Goal: Communication & Community: Answer question/provide support

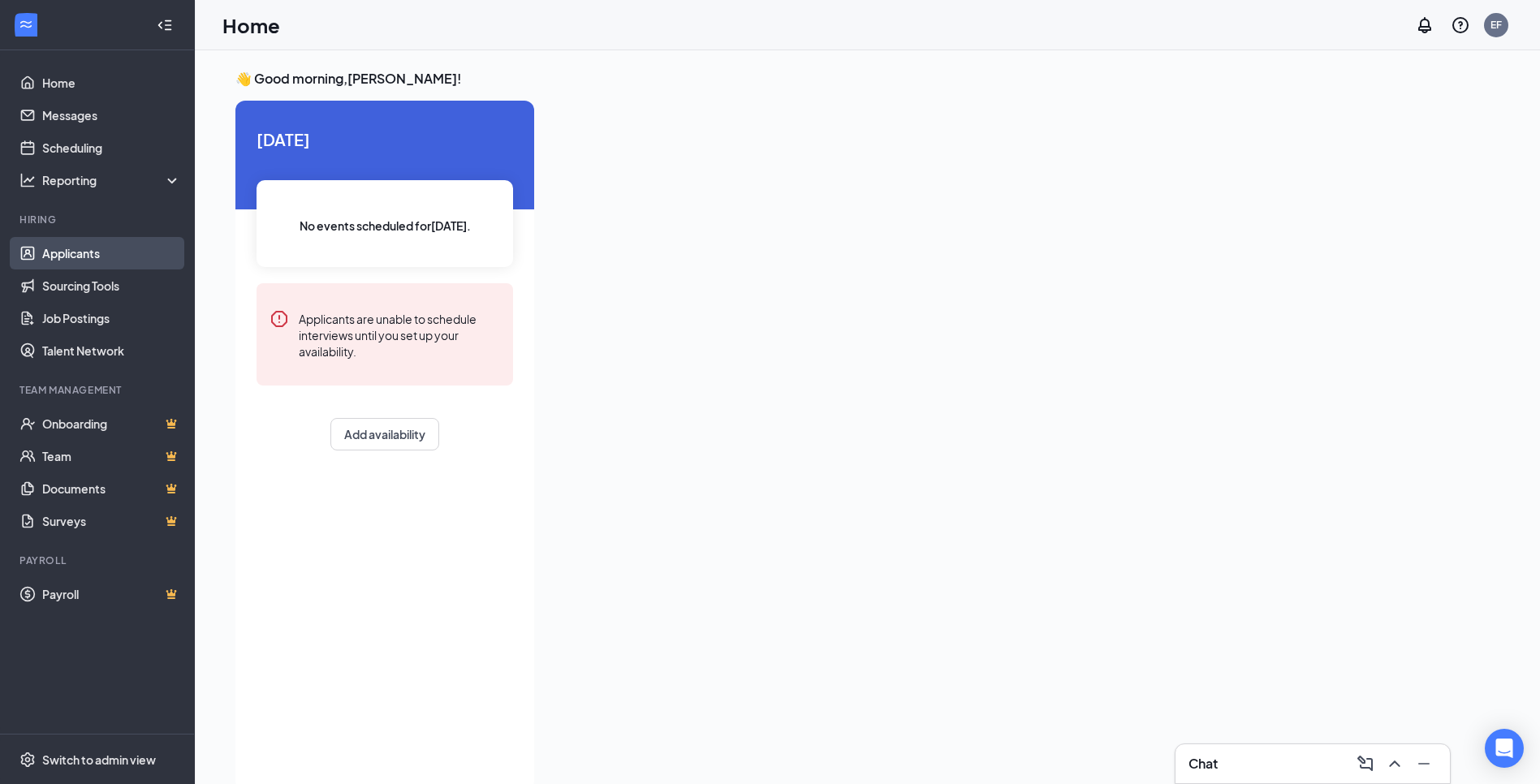
click at [87, 257] on link "Applicants" at bounding box center [112, 253] width 139 height 32
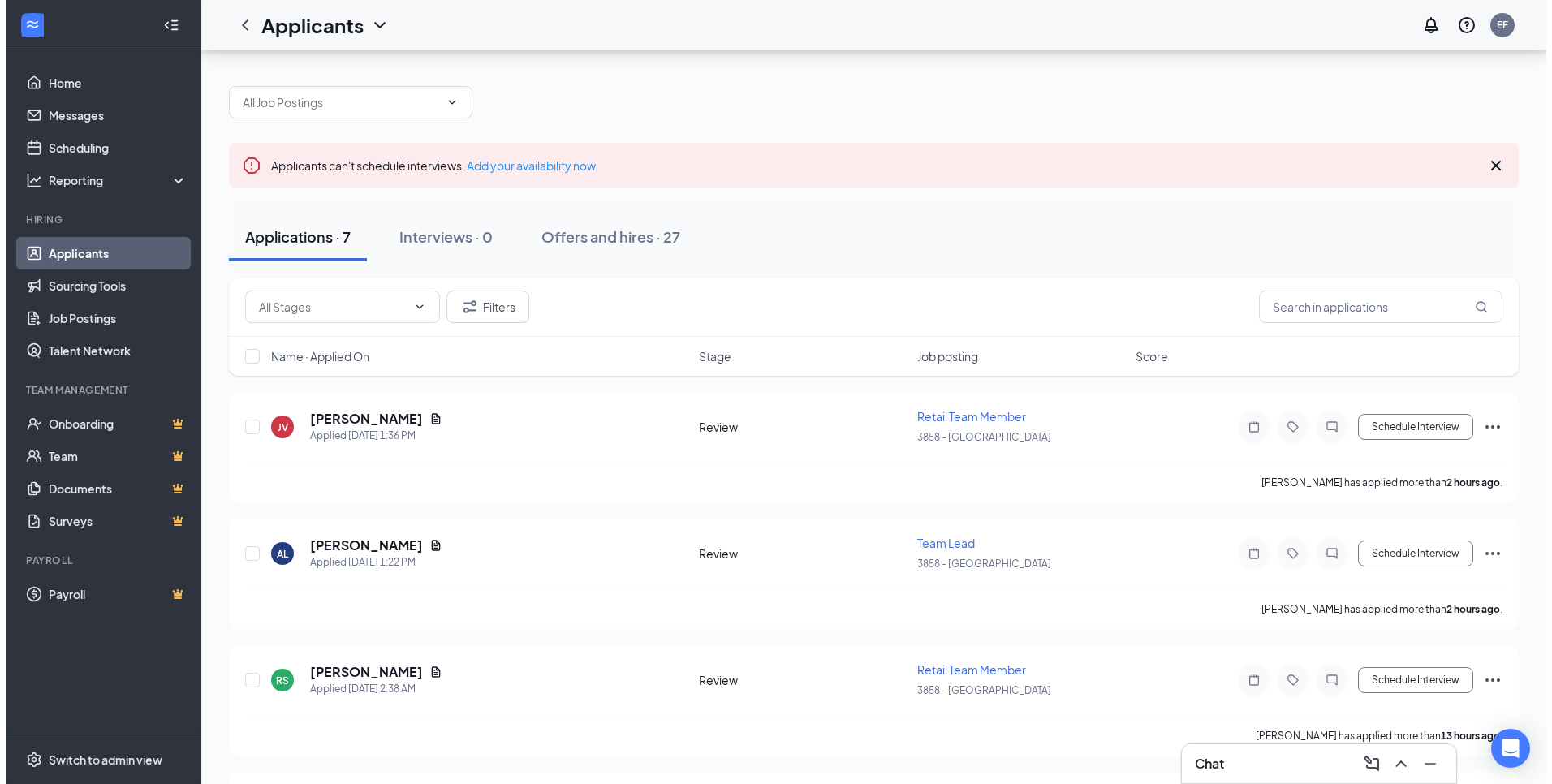
scroll to position [117, 0]
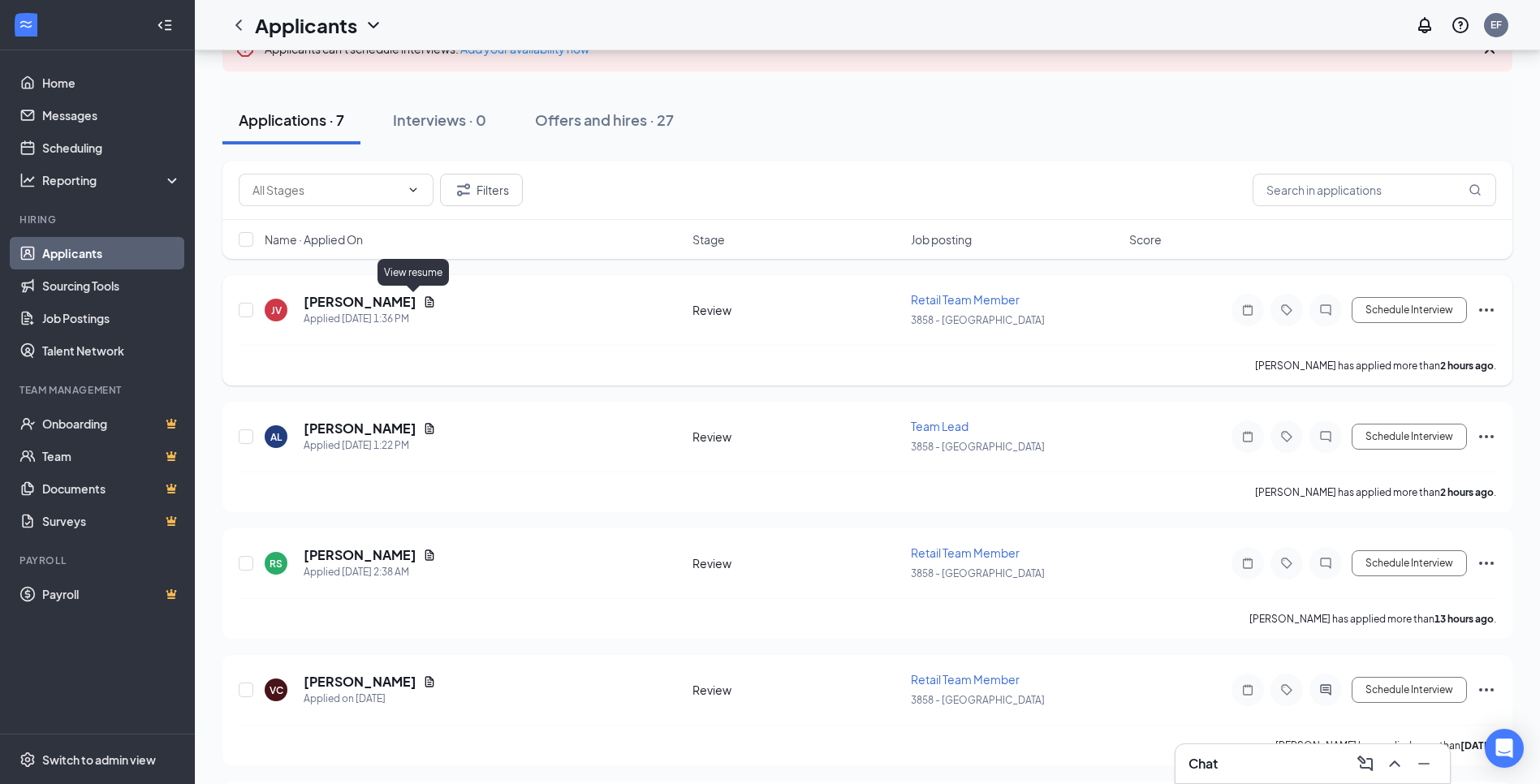
click at [425, 297] on icon "Document" at bounding box center [430, 301] width 9 height 10
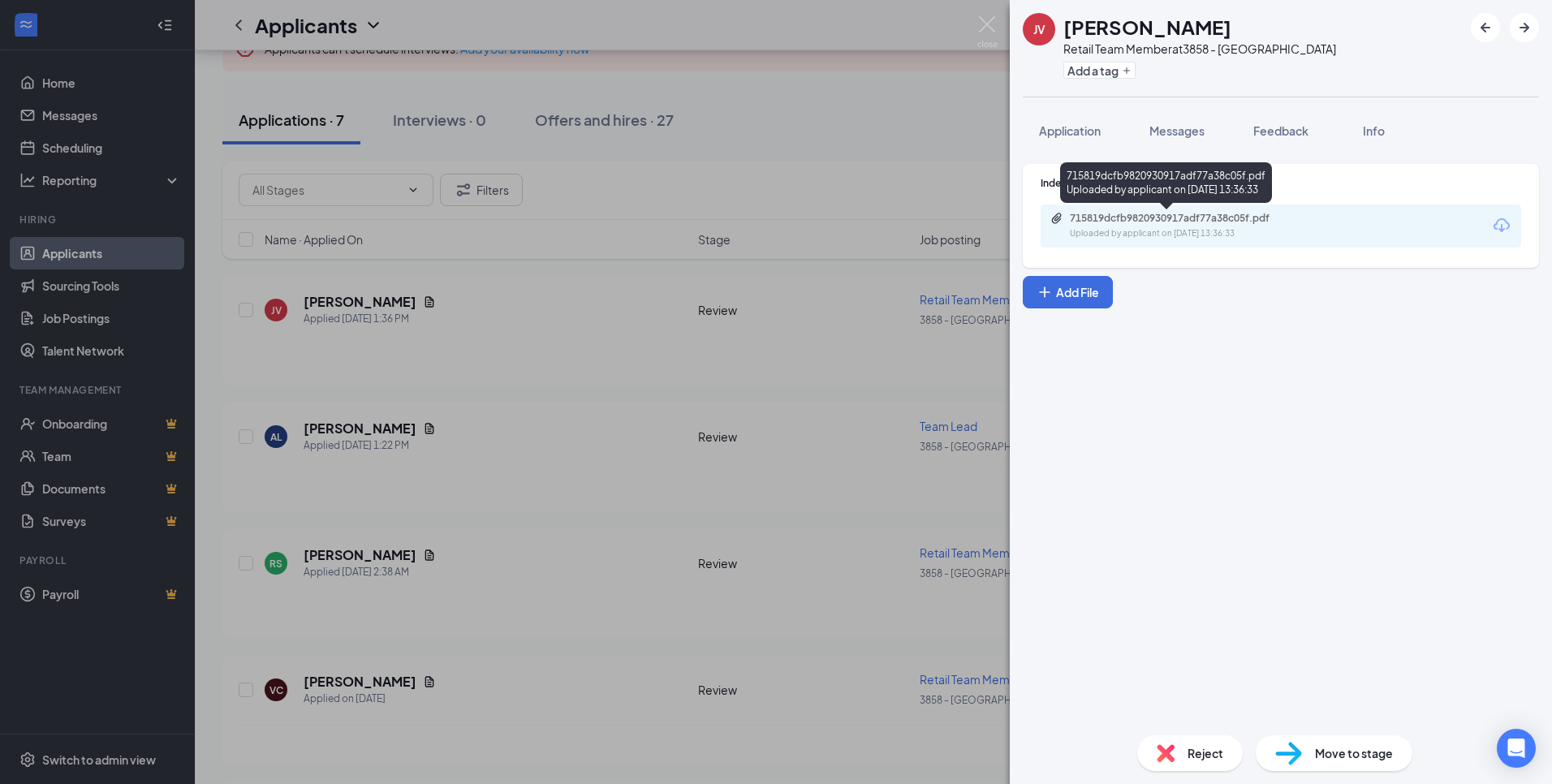
click at [1160, 216] on div "715819dcfb9820930917adf77a38c05f.pdf" at bounding box center [1184, 218] width 227 height 13
click at [1090, 132] on span "Application" at bounding box center [1069, 130] width 62 height 14
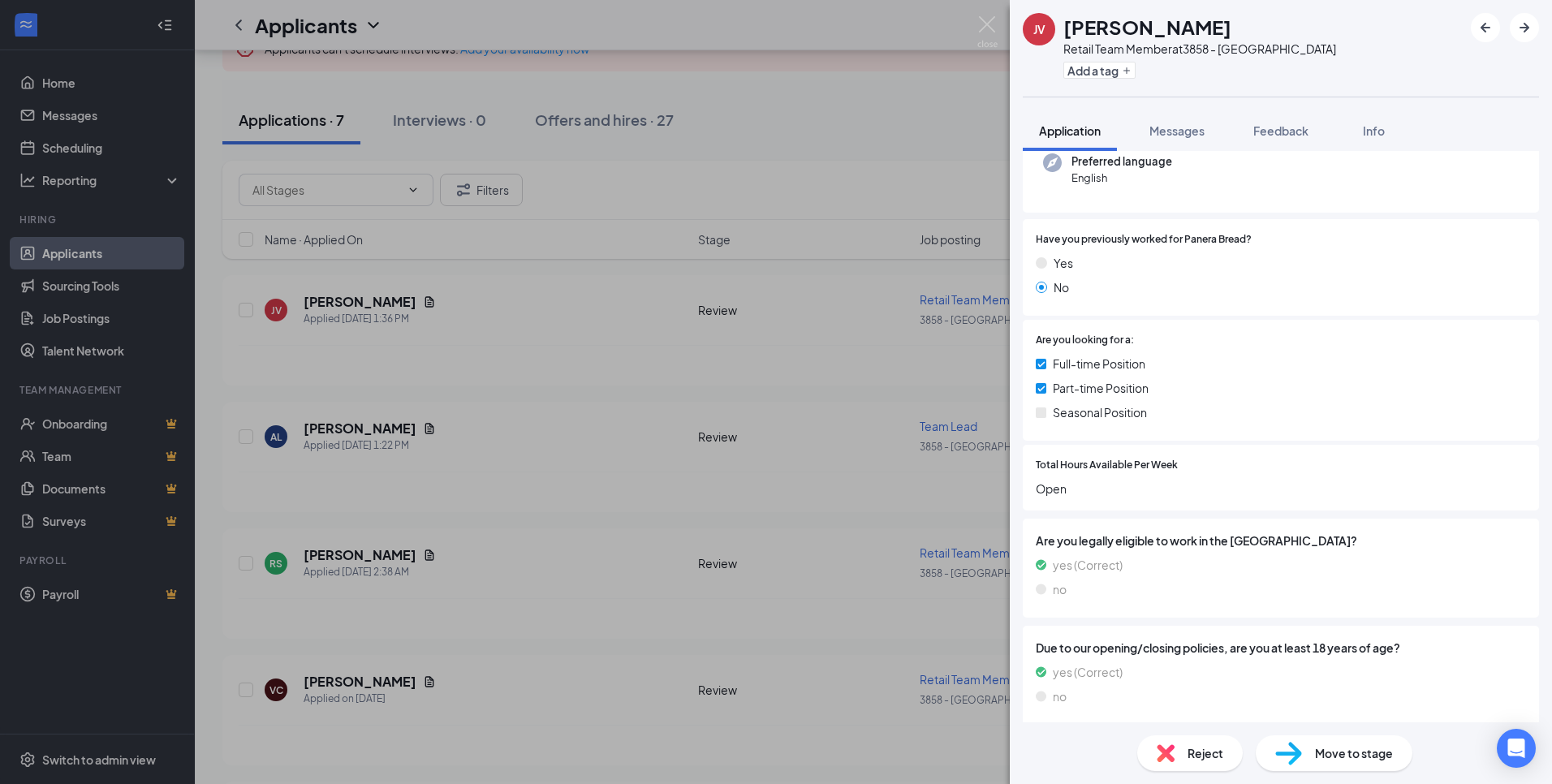
scroll to position [136, 0]
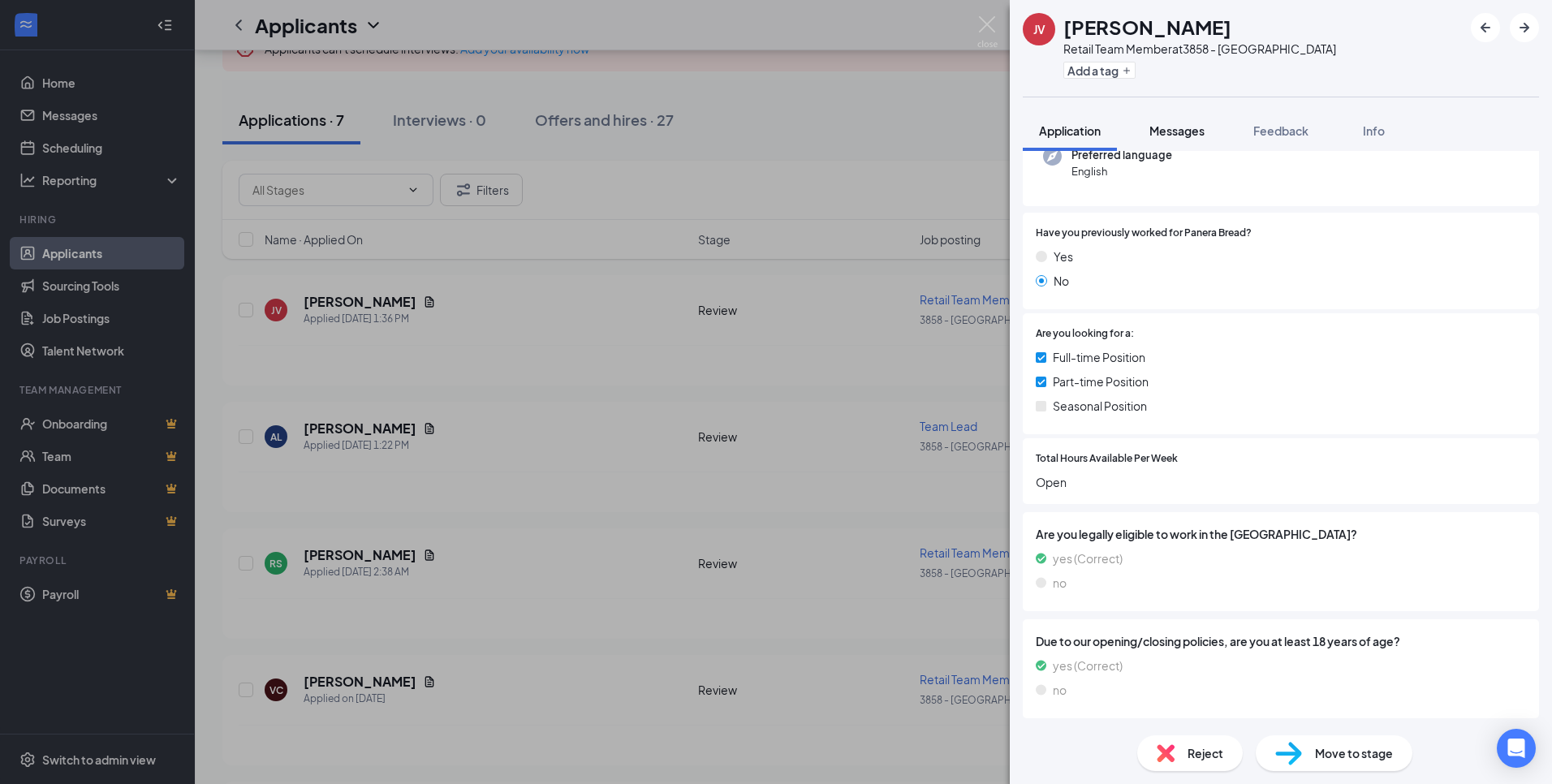
click at [1173, 128] on span "Messages" at bounding box center [1176, 130] width 55 height 14
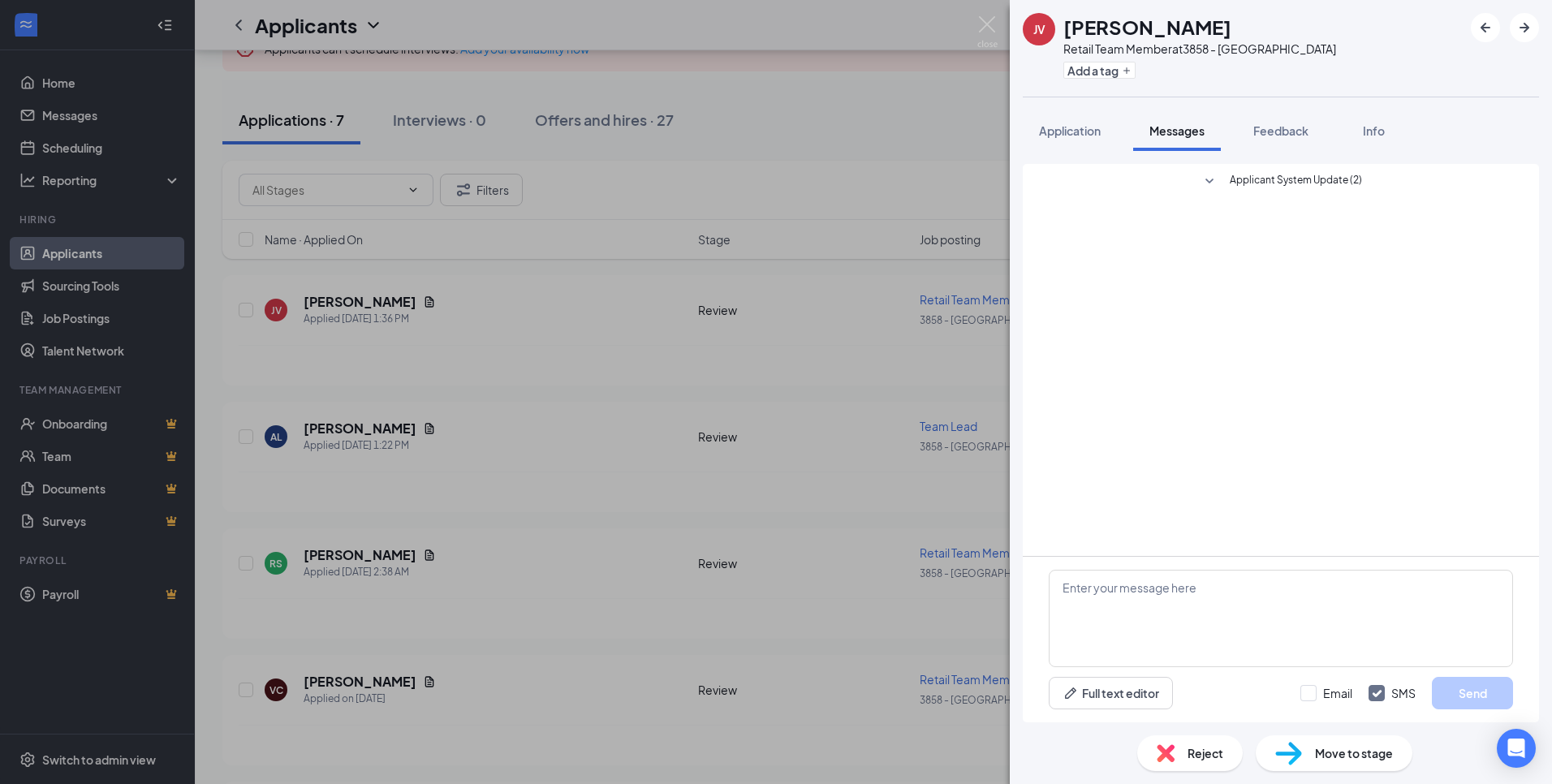
drag, startPoint x: 1314, startPoint y: 689, endPoint x: 1319, endPoint y: 669, distance: 20.6
click at [1315, 688] on input "Email" at bounding box center [1325, 692] width 52 height 16
checkbox input "true"
click at [1341, 623] on textarea at bounding box center [1280, 618] width 464 height 98
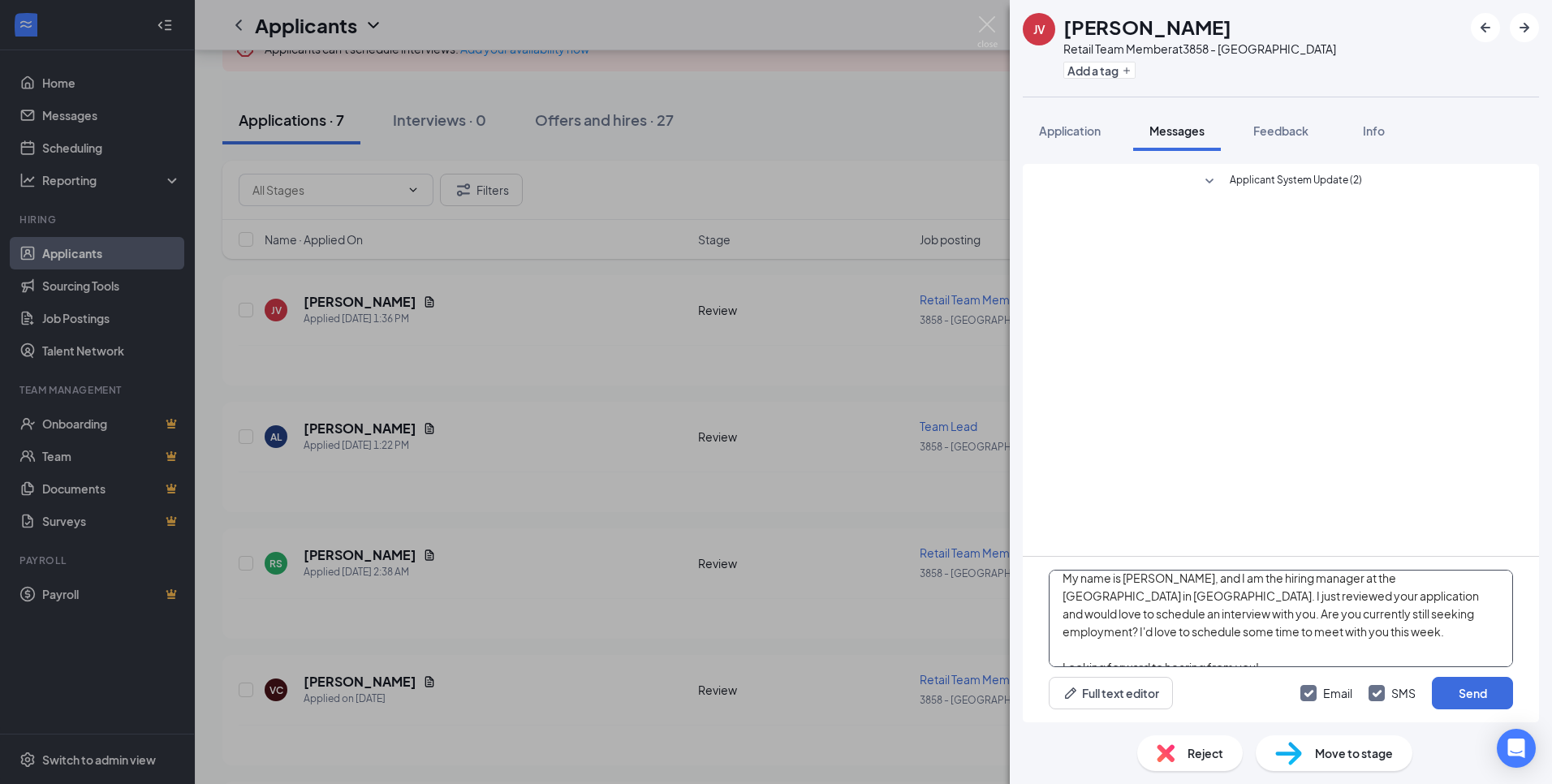
scroll to position [47, 0]
drag, startPoint x: 1330, startPoint y: 614, endPoint x: 1342, endPoint y: 613, distance: 12.0
click at [1342, 613] on textarea "Hi [PERSON_NAME]! My name is [PERSON_NAME], and I am the hiring manager at the …" at bounding box center [1280, 618] width 464 height 98
click at [1352, 613] on textarea "Hi [PERSON_NAME]! My name is [PERSON_NAME], and I am the hiring manager at the …" at bounding box center [1280, 618] width 464 height 98
click at [1350, 612] on textarea "Hi [PERSON_NAME]! My name is [PERSON_NAME], and I am the hiring manager at the …" at bounding box center [1280, 618] width 464 height 98
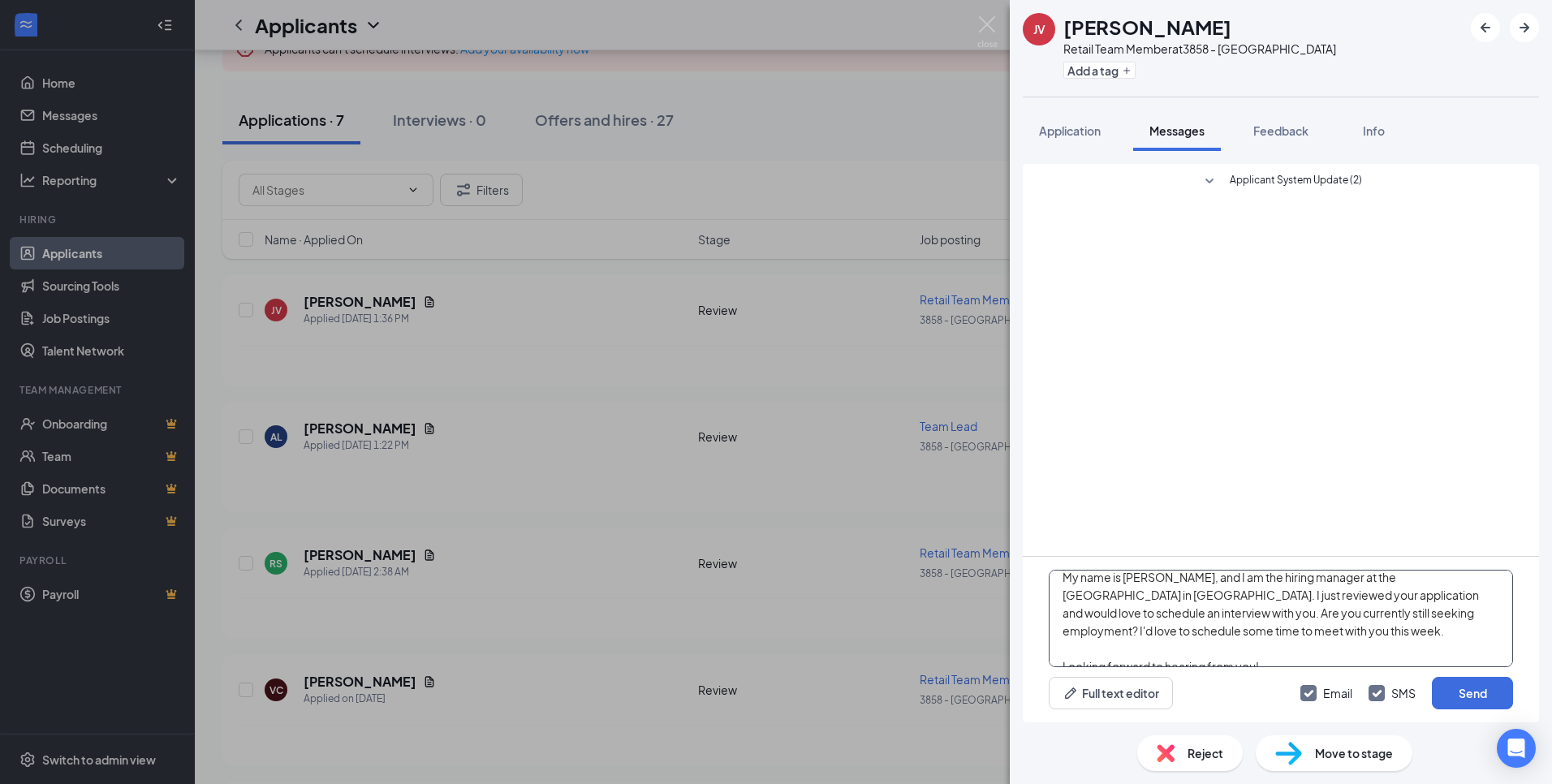
click at [1350, 613] on textarea "Hi [PERSON_NAME]! My name is [PERSON_NAME], and I am the hiring manager at the …" at bounding box center [1280, 618] width 464 height 98
click at [1340, 614] on textarea "Hi [PERSON_NAME]! My name is [PERSON_NAME], and I am the hiring manager at the …" at bounding box center [1280, 618] width 464 height 98
drag, startPoint x: 1346, startPoint y: 613, endPoint x: 1297, endPoint y: 617, distance: 49.2
click at [1297, 617] on textarea "Hi [PERSON_NAME]! My name is [PERSON_NAME], and I am the hiring manager at the …" at bounding box center [1280, 618] width 464 height 98
drag, startPoint x: 1243, startPoint y: 629, endPoint x: 1297, endPoint y: 614, distance: 56.0
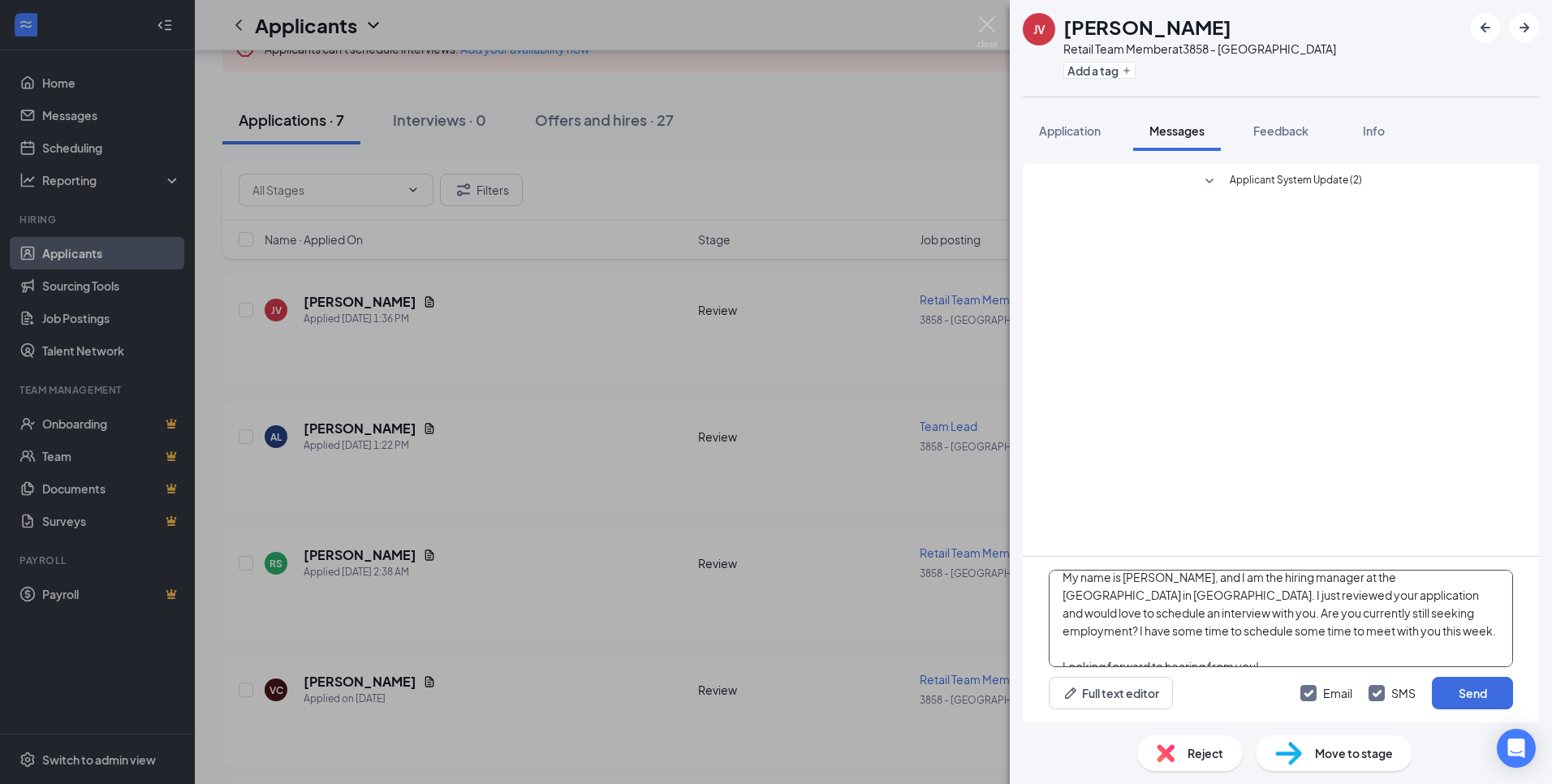
click at [1297, 614] on textarea "Hi [PERSON_NAME]! My name is [PERSON_NAME], and I am the hiring manager at the …" at bounding box center [1280, 618] width 464 height 98
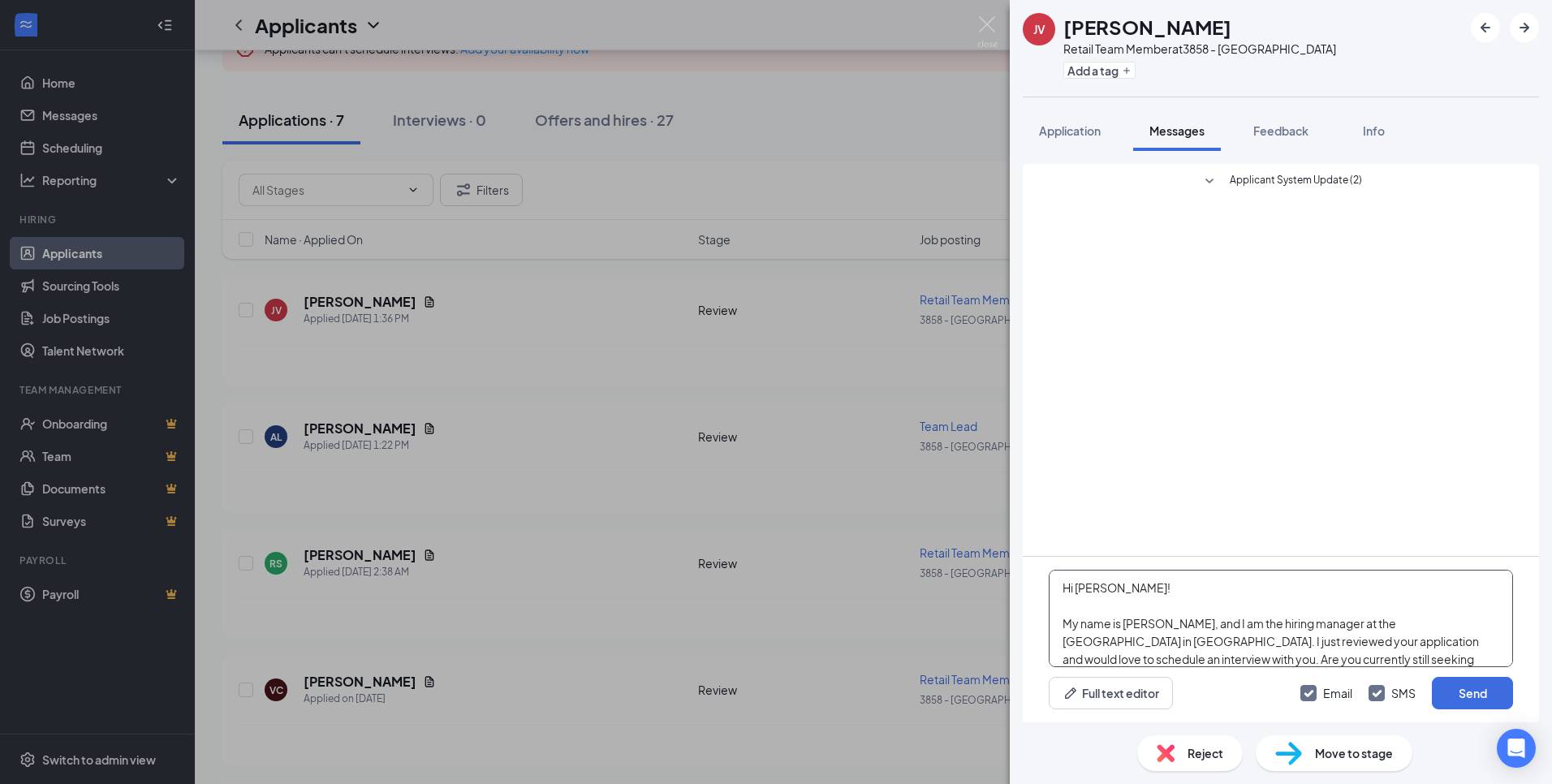
drag, startPoint x: 1113, startPoint y: 648, endPoint x: 984, endPoint y: 488, distance: 205.5
click at [984, 488] on div "JV [PERSON_NAME] Retail Team Member at 3858 - Glastonbury Add a tag Application…" at bounding box center [776, 392] width 1552 height 784
click at [1276, 604] on textarea "Hi [PERSON_NAME]! My name is [PERSON_NAME], and I am the hiring manager at the …" at bounding box center [1280, 618] width 464 height 98
type textarea "Hi [PERSON_NAME]! My name is [PERSON_NAME], and I am the hiring manager at the …"
click at [1505, 701] on button "Send" at bounding box center [1472, 693] width 81 height 32
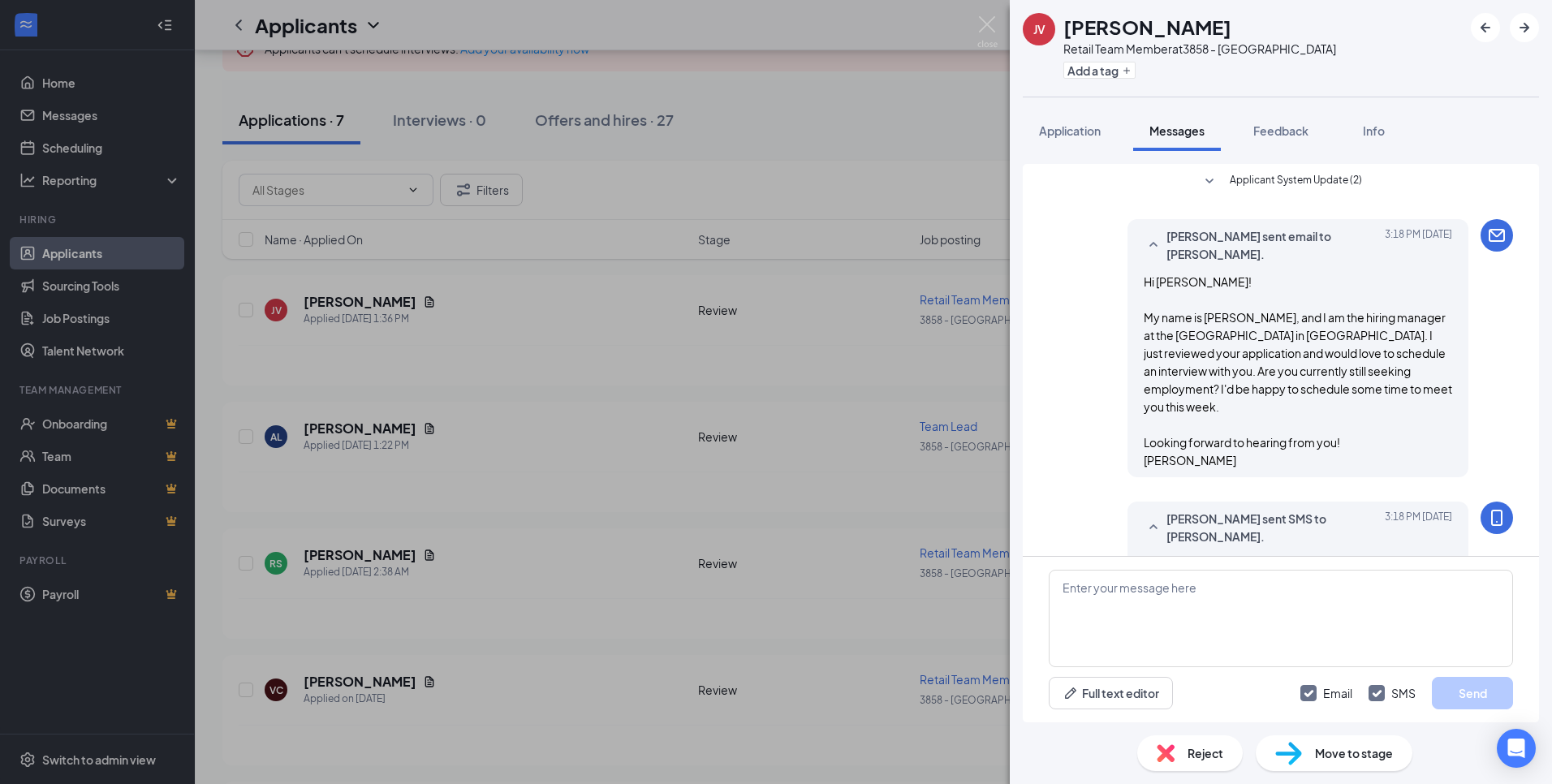
scroll to position [220, 0]
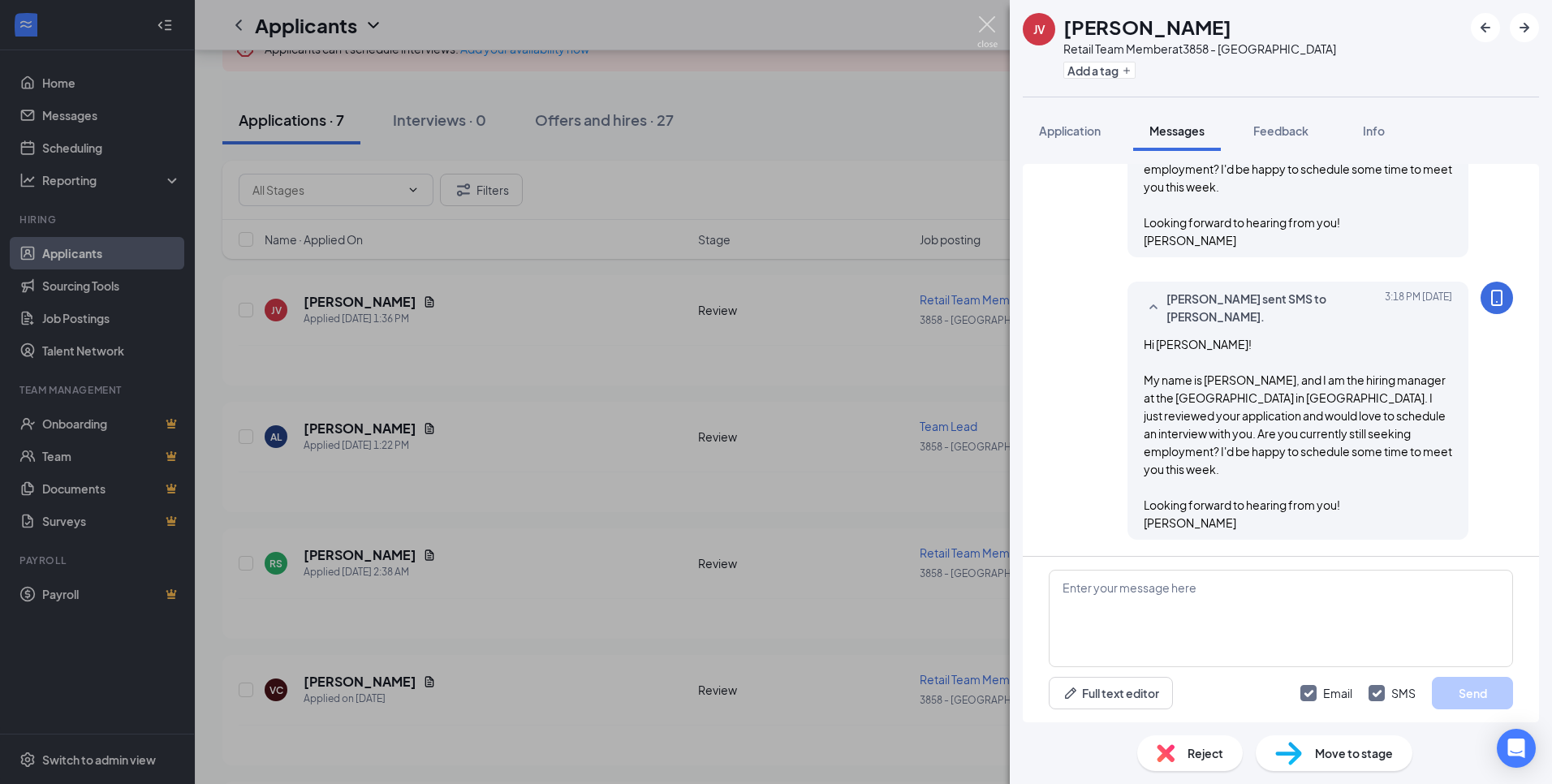
click at [987, 28] on img at bounding box center [988, 31] width 20 height 31
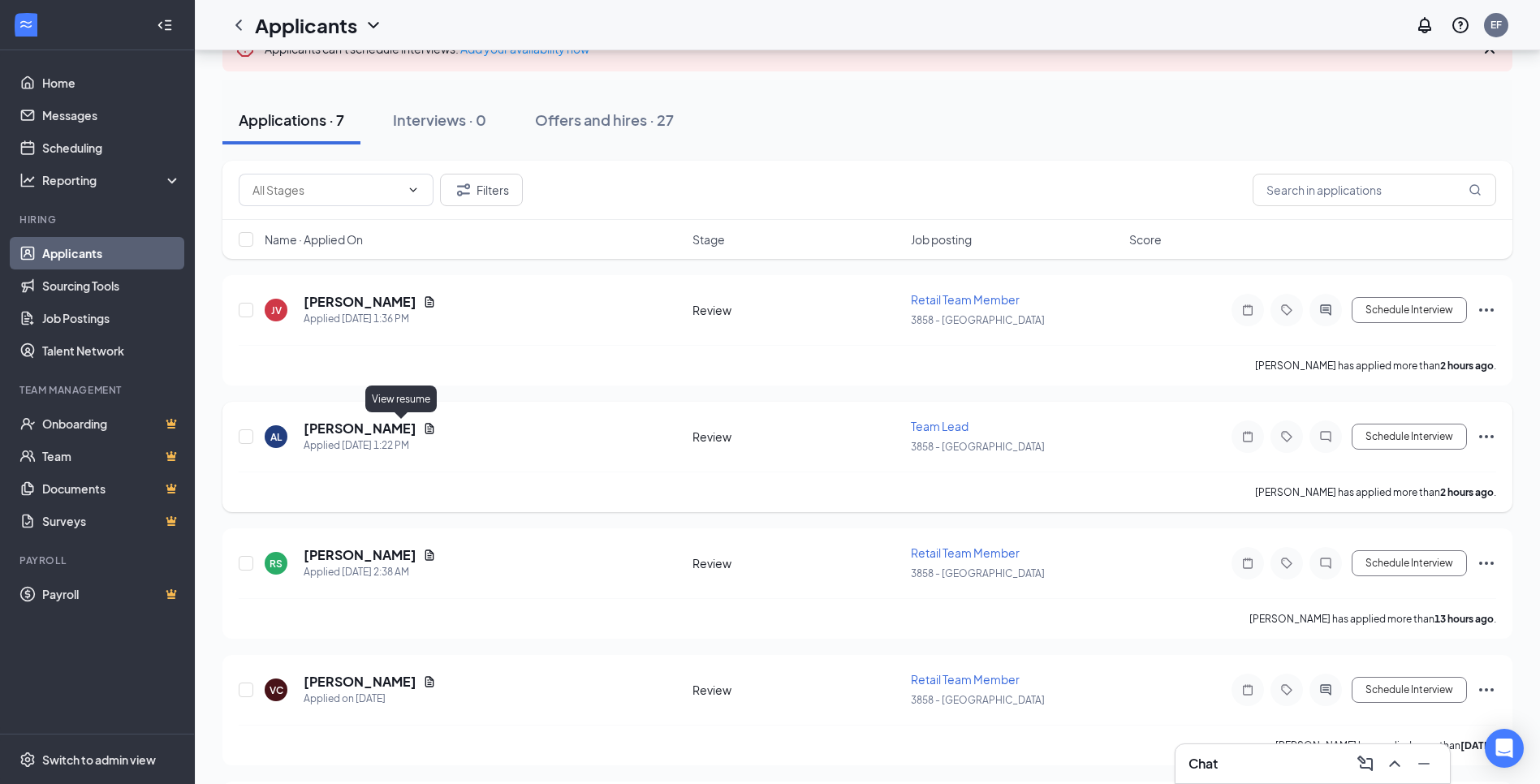
click at [423, 428] on icon "Document" at bounding box center [429, 428] width 13 height 13
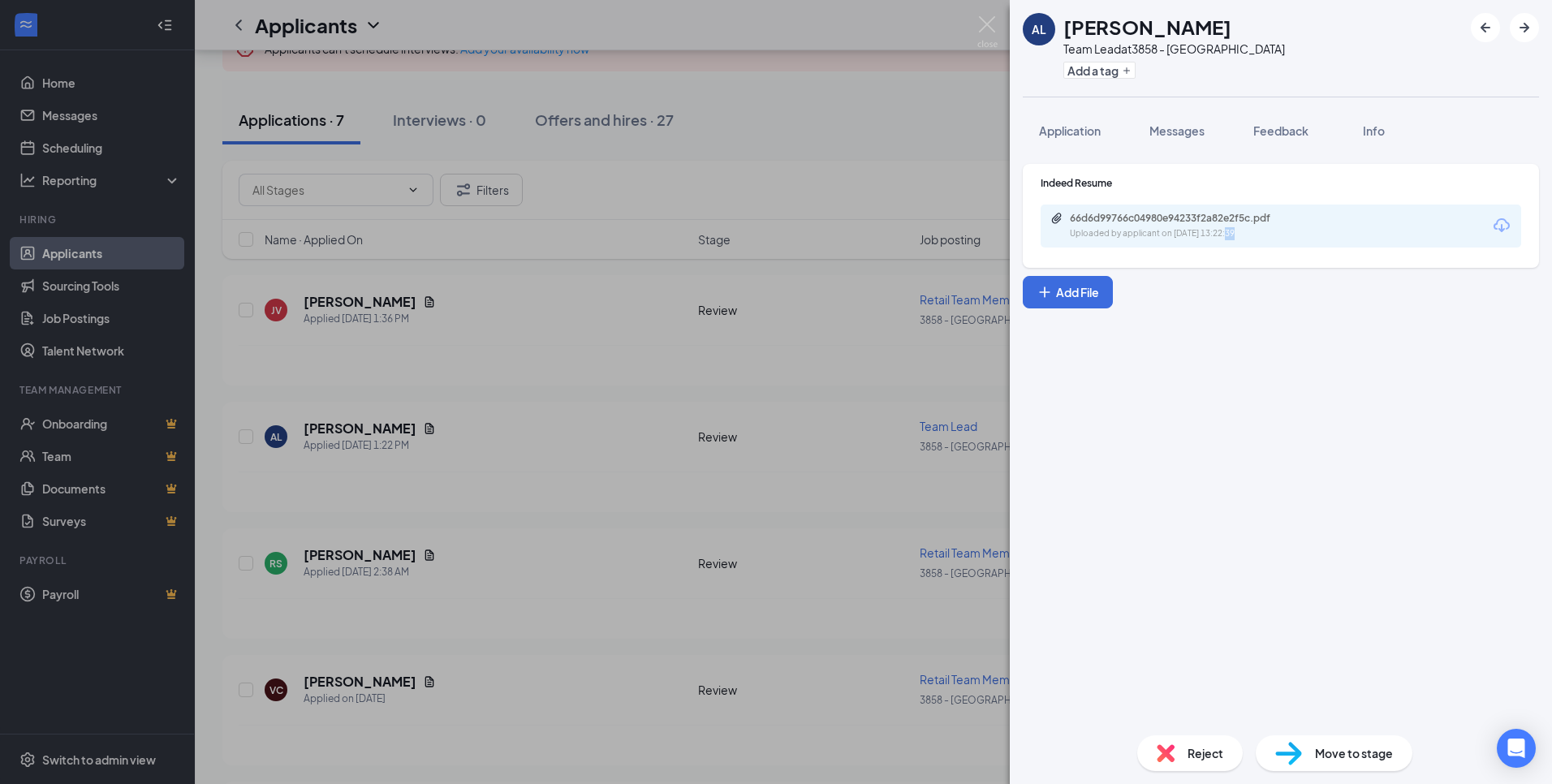
drag, startPoint x: 1227, startPoint y: 240, endPoint x: 1234, endPoint y: 252, distance: 13.9
click at [1234, 252] on div "Indeed Resume 66d6d99766c04980e94233f2a82e2f5c.pdf Uploaded by applicant on [DA…" at bounding box center [1280, 216] width 516 height 104
drag, startPoint x: 1234, startPoint y: 252, endPoint x: 1220, endPoint y: 233, distance: 23.6
click at [1220, 233] on div "Uploaded by applicant on [DATE] 13:22:39" at bounding box center [1191, 233] width 244 height 13
click at [1049, 127] on span "Application" at bounding box center [1069, 130] width 62 height 14
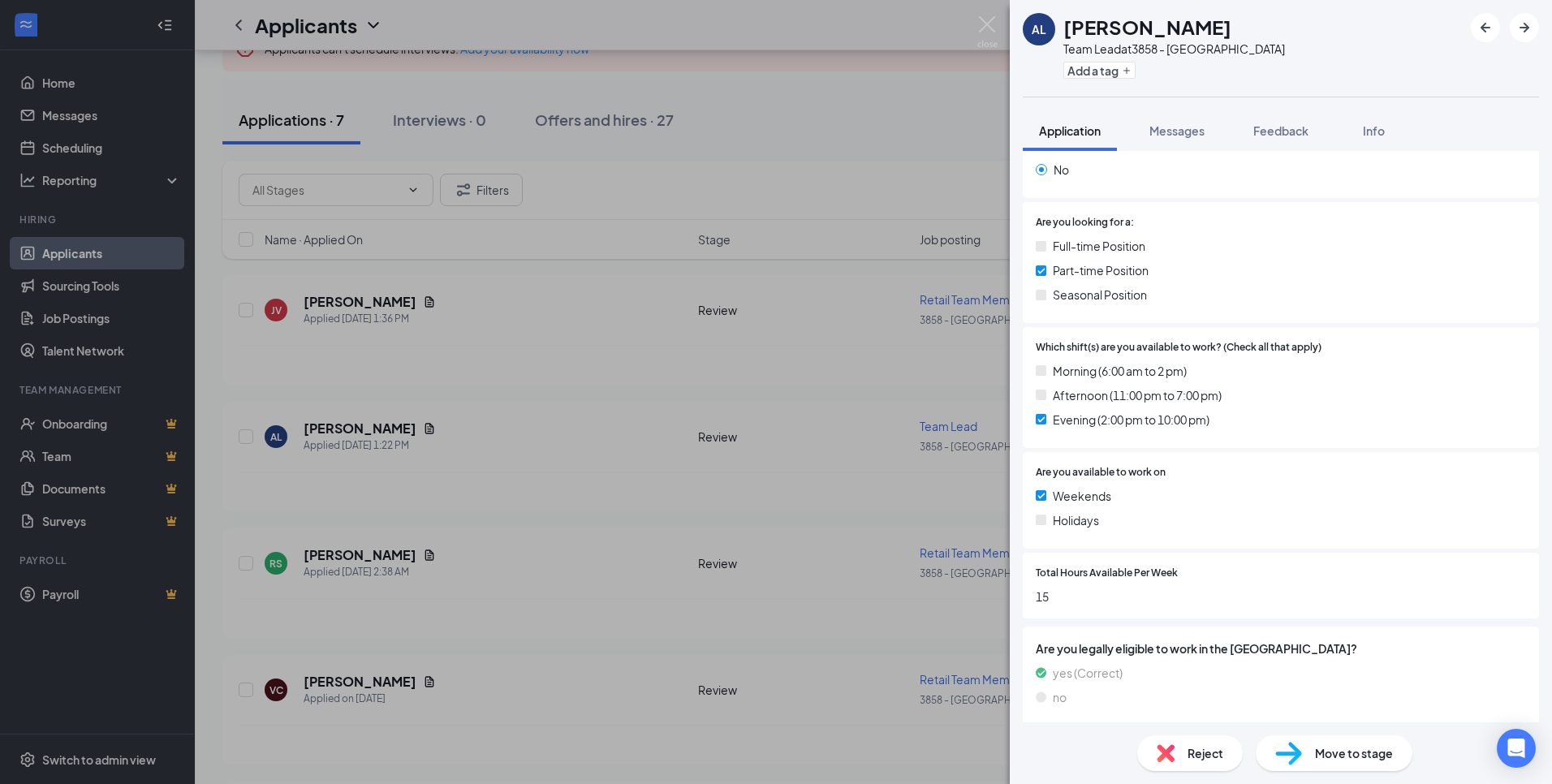
scroll to position [254, 0]
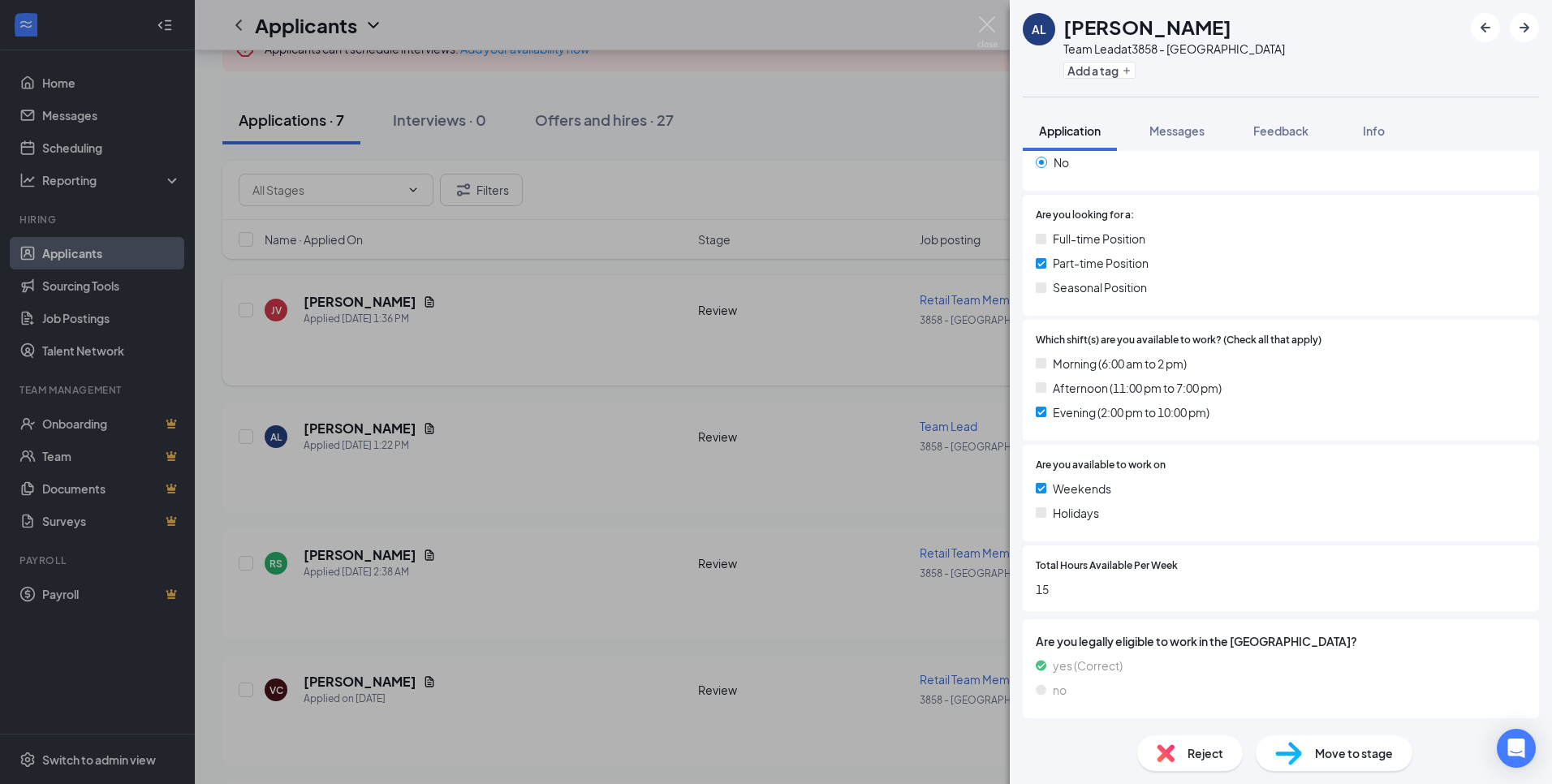
click at [732, 300] on div "AL [PERSON_NAME] Team Lead at 3858 - Glastonbury Add a tag Application Messages…" at bounding box center [776, 392] width 1552 height 784
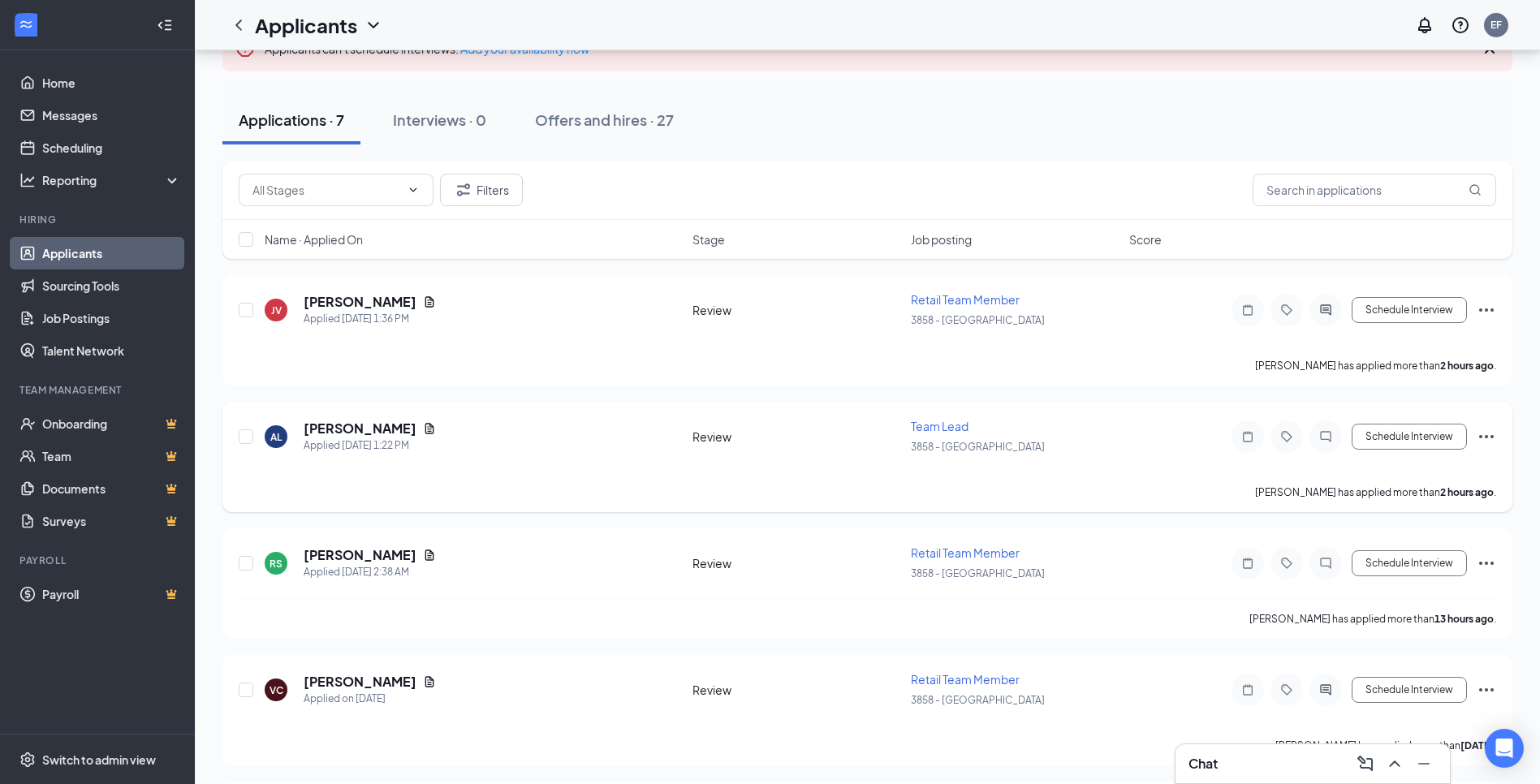
click at [1493, 435] on icon "Ellipses" at bounding box center [1487, 437] width 14 height 3
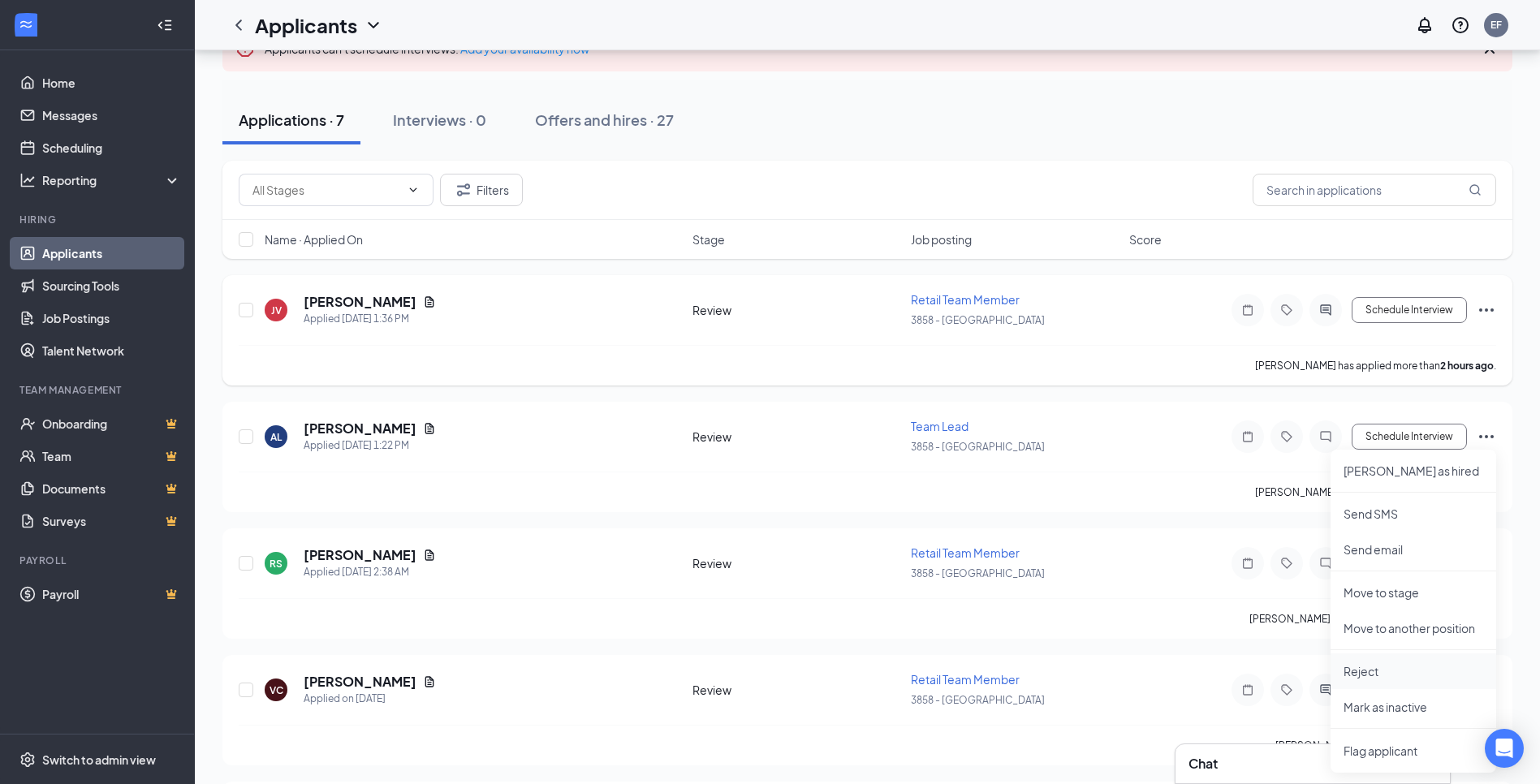
click at [1356, 660] on li "Reject" at bounding box center [1414, 671] width 166 height 36
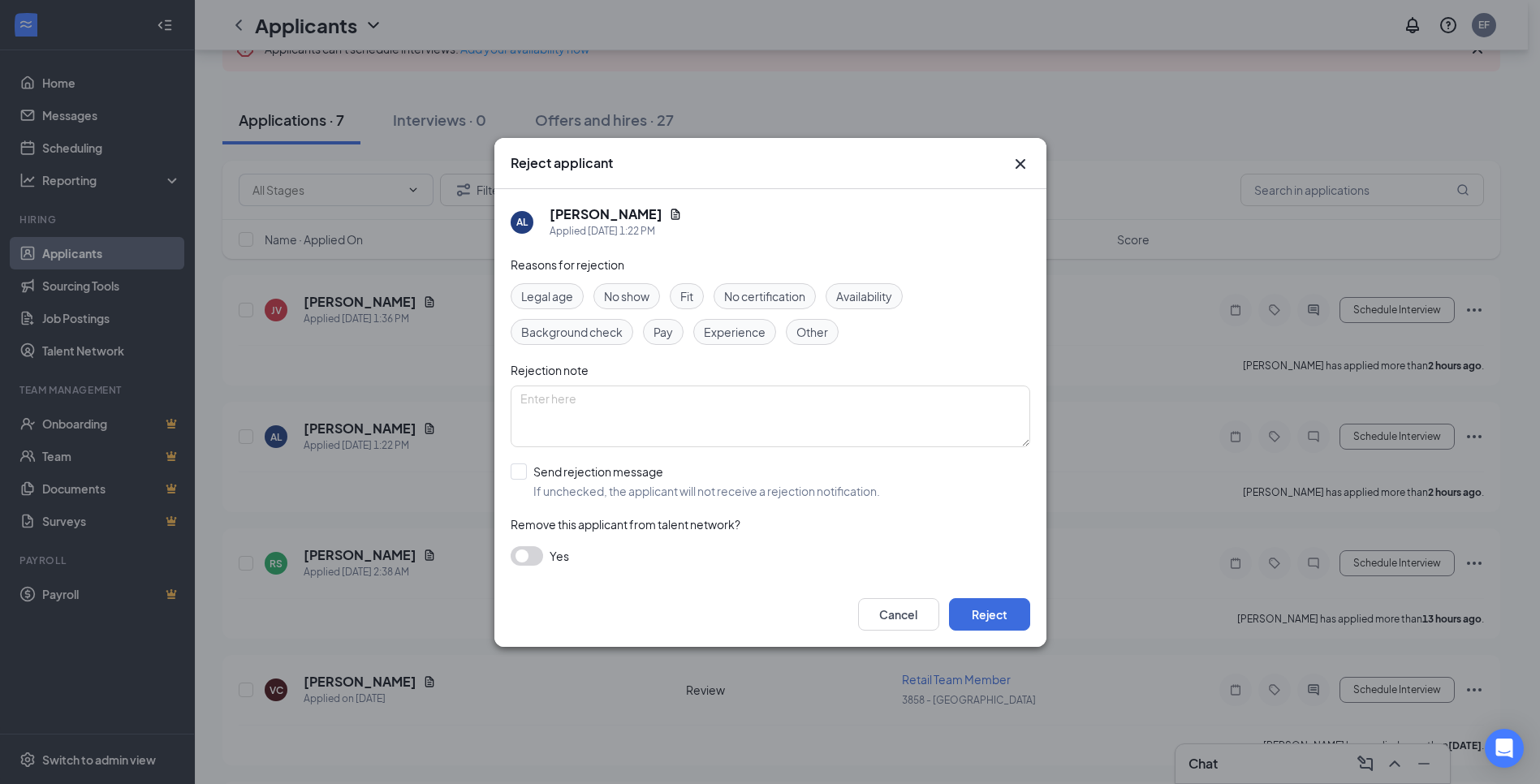
click at [737, 333] on span "Experience" at bounding box center [734, 332] width 62 height 18
click at [557, 475] on input "Send rejection message If unchecked, the applicant will not receive a rejection…" at bounding box center [695, 481] width 369 height 36
checkbox input "true"
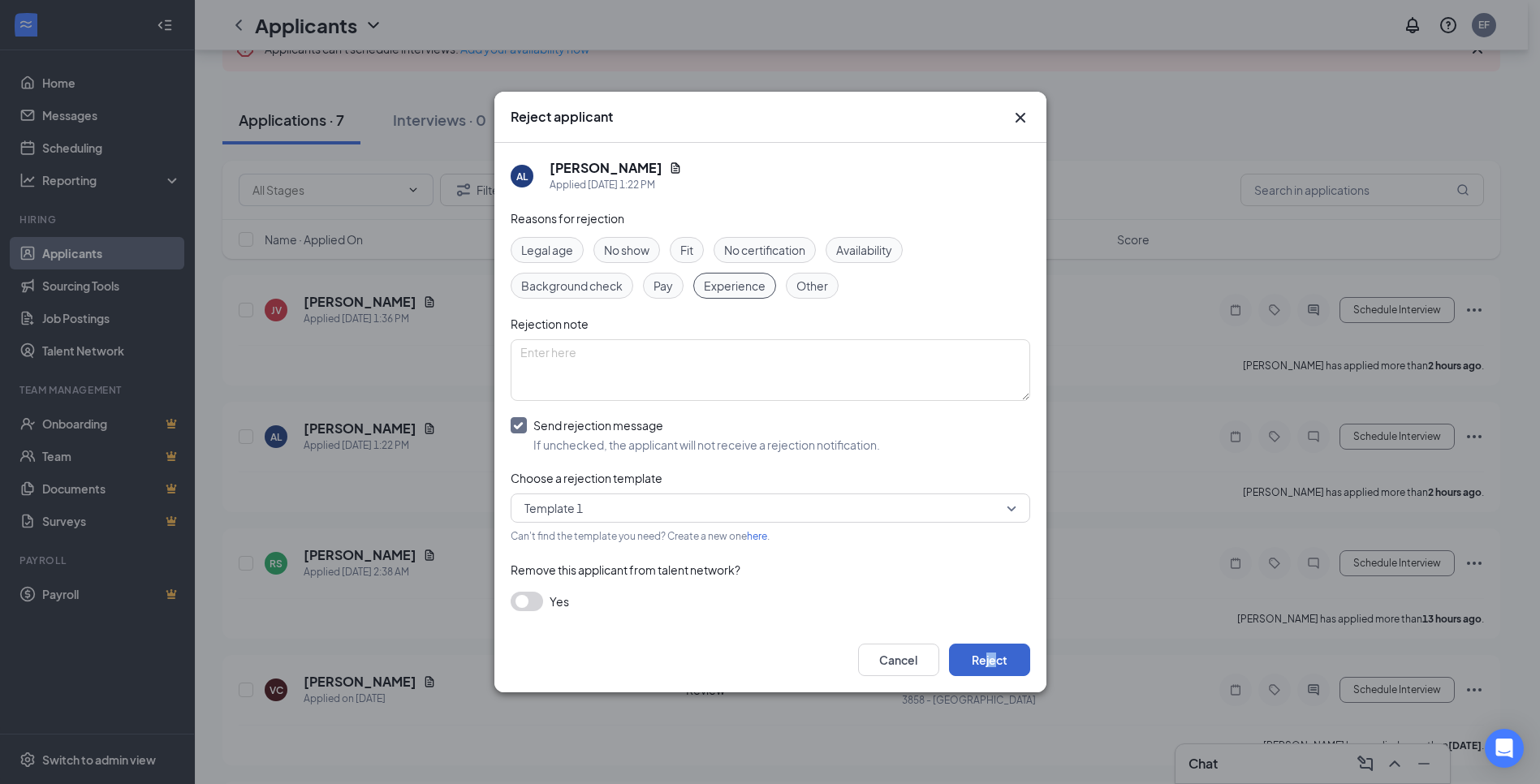
drag, startPoint x: 987, startPoint y: 641, endPoint x: 998, endPoint y: 661, distance: 22.8
click at [998, 661] on div "Cancel Reject" at bounding box center [771, 659] width 552 height 65
click at [998, 661] on button "Reject" at bounding box center [990, 660] width 81 height 32
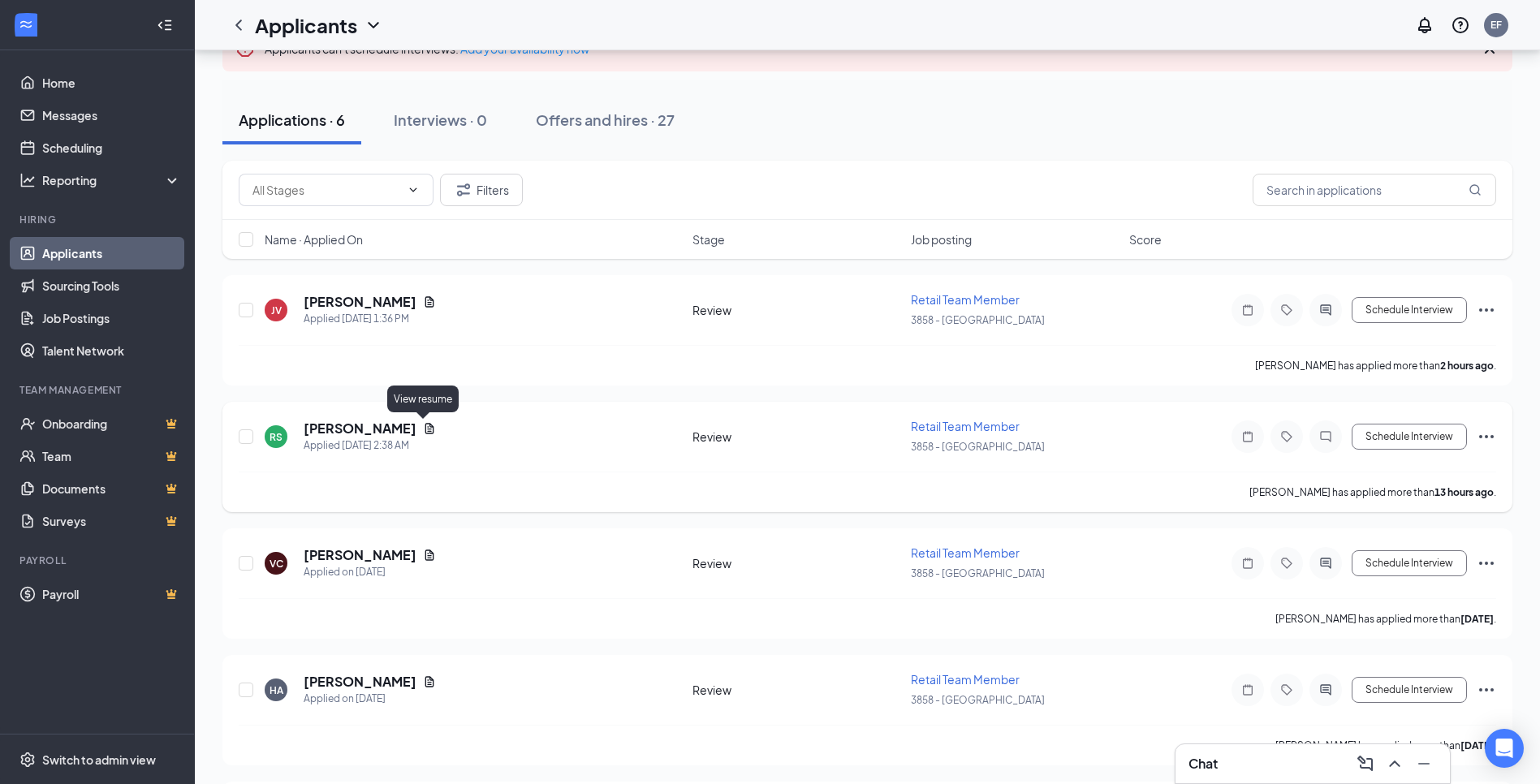
click at [425, 427] on icon "Document" at bounding box center [429, 428] width 13 height 13
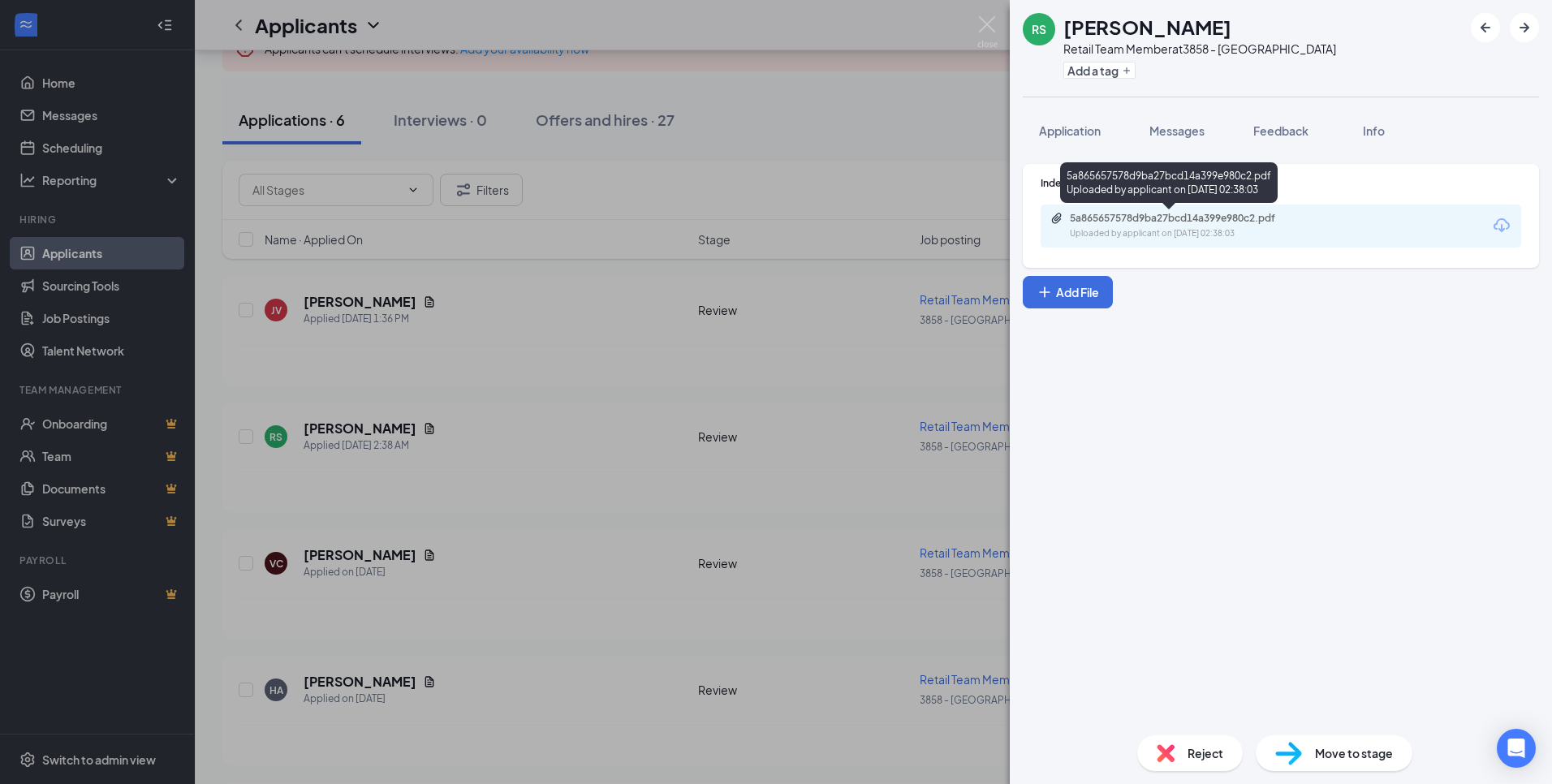
click at [1211, 213] on div "5a865657578d9ba27bcd14a399e980c2.pdf" at bounding box center [1184, 218] width 227 height 13
click at [1083, 130] on span "Application" at bounding box center [1069, 130] width 62 height 14
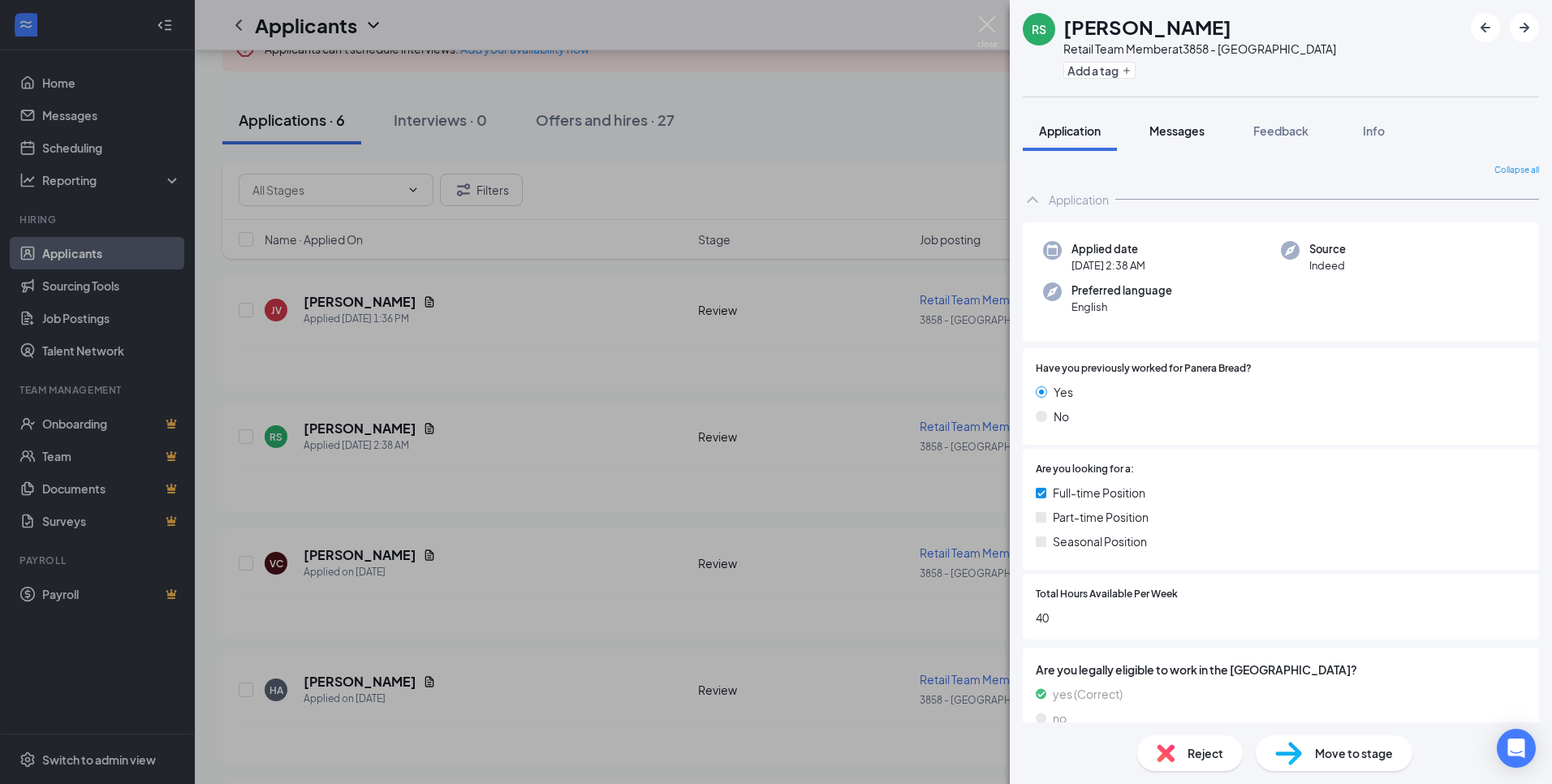
click at [1180, 126] on span "Messages" at bounding box center [1176, 130] width 55 height 14
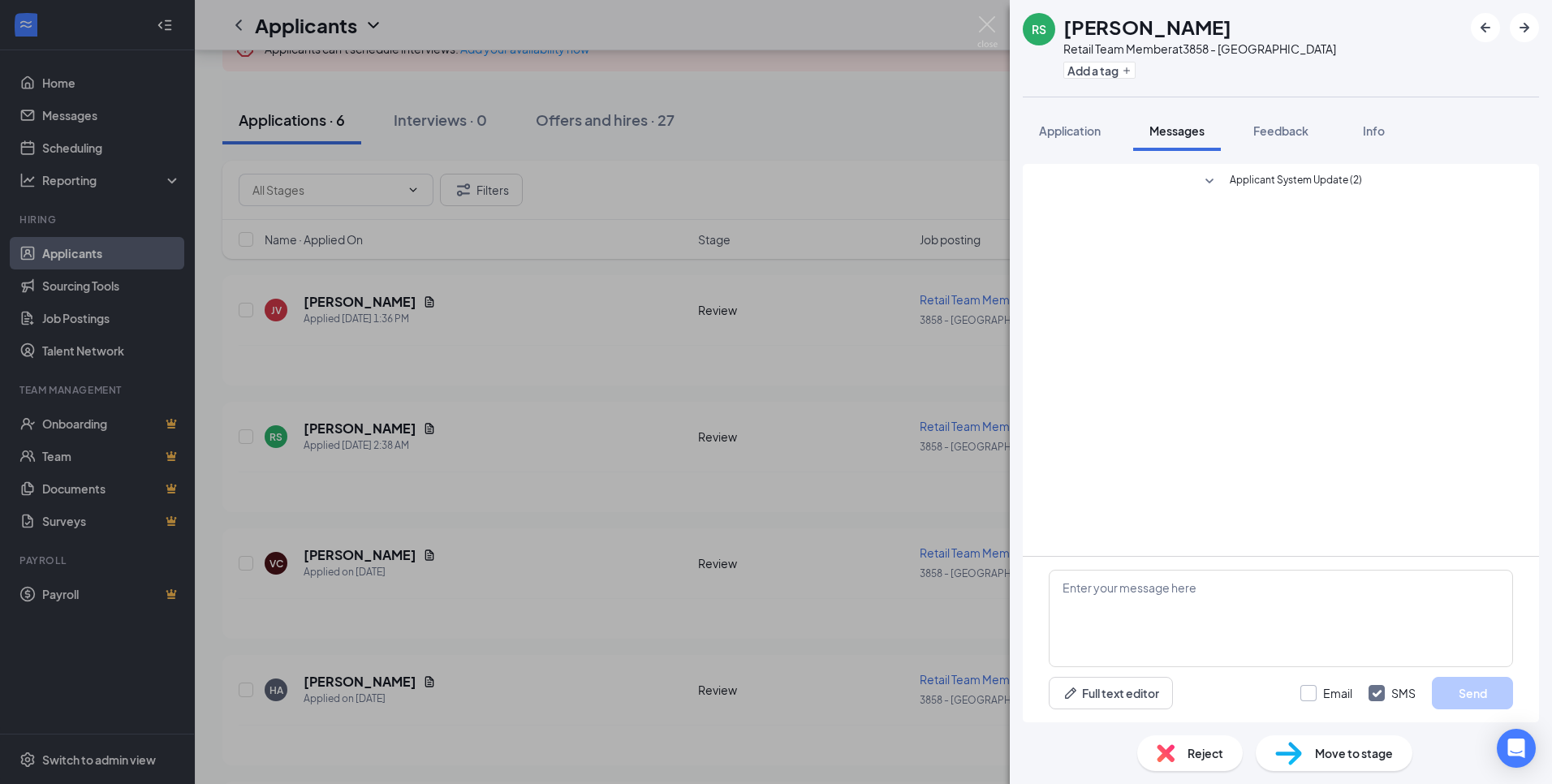
click at [1314, 696] on input "Email" at bounding box center [1325, 692] width 52 height 16
checkbox input "true"
click at [1299, 618] on textarea at bounding box center [1280, 618] width 464 height 98
paste textarea "Hi [PERSON_NAME]! My name is [PERSON_NAME], and I am the hiring manager at the …"
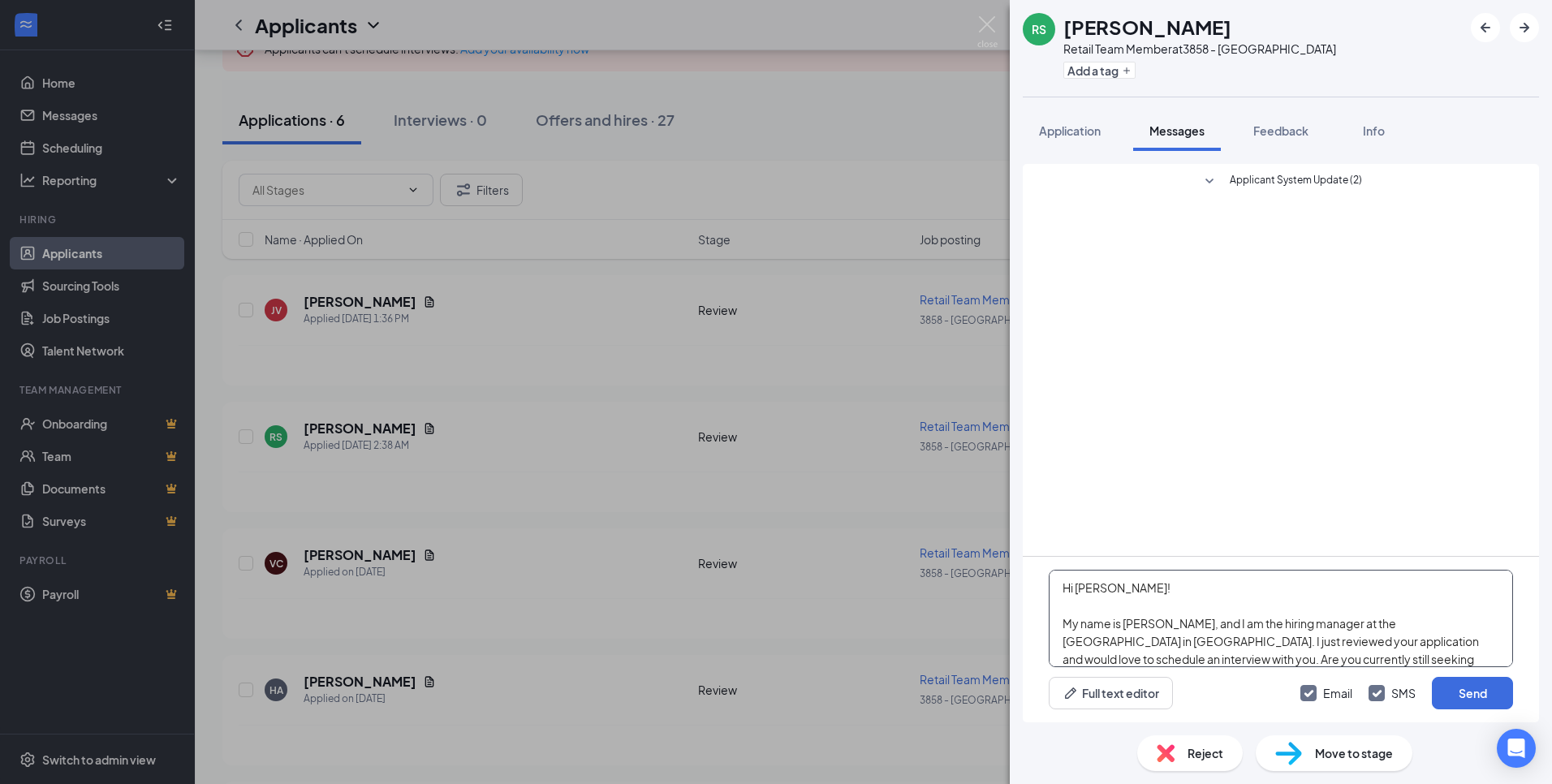
drag, startPoint x: 1110, startPoint y: 587, endPoint x: 1075, endPoint y: 587, distance: 35.0
click at [1075, 587] on textarea "Hi [PERSON_NAME]! My name is [PERSON_NAME], and I am the hiring manager at the …" at bounding box center [1280, 618] width 464 height 98
click at [1153, 581] on textarea "Hi [PERSON_NAME]! My name is [PERSON_NAME], and I am the hiring manager at the …" at bounding box center [1280, 618] width 464 height 98
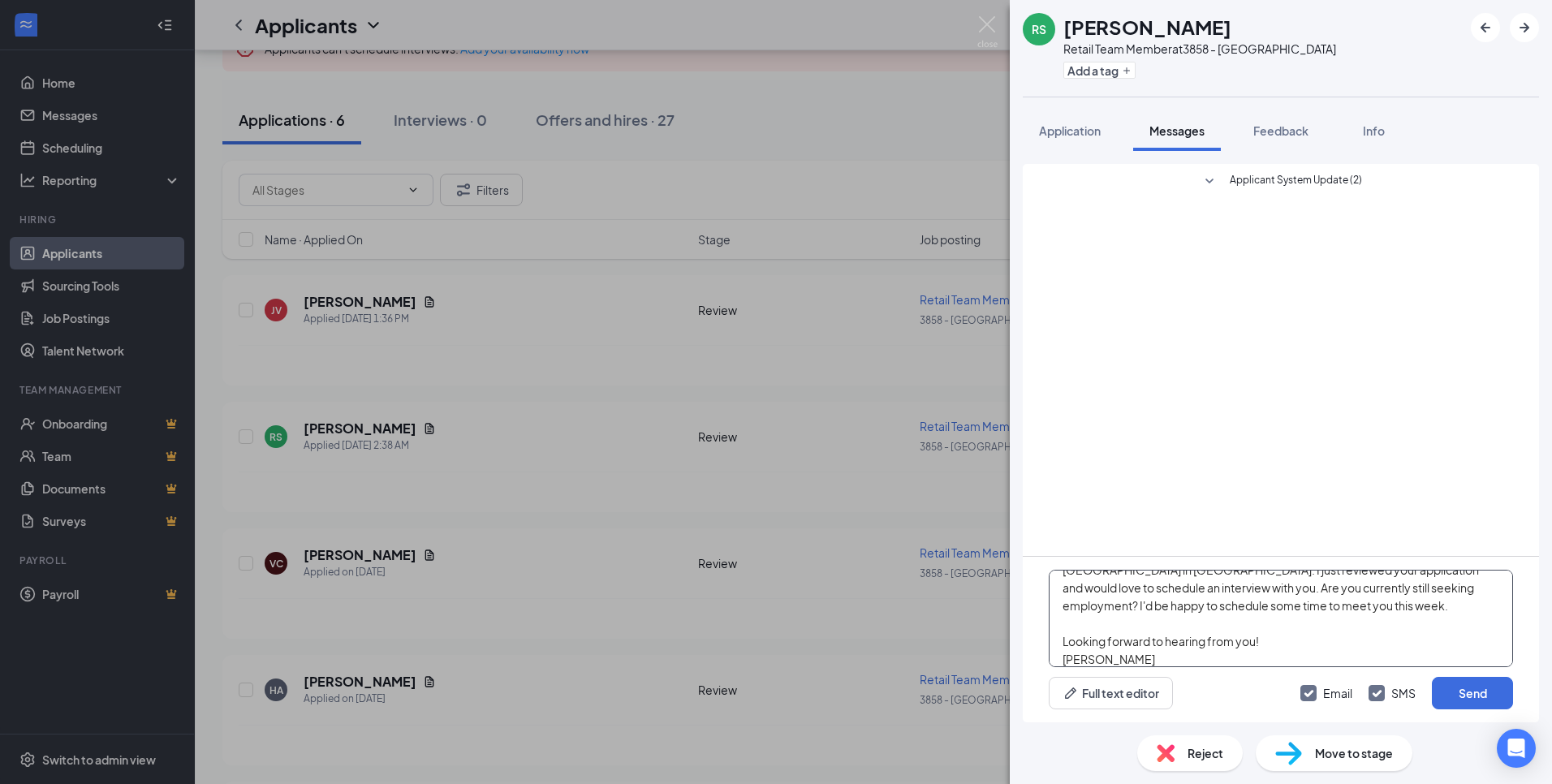
scroll to position [86, 0]
type textarea "Hi [PERSON_NAME]! My name is [PERSON_NAME], and I am the hiring manager at the …"
click at [1476, 688] on button "Send" at bounding box center [1472, 693] width 81 height 32
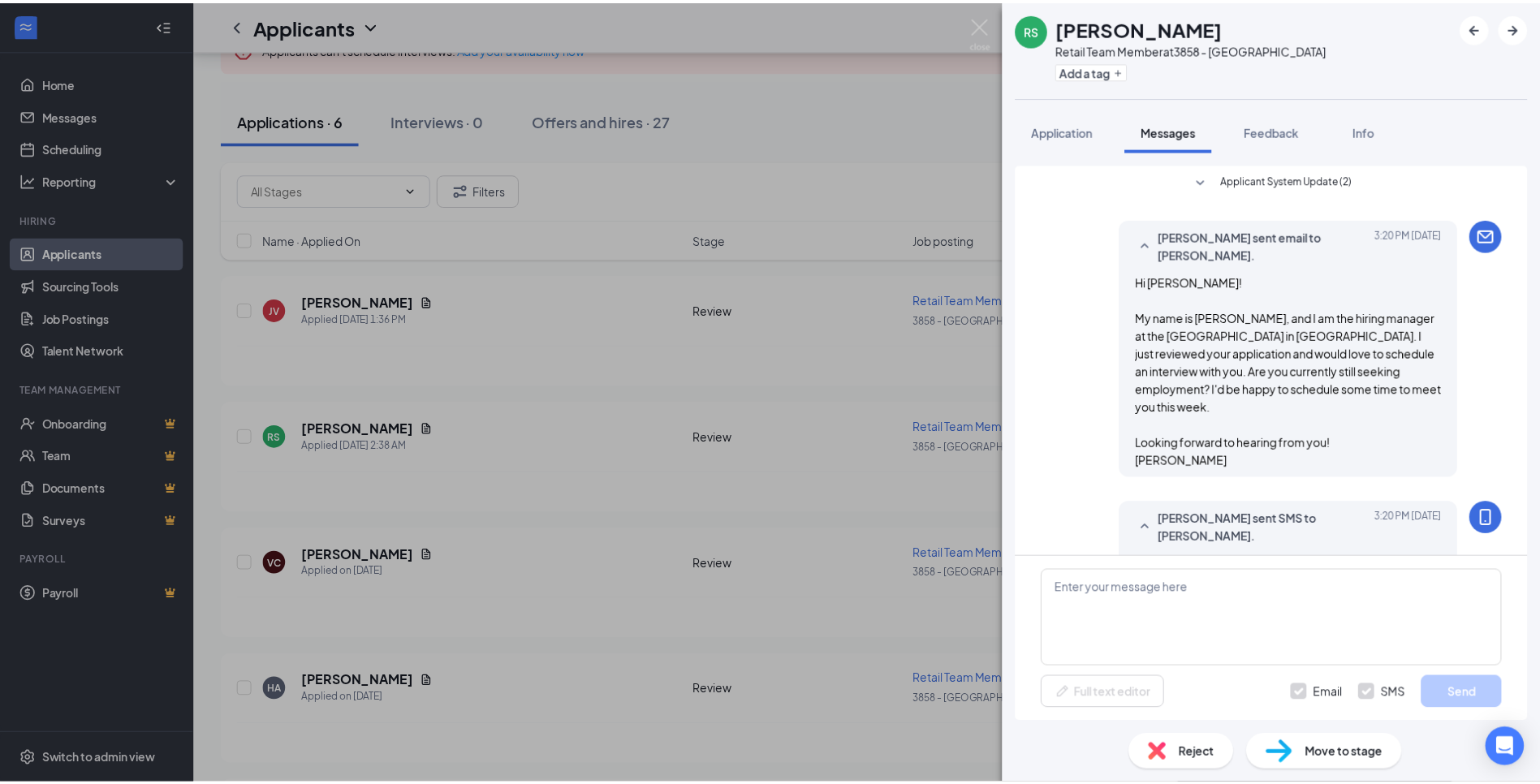
scroll to position [220, 0]
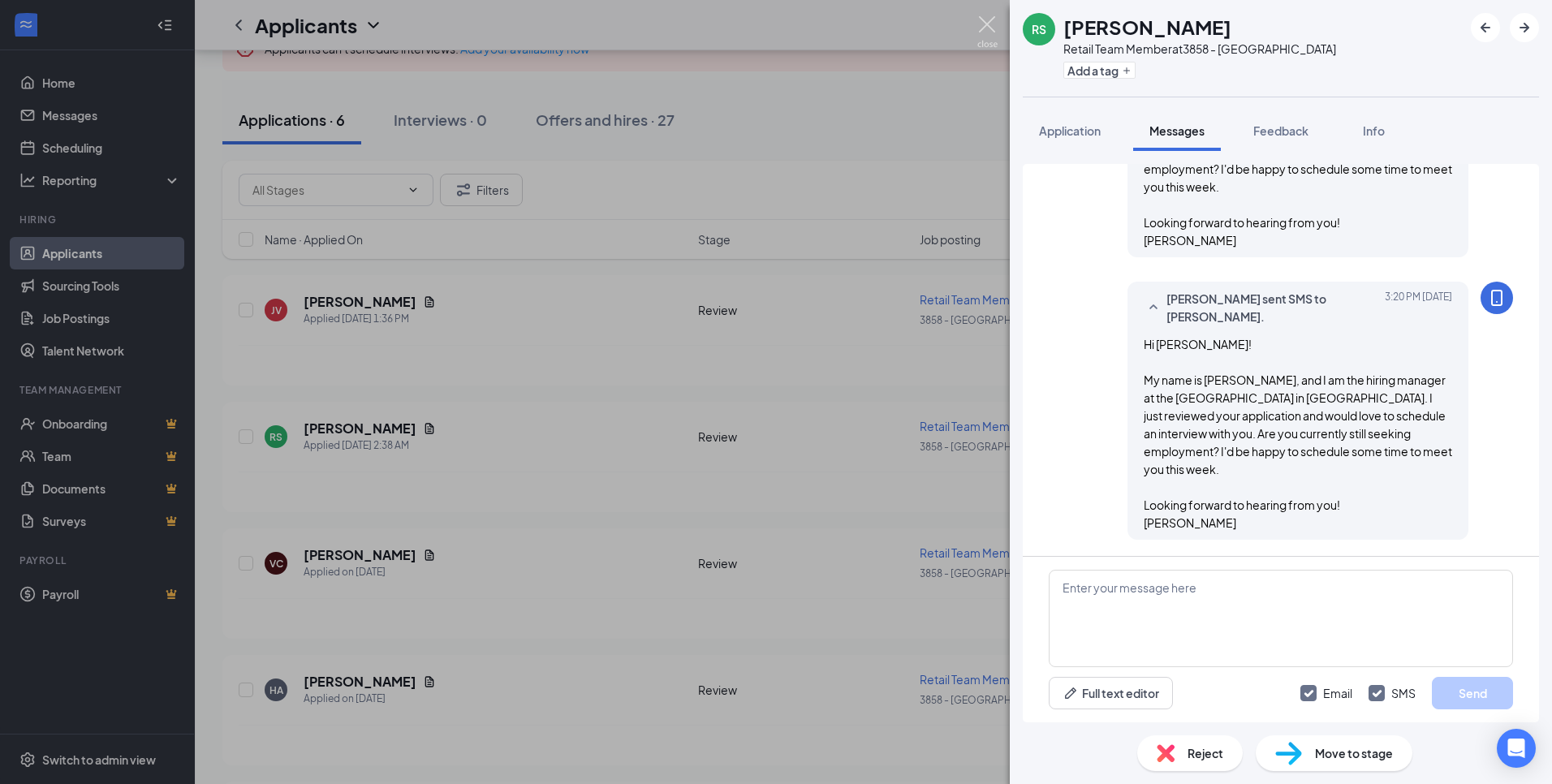
click at [989, 20] on img at bounding box center [988, 31] width 20 height 31
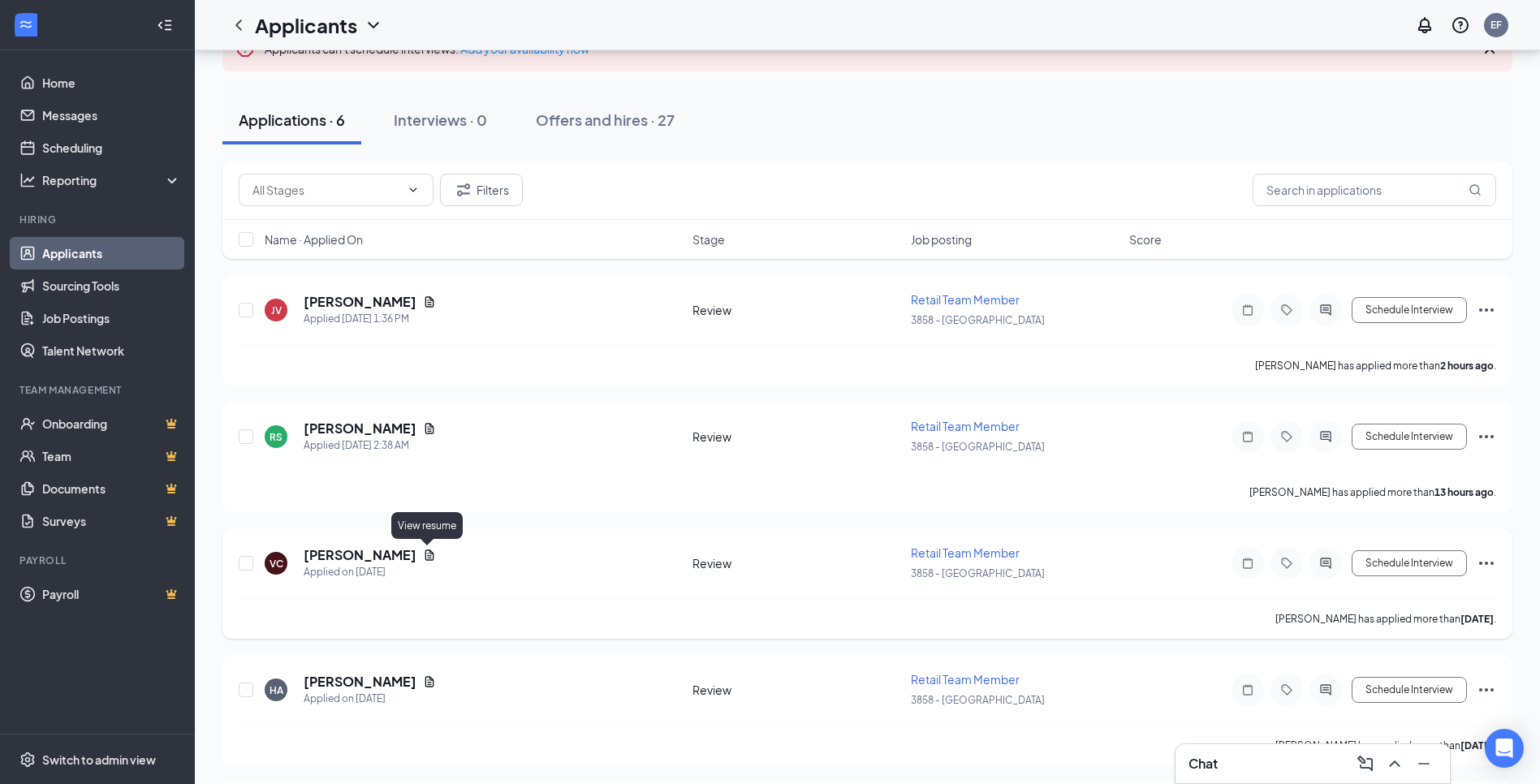
click at [425, 551] on icon "Document" at bounding box center [429, 555] width 13 height 13
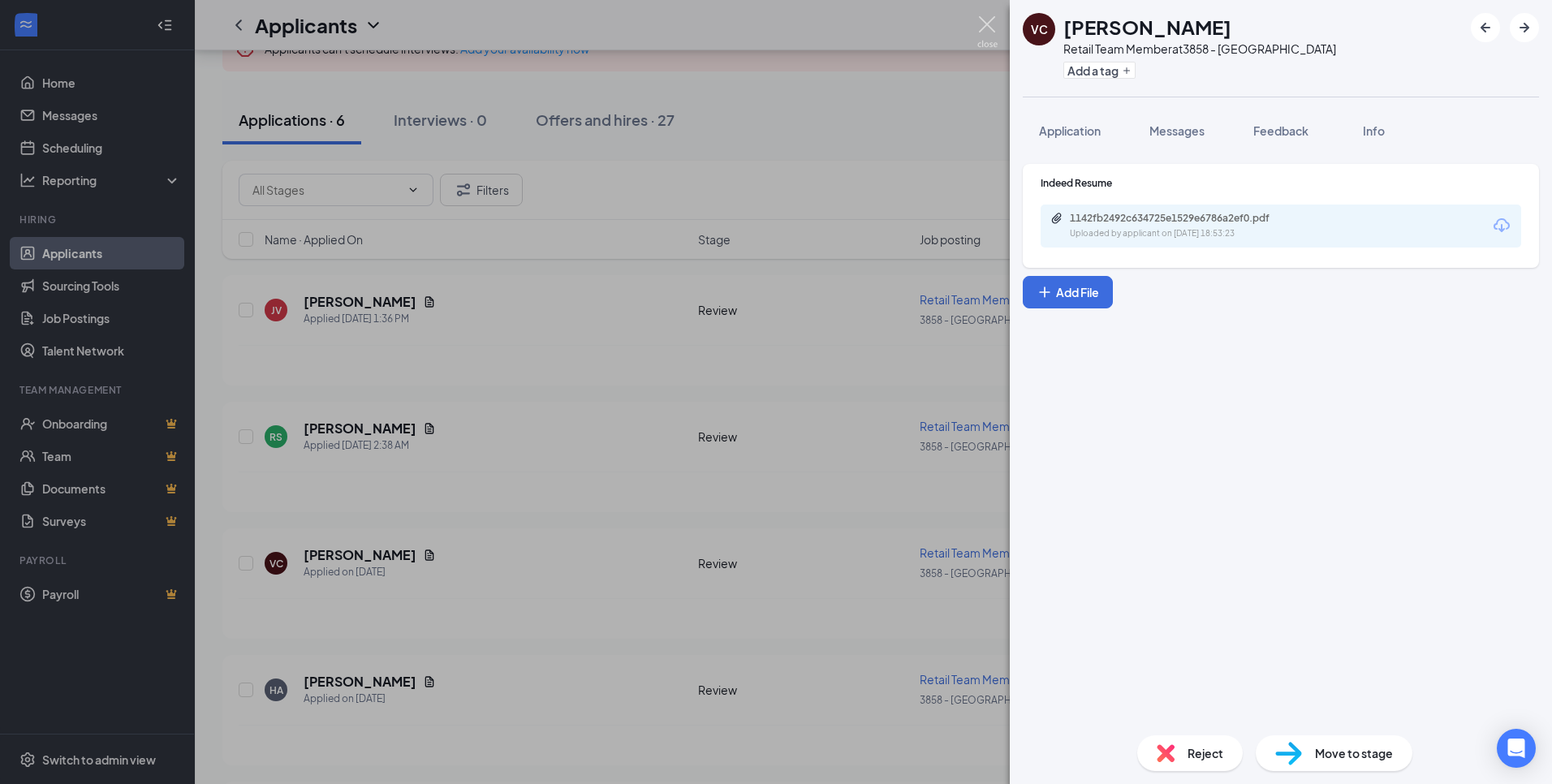
click at [985, 42] on img at bounding box center [988, 31] width 20 height 31
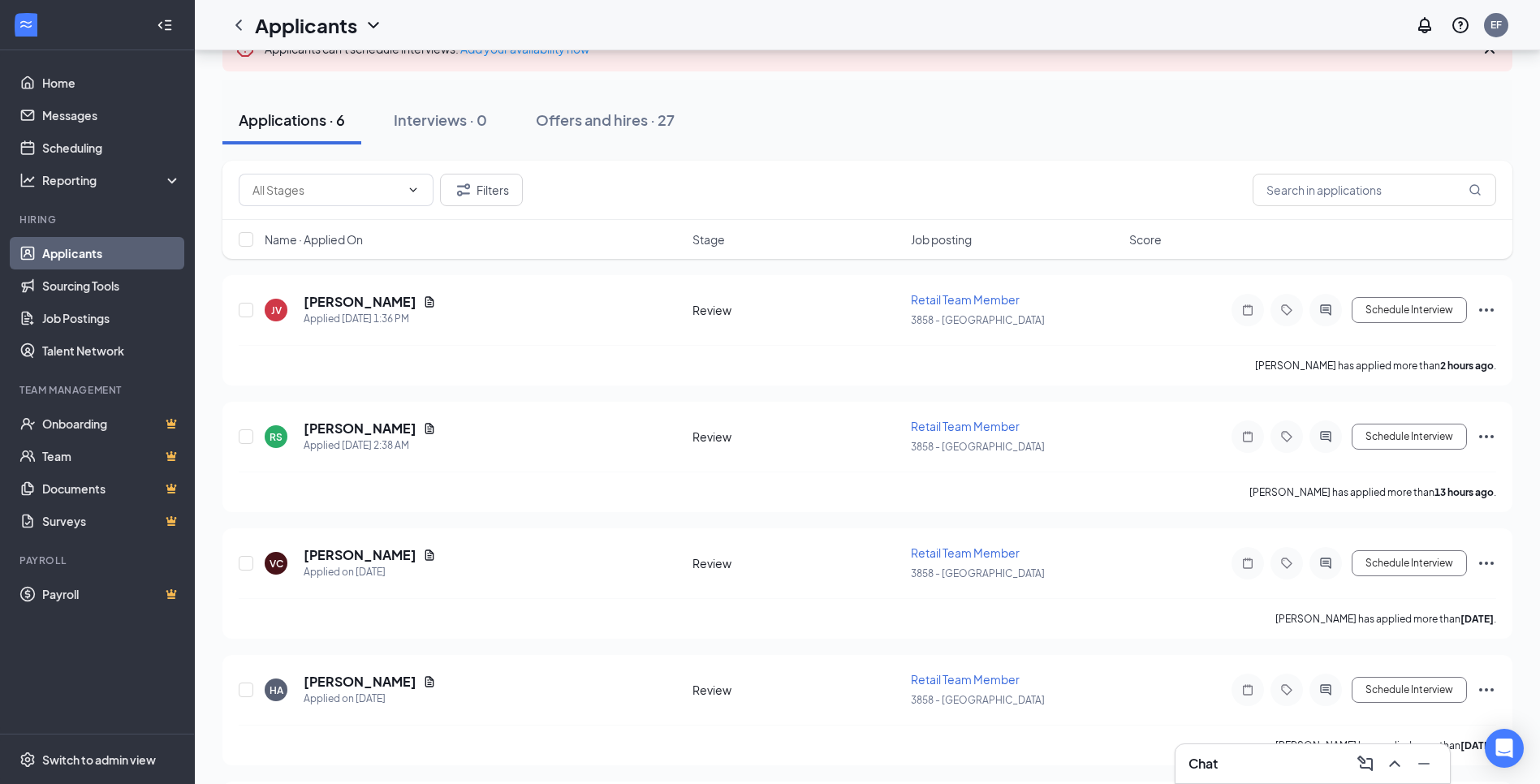
click at [1276, 764] on div "Chat" at bounding box center [1312, 764] width 249 height 26
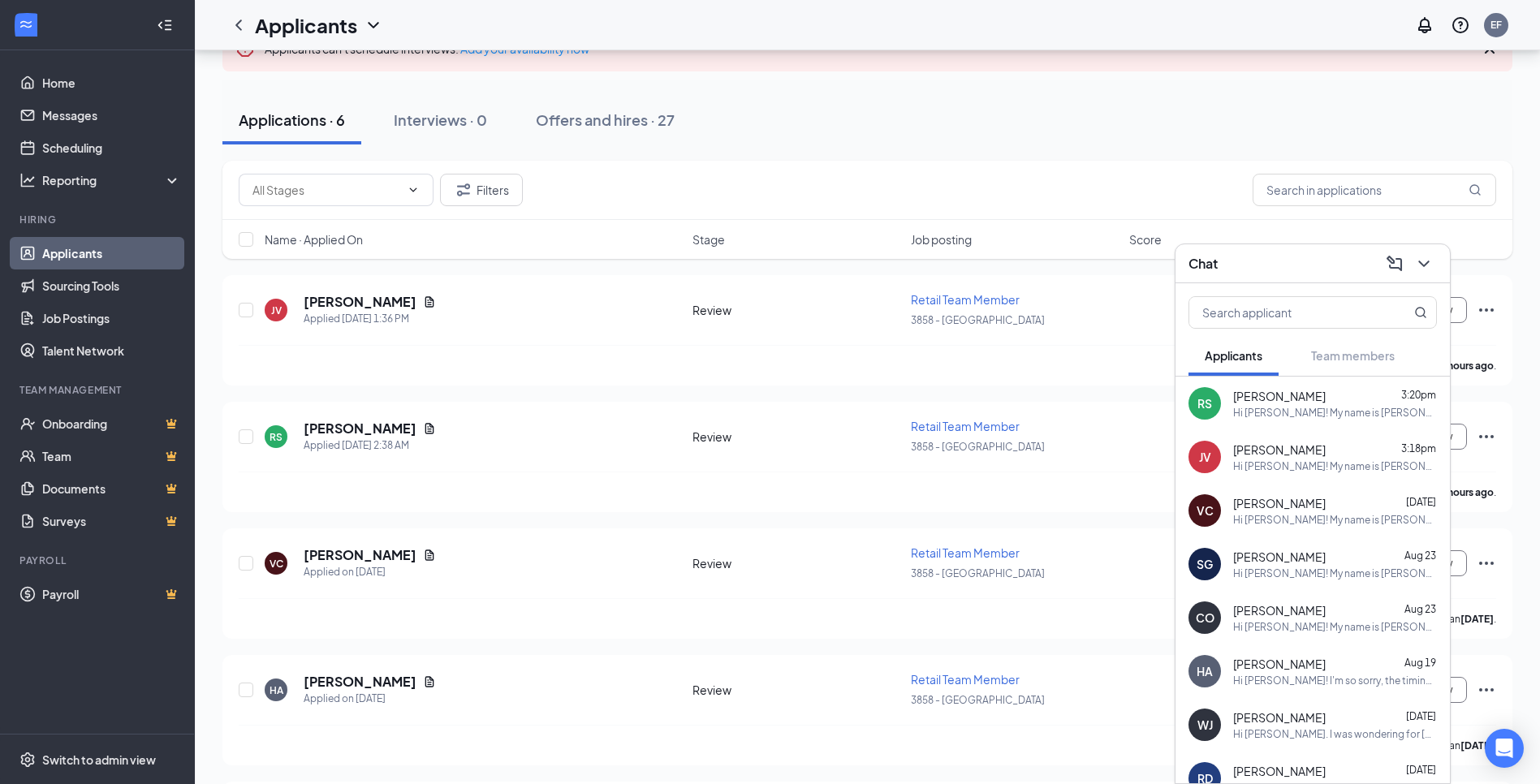
click at [1292, 261] on div "Chat" at bounding box center [1312, 264] width 249 height 25
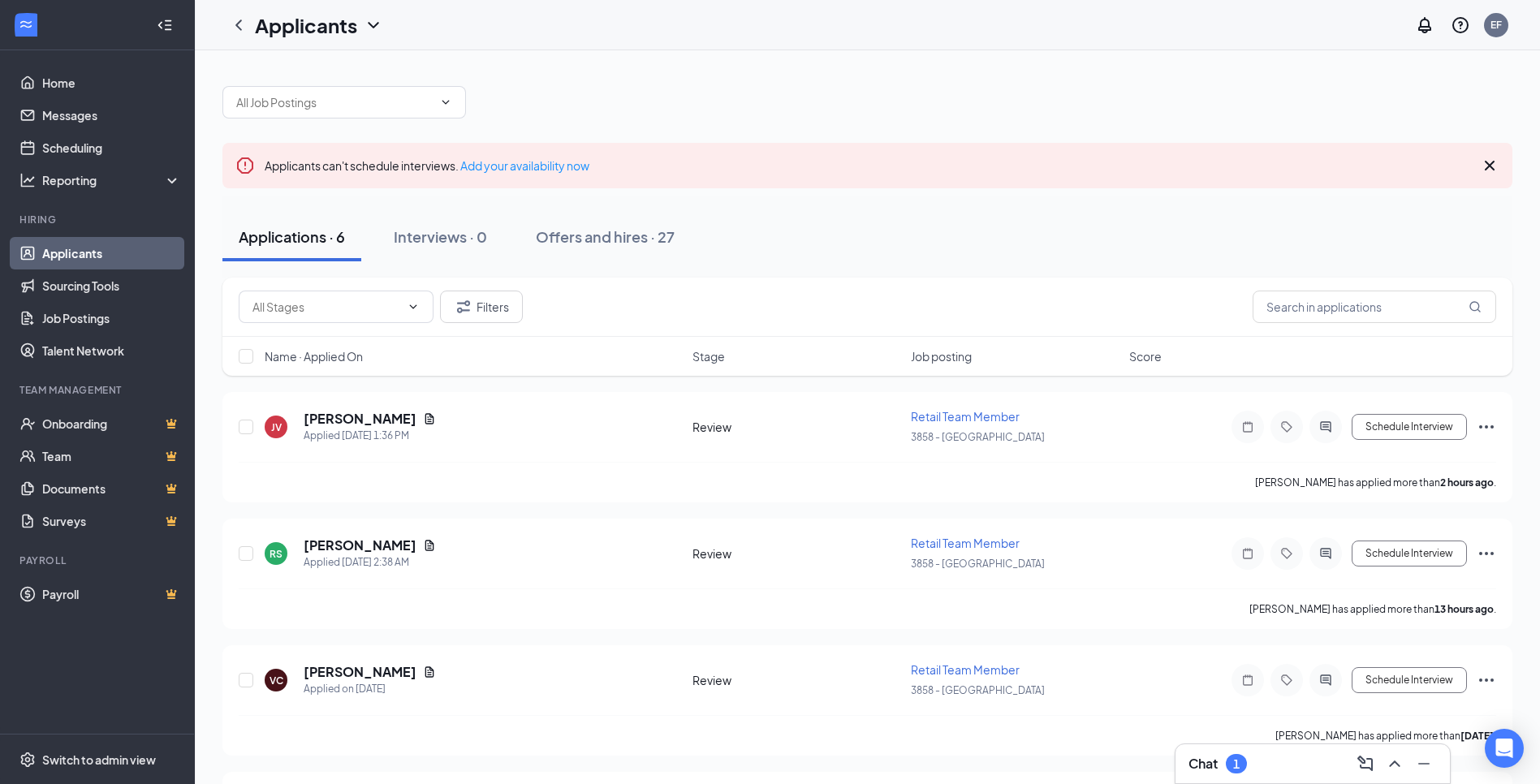
click at [1192, 774] on div "Chat 1" at bounding box center [1312, 764] width 249 height 26
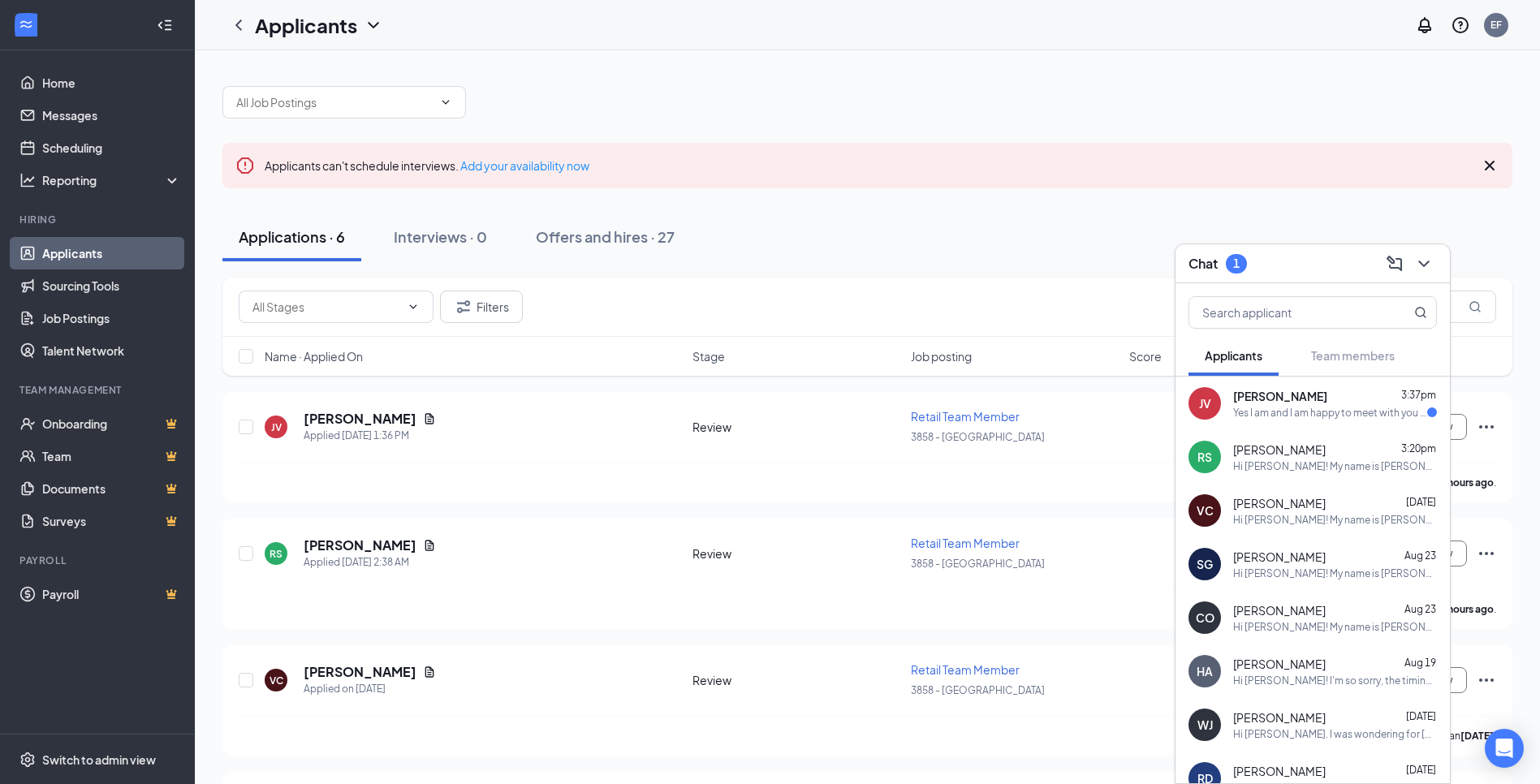
click at [1268, 400] on span "[PERSON_NAME]" at bounding box center [1280, 395] width 94 height 16
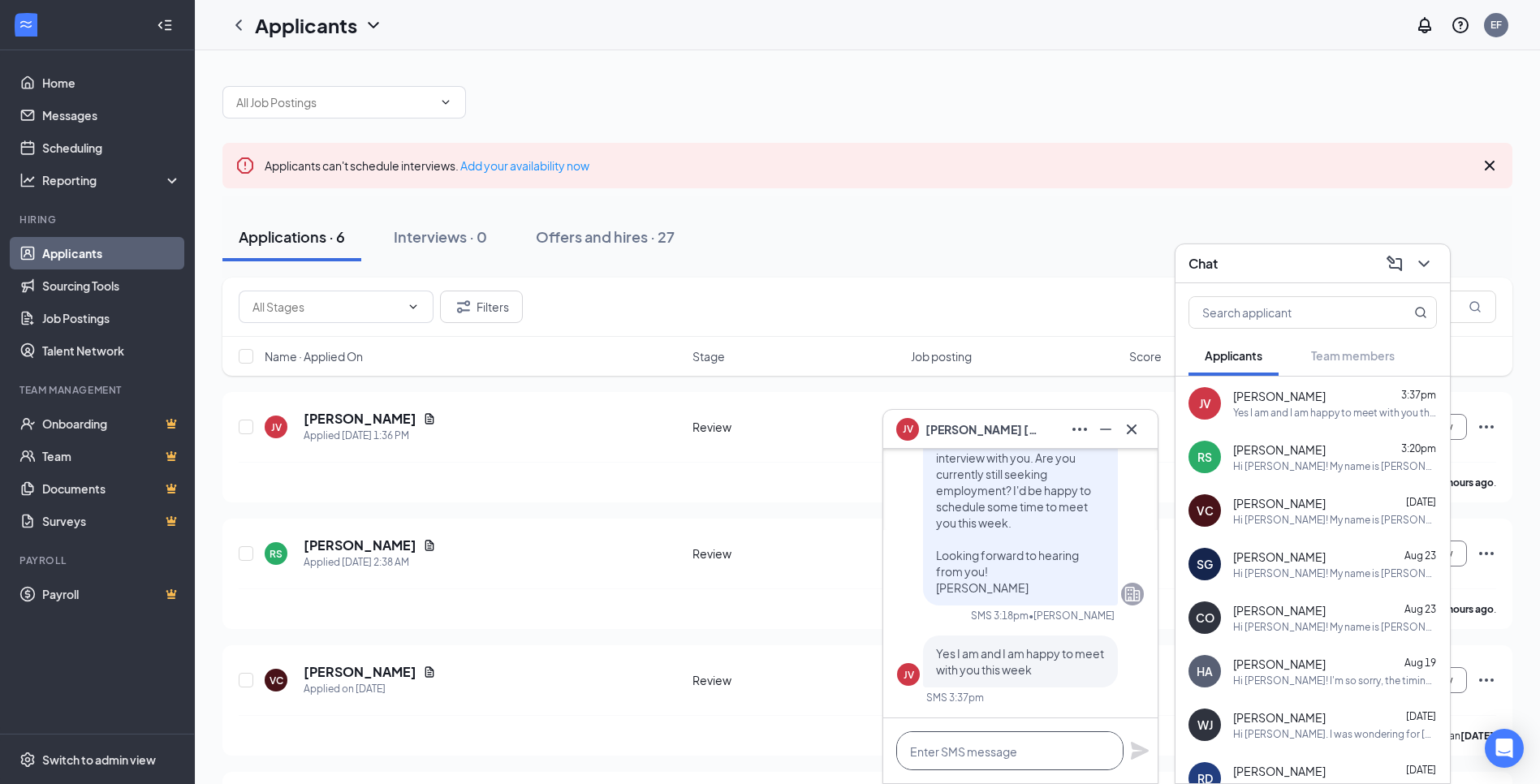
click at [990, 755] on textarea at bounding box center [1010, 751] width 228 height 39
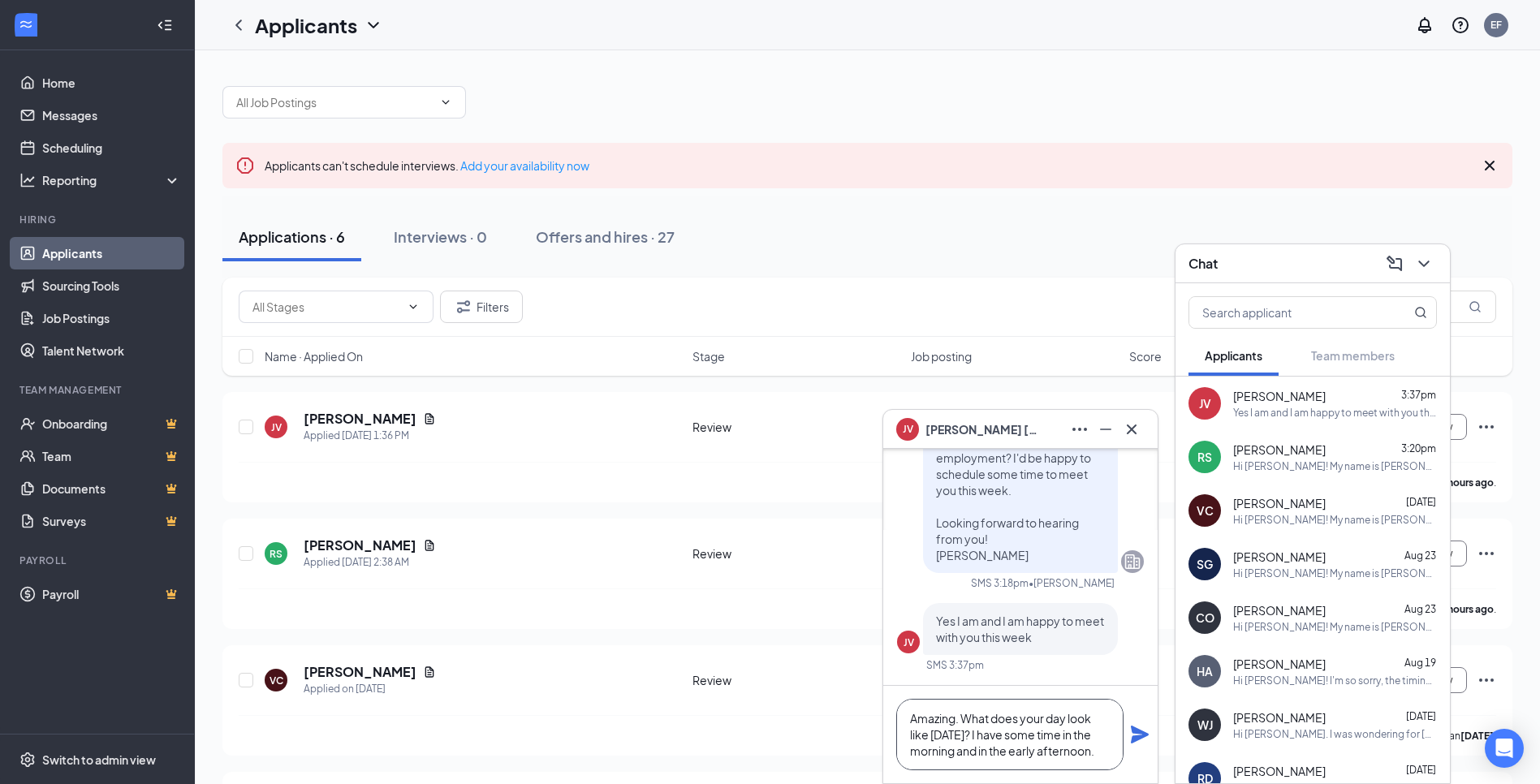
click at [960, 746] on textarea "Amazing. What does your day look like [DATE]? I have some time in the morning a…" at bounding box center [1010, 735] width 228 height 71
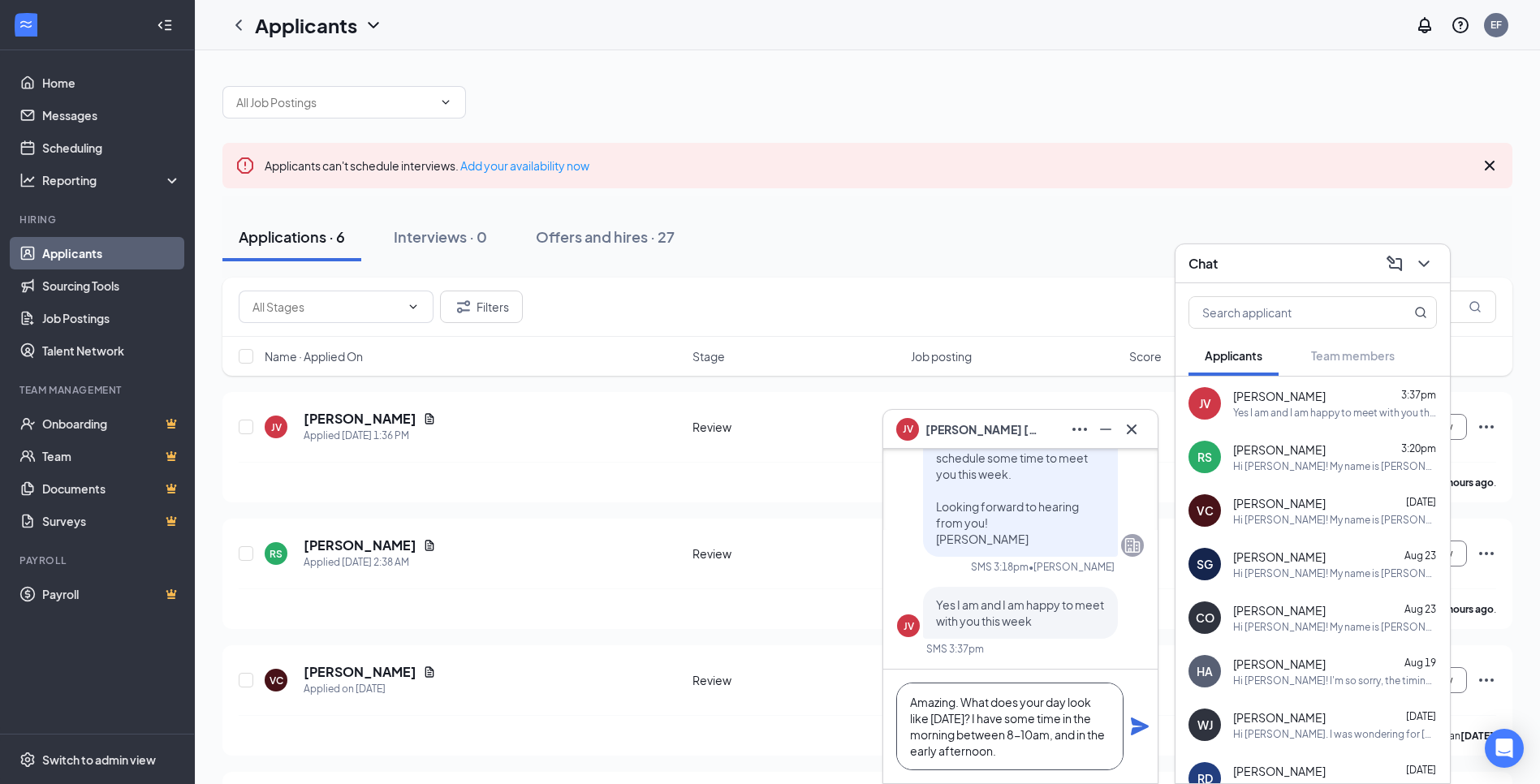
click at [1017, 753] on textarea "Amazing. What does your day look like [DATE]? I have some time in the morning b…" at bounding box center [1010, 725] width 228 height 87
click at [1053, 759] on textarea "Amazing. What does your day look like [DATE]? I have some time in the morning b…" at bounding box center [1010, 725] width 228 height 87
type textarea "Amazing. What does your day look like [DATE]? I have some time in the morning b…"
click at [1143, 729] on icon "Plane" at bounding box center [1139, 726] width 18 height 18
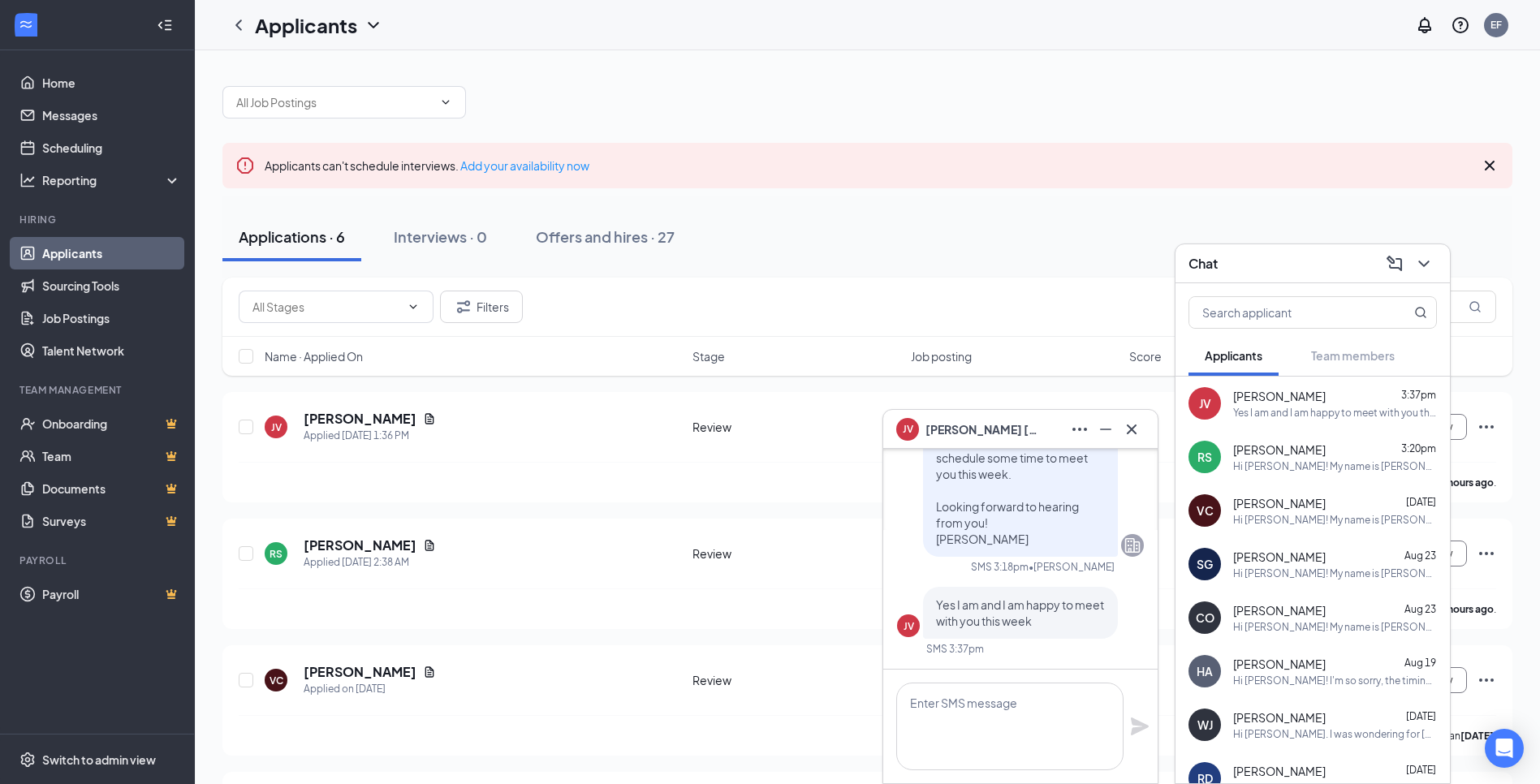
scroll to position [0, 0]
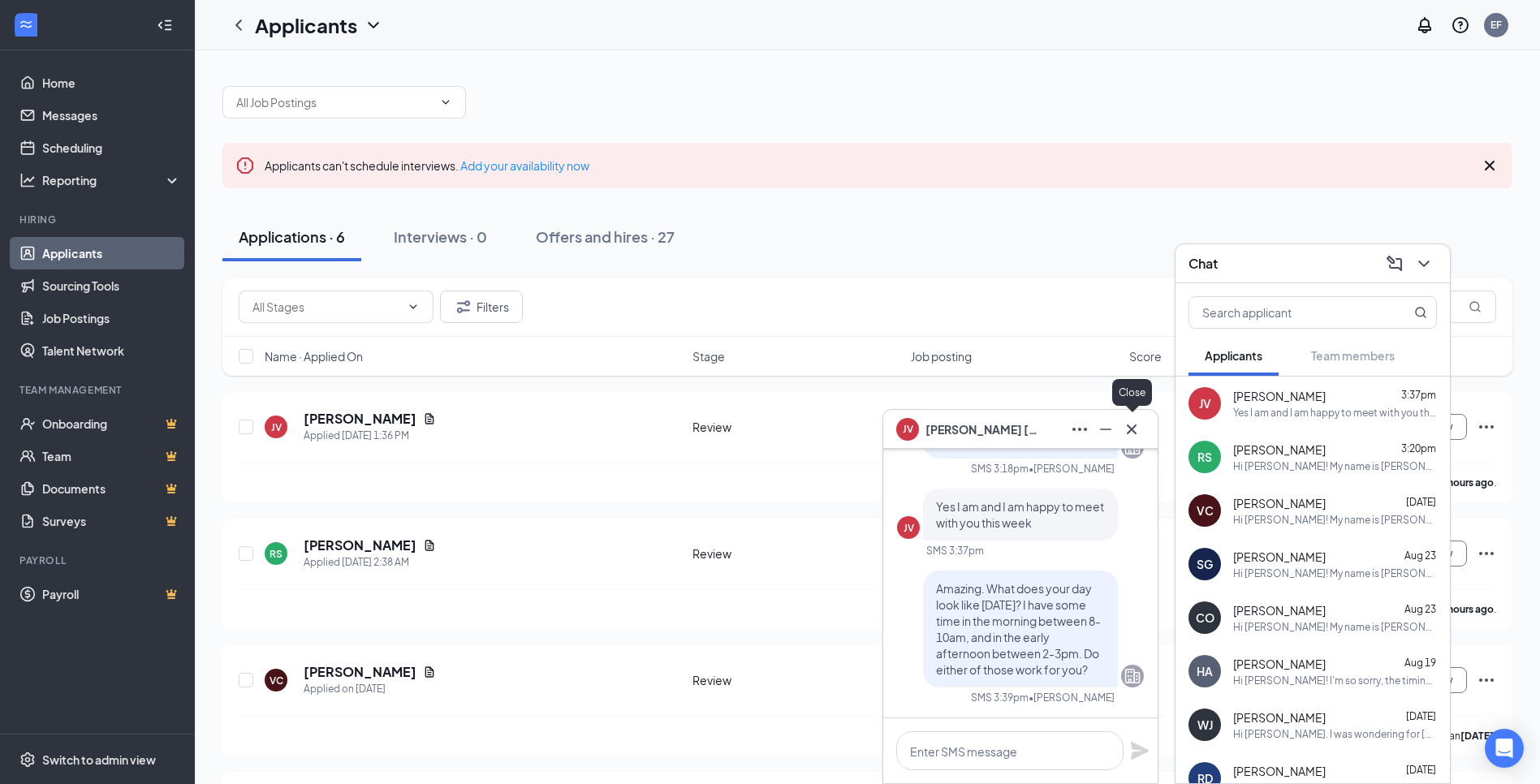
click at [1136, 426] on icon "Cross" at bounding box center [1132, 429] width 20 height 20
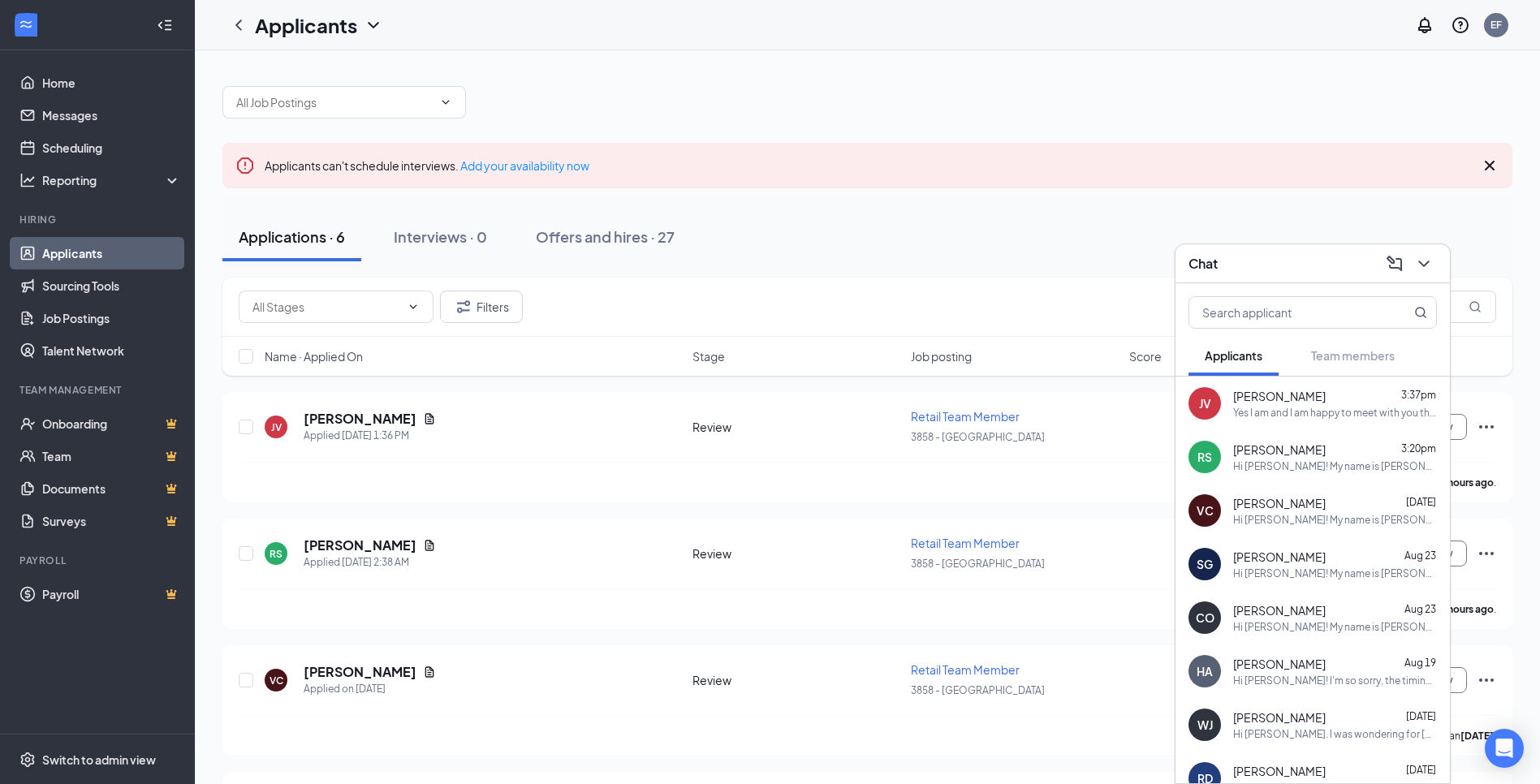
click at [1269, 262] on div "Chat" at bounding box center [1312, 264] width 249 height 25
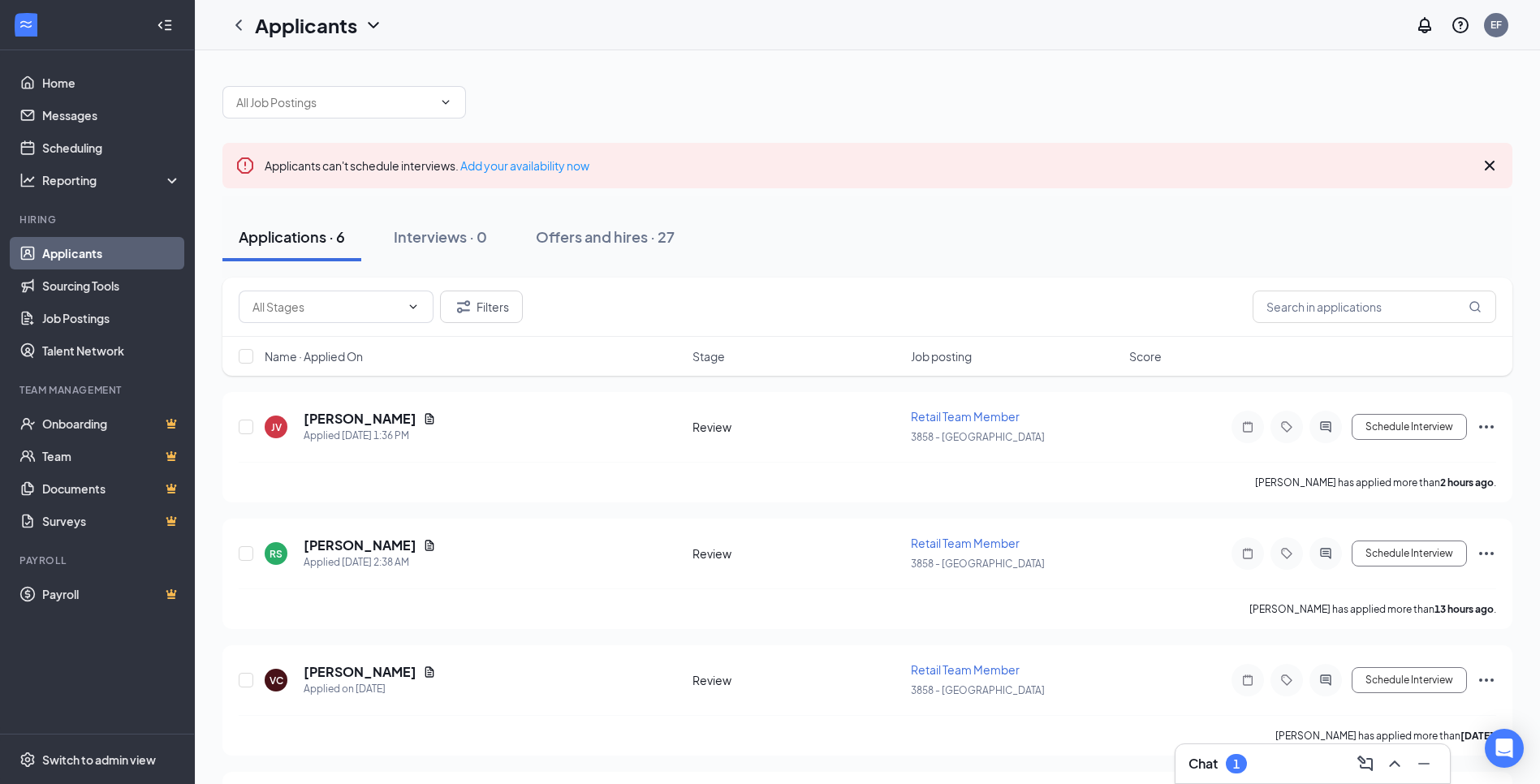
click at [1221, 762] on div "Chat 1" at bounding box center [1217, 764] width 59 height 20
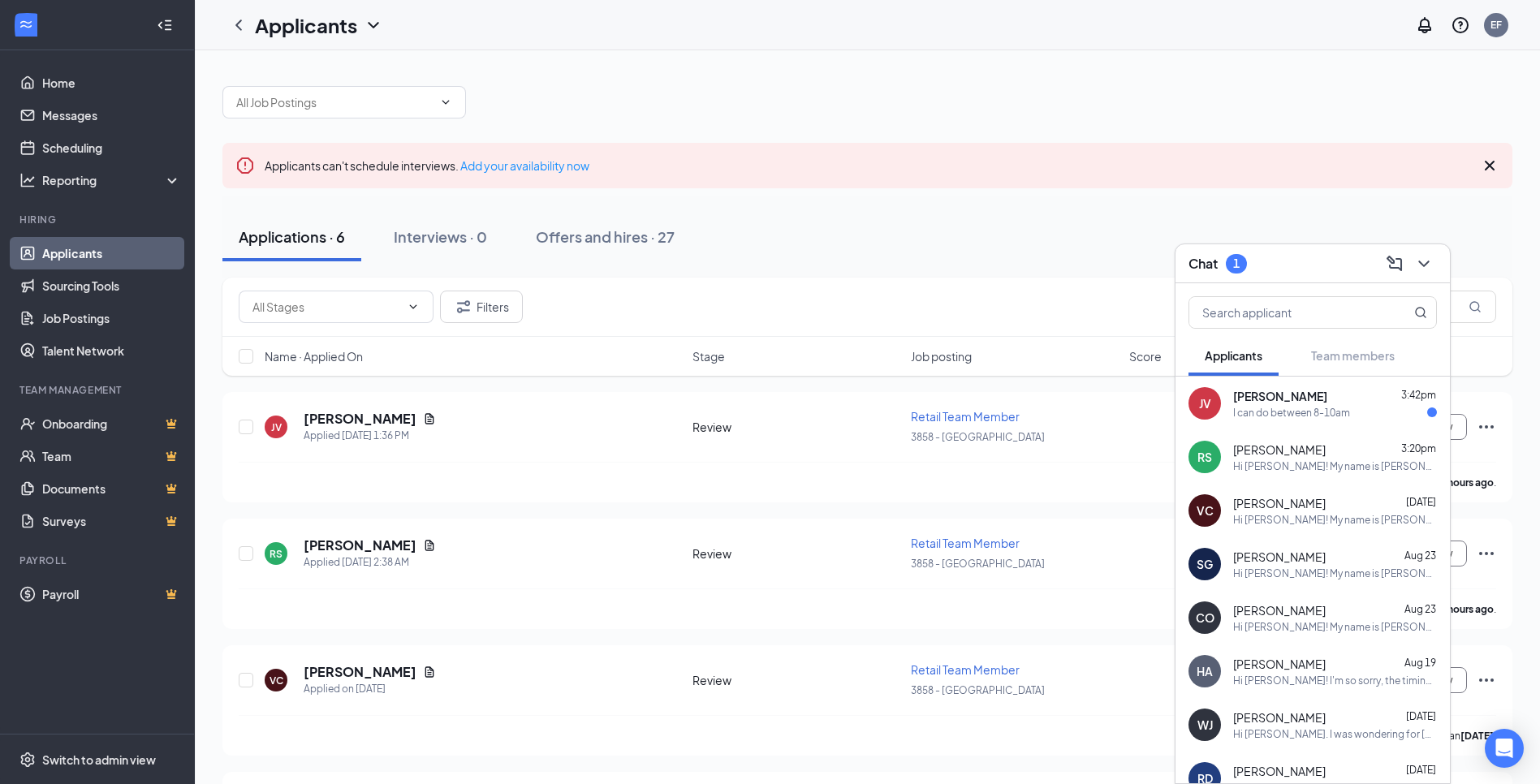
click at [1279, 409] on div "I can do between 8-10am" at bounding box center [1292, 412] width 117 height 14
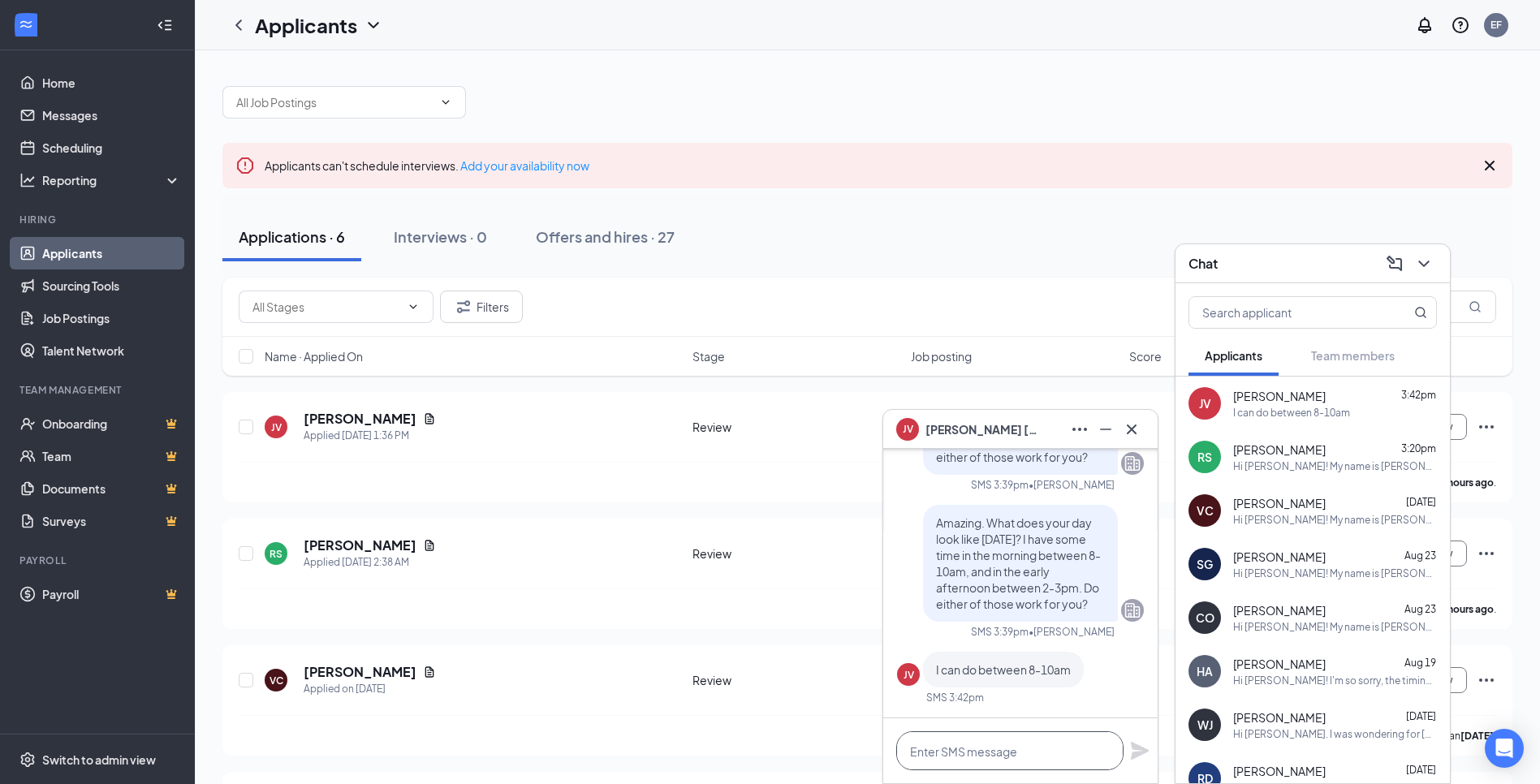
click at [979, 732] on textarea at bounding box center [1010, 751] width 228 height 39
type textarea "Perfect! Does 9am work for you?"
click at [1147, 752] on icon "Plane" at bounding box center [1139, 750] width 18 height 18
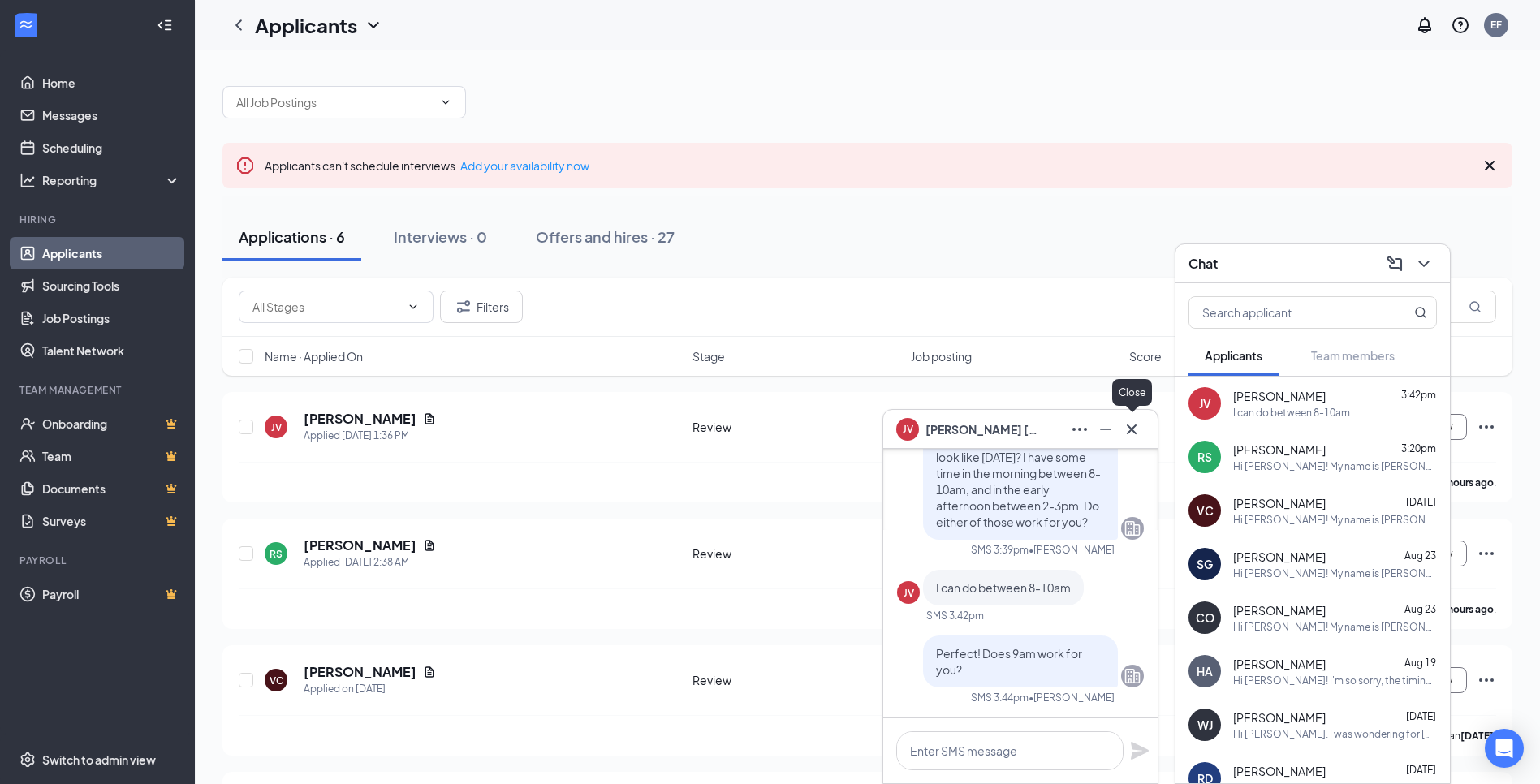
click at [1132, 435] on icon "Cross" at bounding box center [1132, 429] width 20 height 20
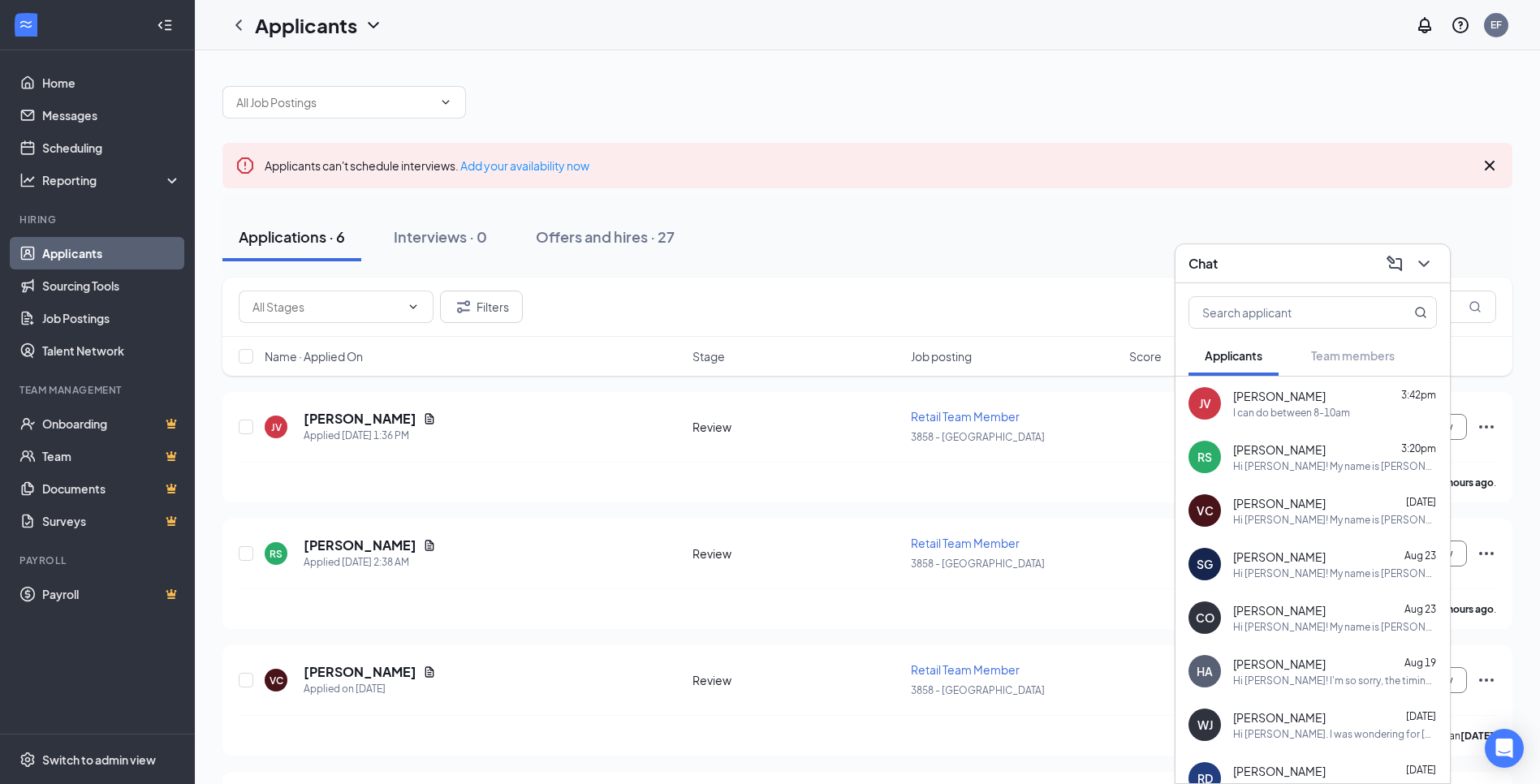
click at [1331, 267] on div "Chat" at bounding box center [1312, 264] width 249 height 25
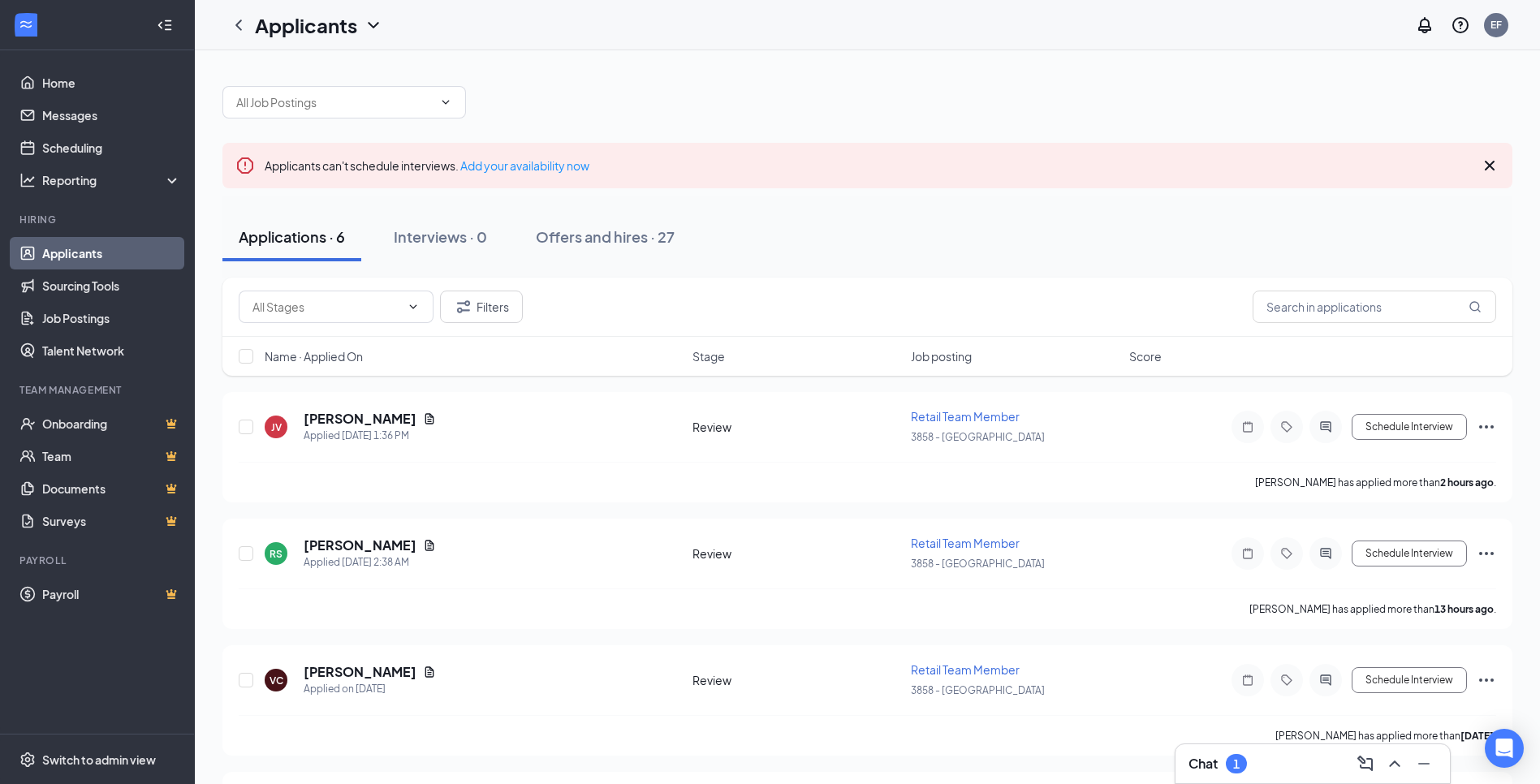
click at [1214, 771] on h3 "Chat" at bounding box center [1203, 764] width 29 height 18
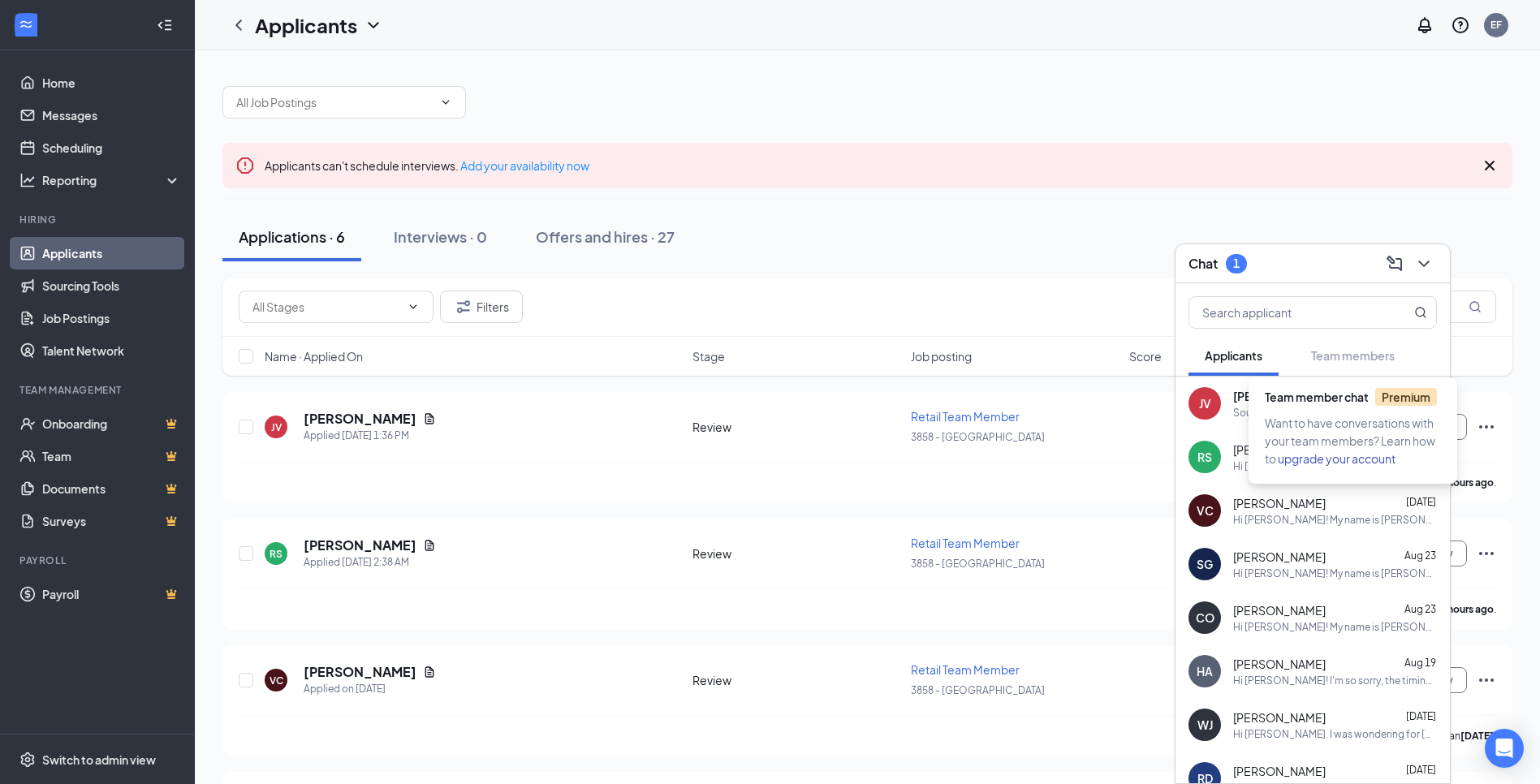
click at [1334, 407] on div "Team member chat Premium" at bounding box center [1356, 400] width 183 height 26
click at [1223, 405] on div "JV [PERSON_NAME] 3:45pm Sound perfect" at bounding box center [1312, 403] width 274 height 53
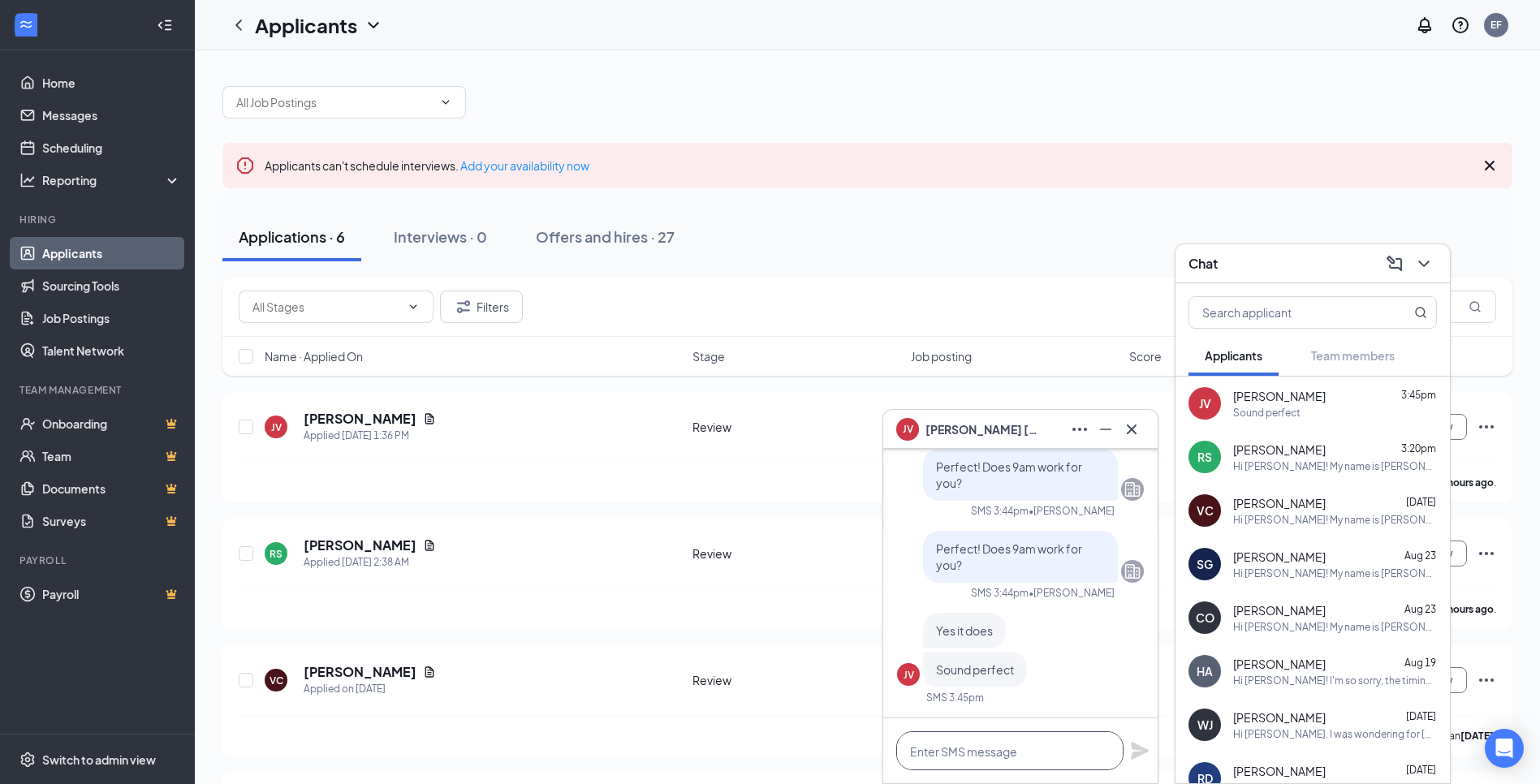
click at [996, 748] on textarea at bounding box center [1010, 751] width 228 height 39
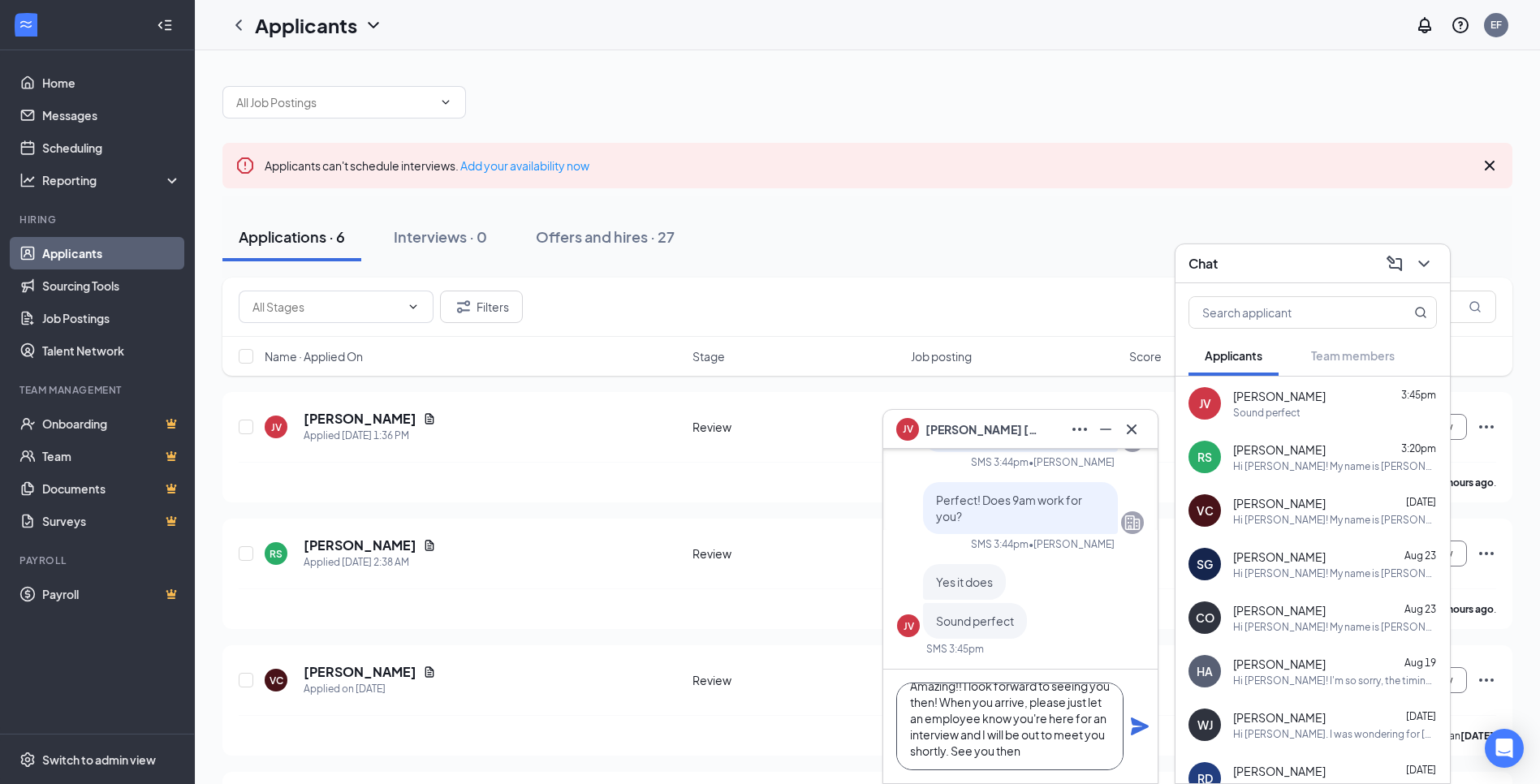
scroll to position [33, 0]
type textarea "Amazing!! I look forward to seeing you then! When you arrive, please just let a…"
click at [1141, 726] on icon "Plane" at bounding box center [1139, 726] width 20 height 20
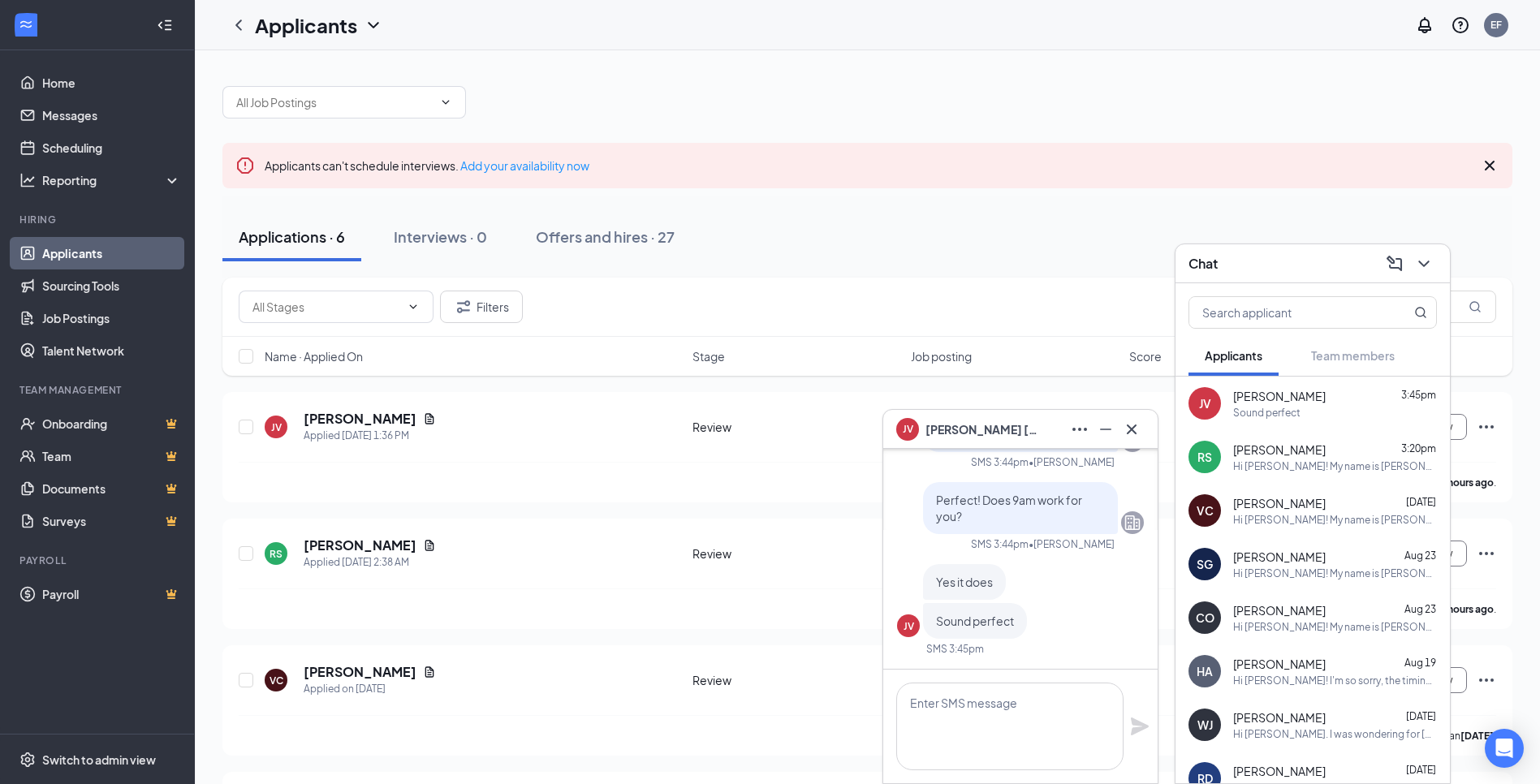
scroll to position [0, 0]
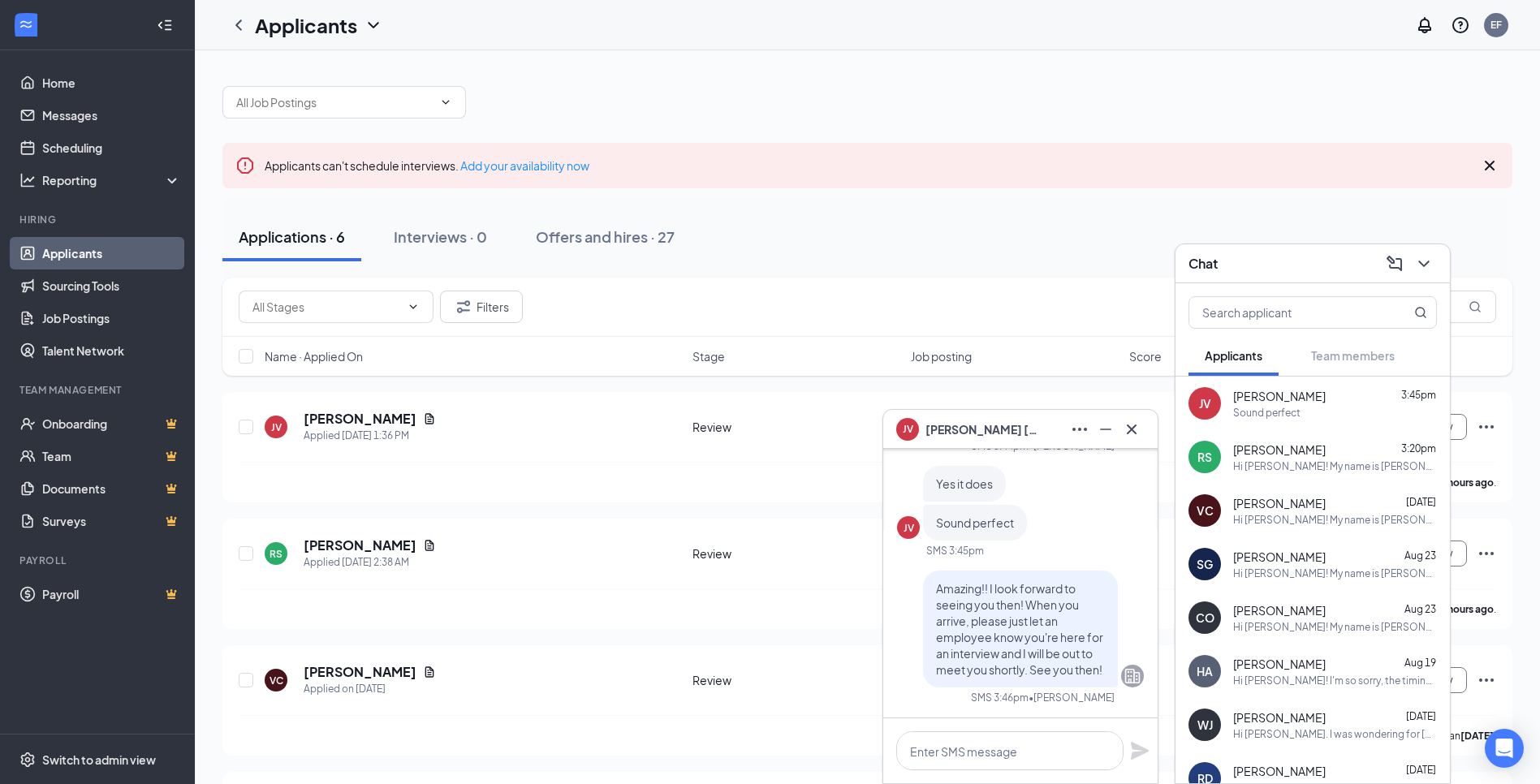
click at [1023, 423] on div "JV [PERSON_NAME]" at bounding box center [1020, 429] width 249 height 26
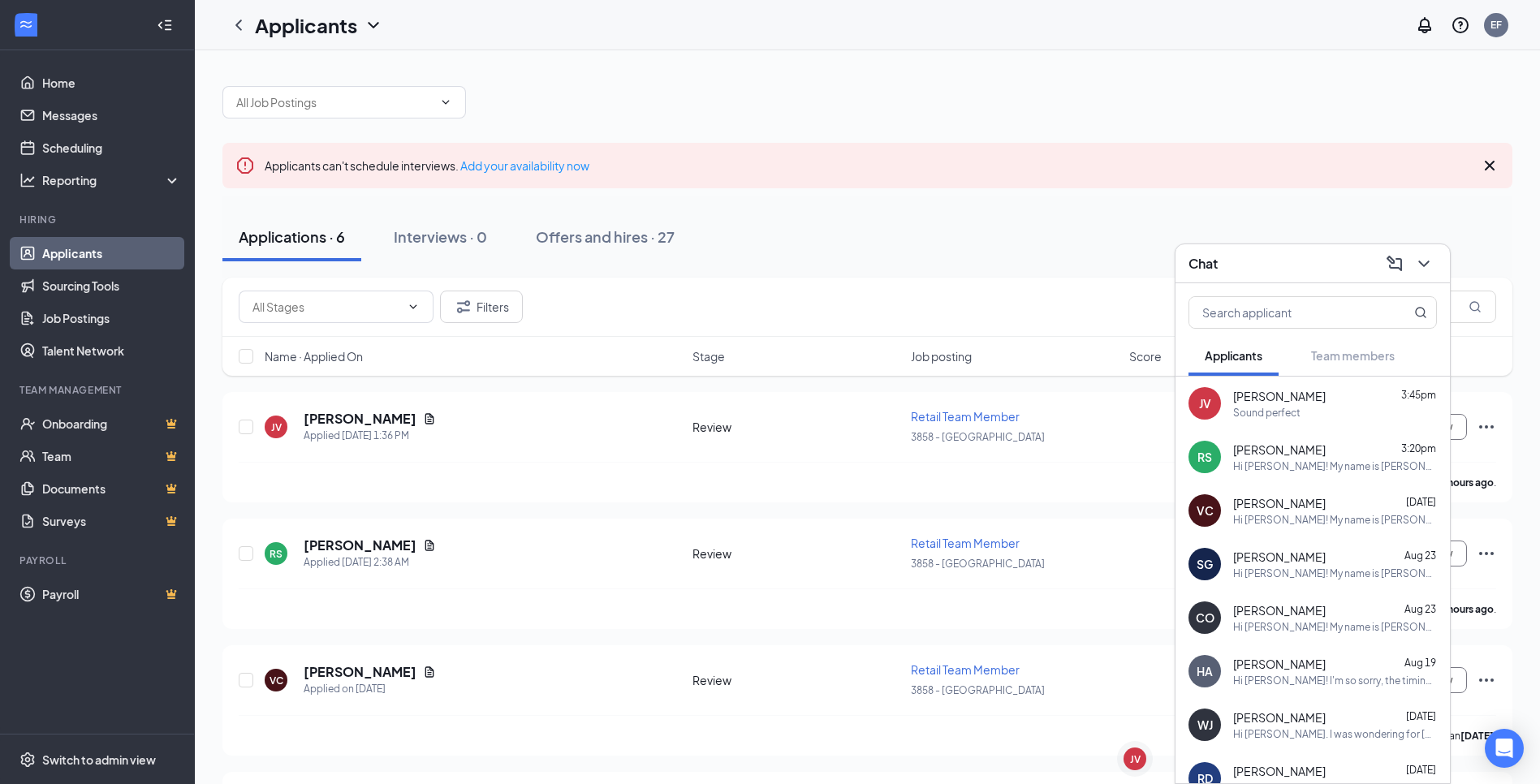
click at [1296, 254] on div "Chat" at bounding box center [1312, 264] width 249 height 25
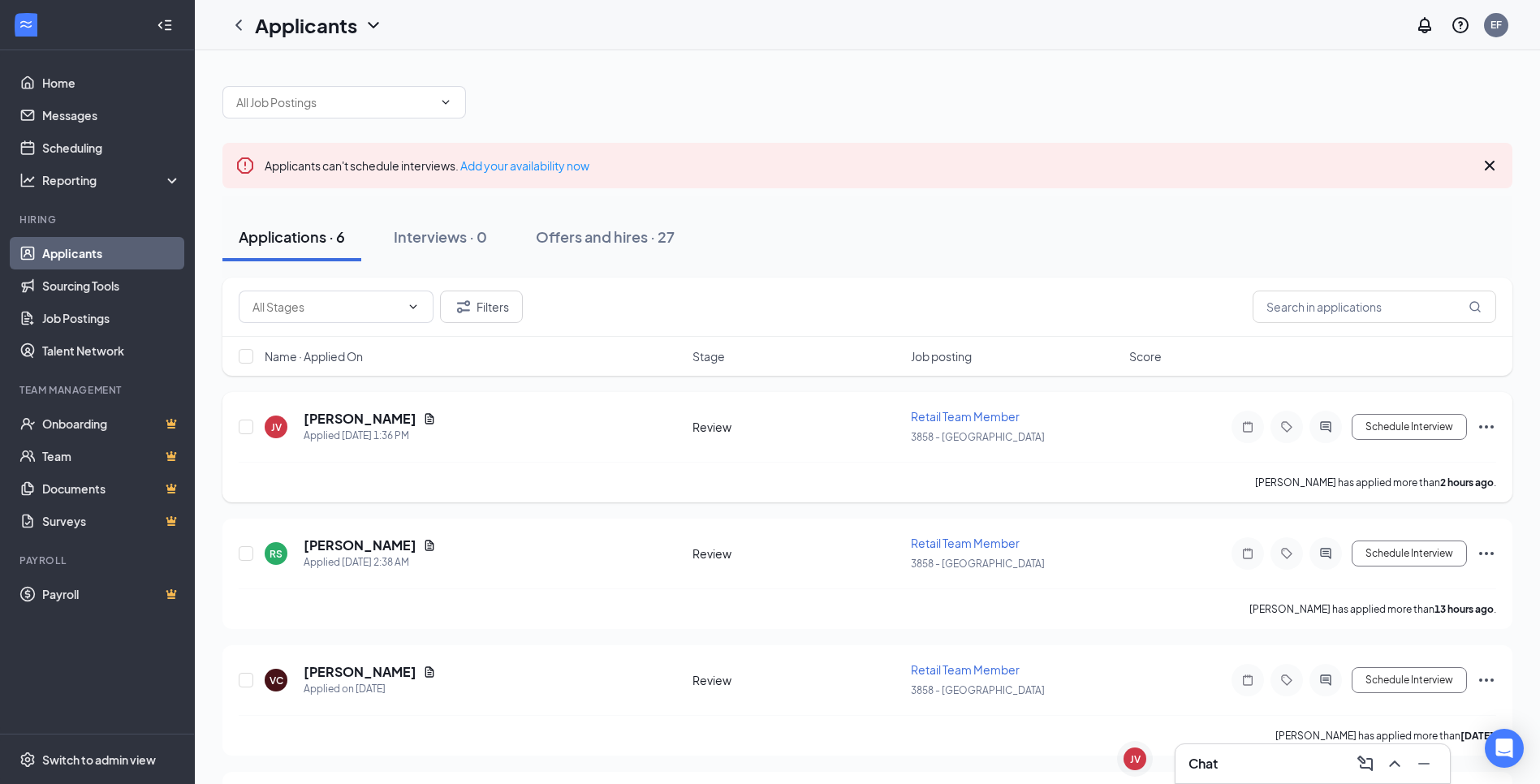
click at [1489, 423] on icon "Ellipses" at bounding box center [1487, 427] width 20 height 20
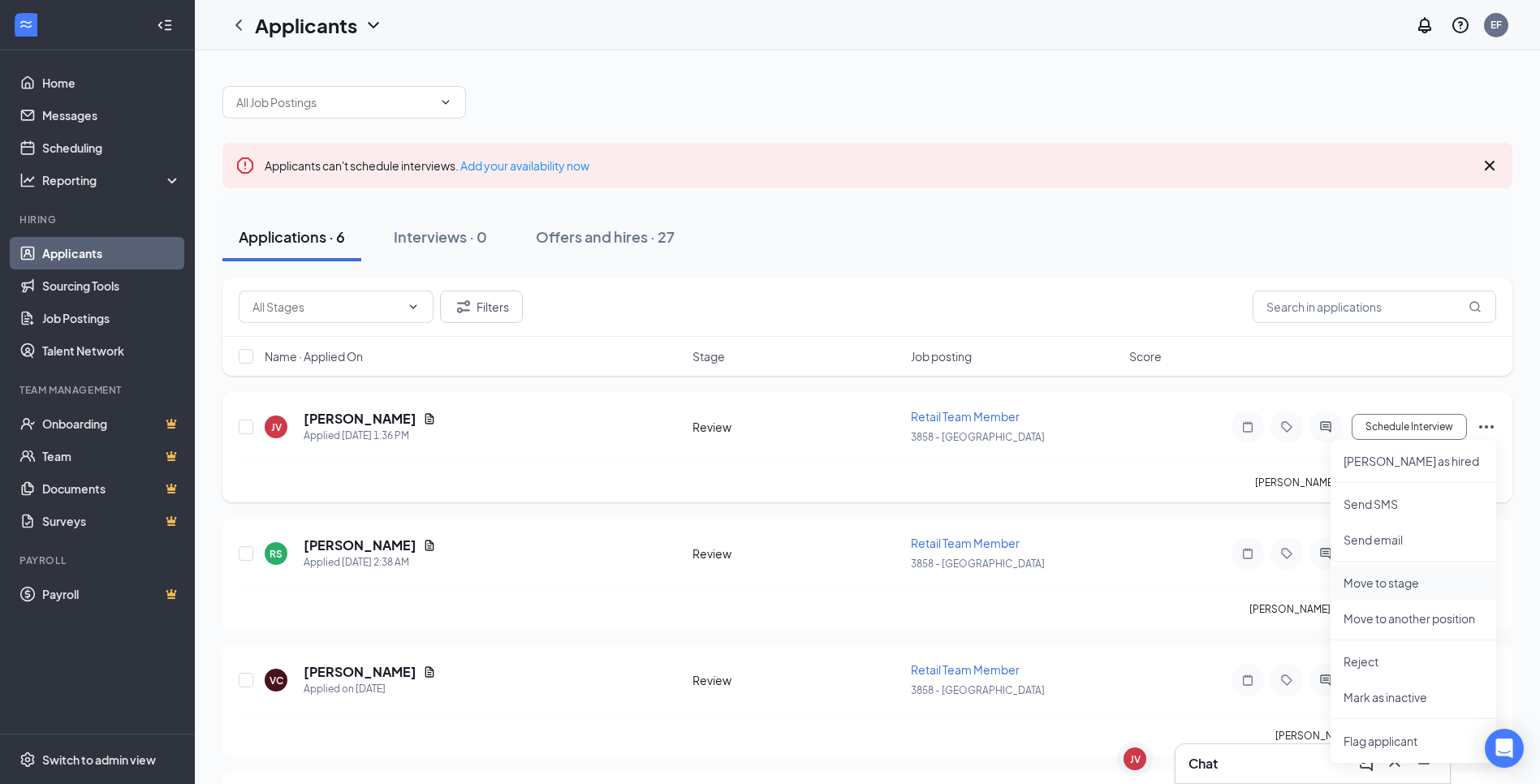
click at [1442, 579] on p "Move to stage" at bounding box center [1414, 582] width 140 height 16
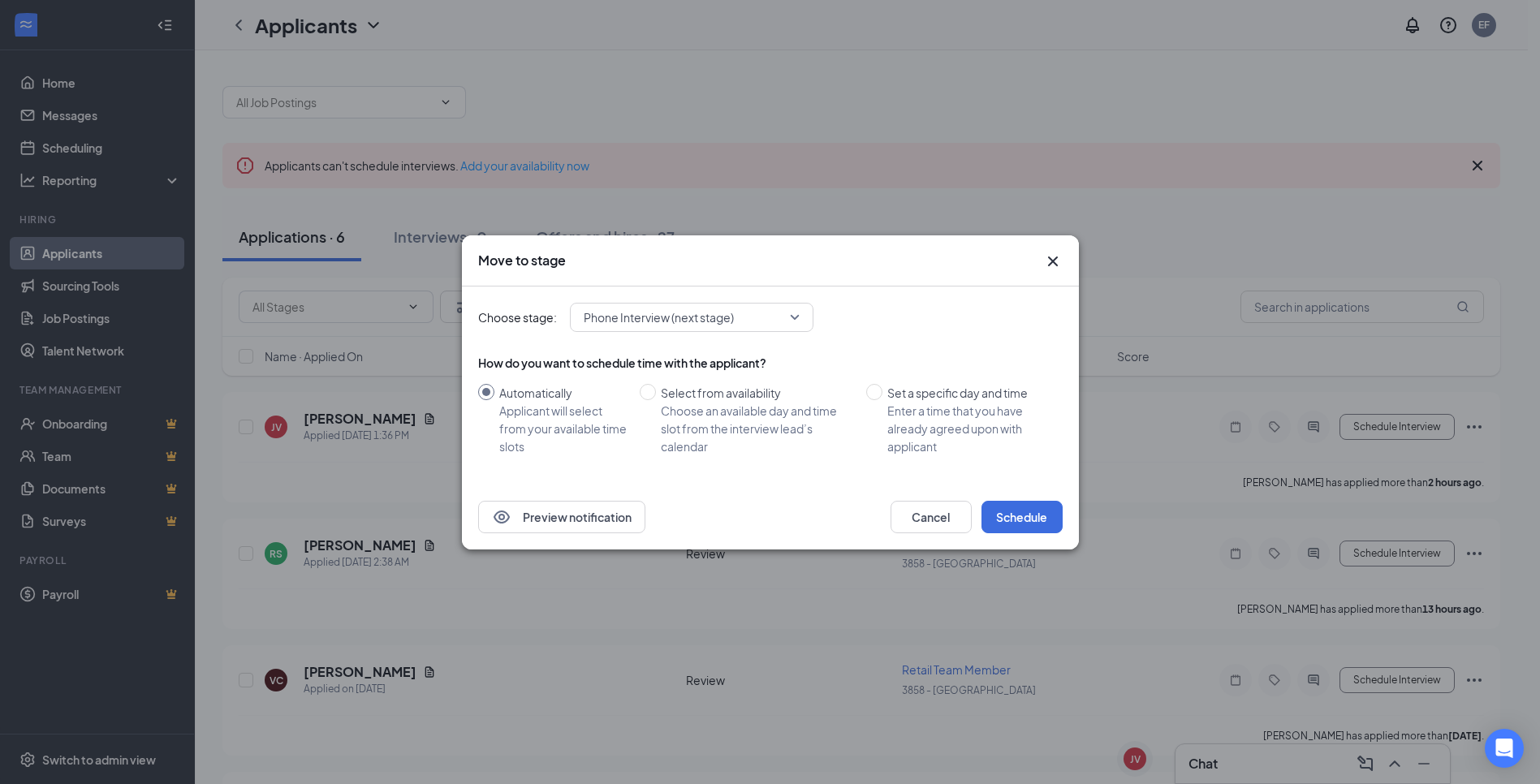
click at [699, 301] on div "Choose stage: Phone Interview (next stage) How do you want to schedule time wit…" at bounding box center [770, 385] width 585 height 198
click at [697, 316] on span "Phone Interview (next stage)" at bounding box center [659, 317] width 150 height 25
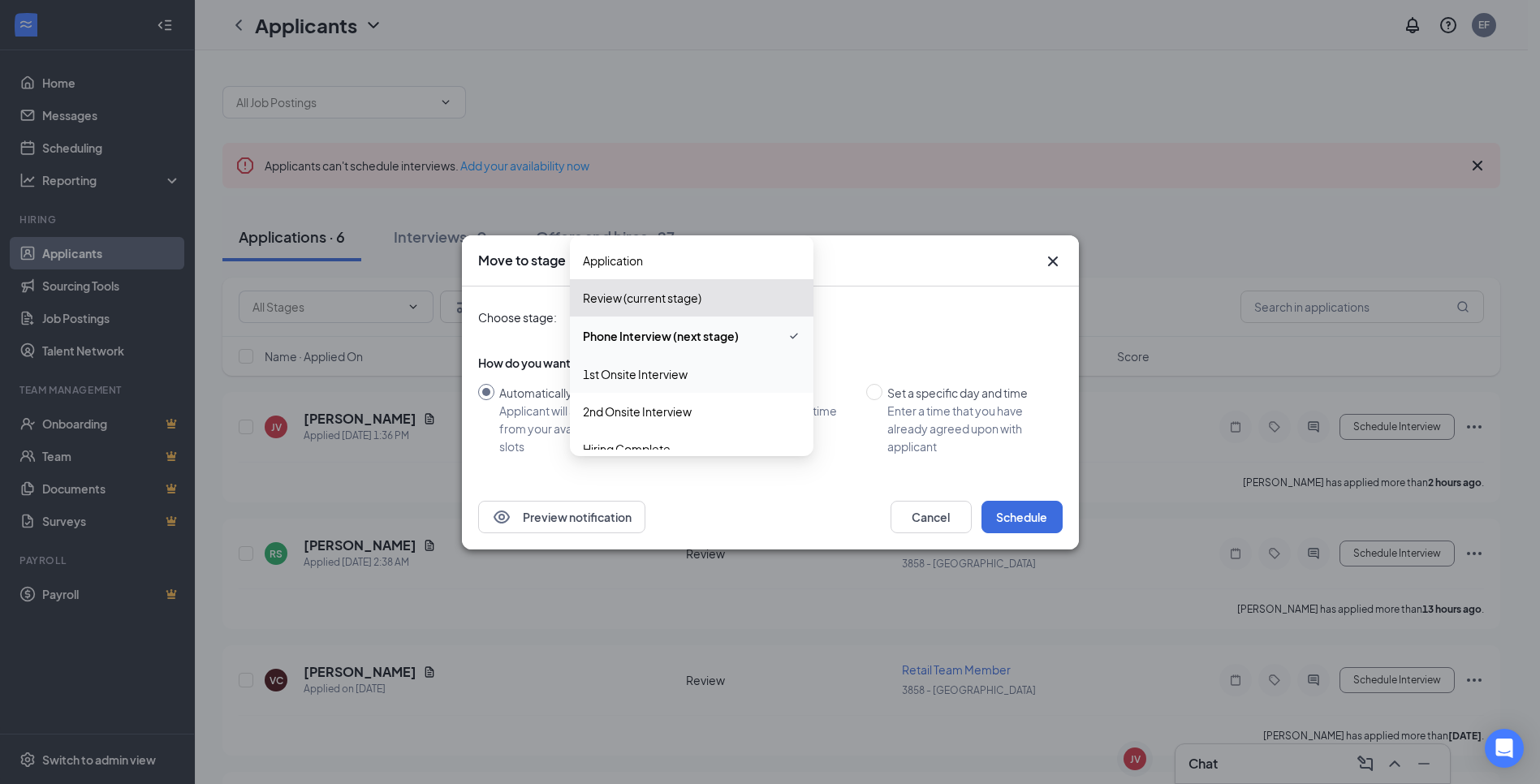
click at [696, 370] on span "1st Onsite Interview" at bounding box center [692, 373] width 217 height 18
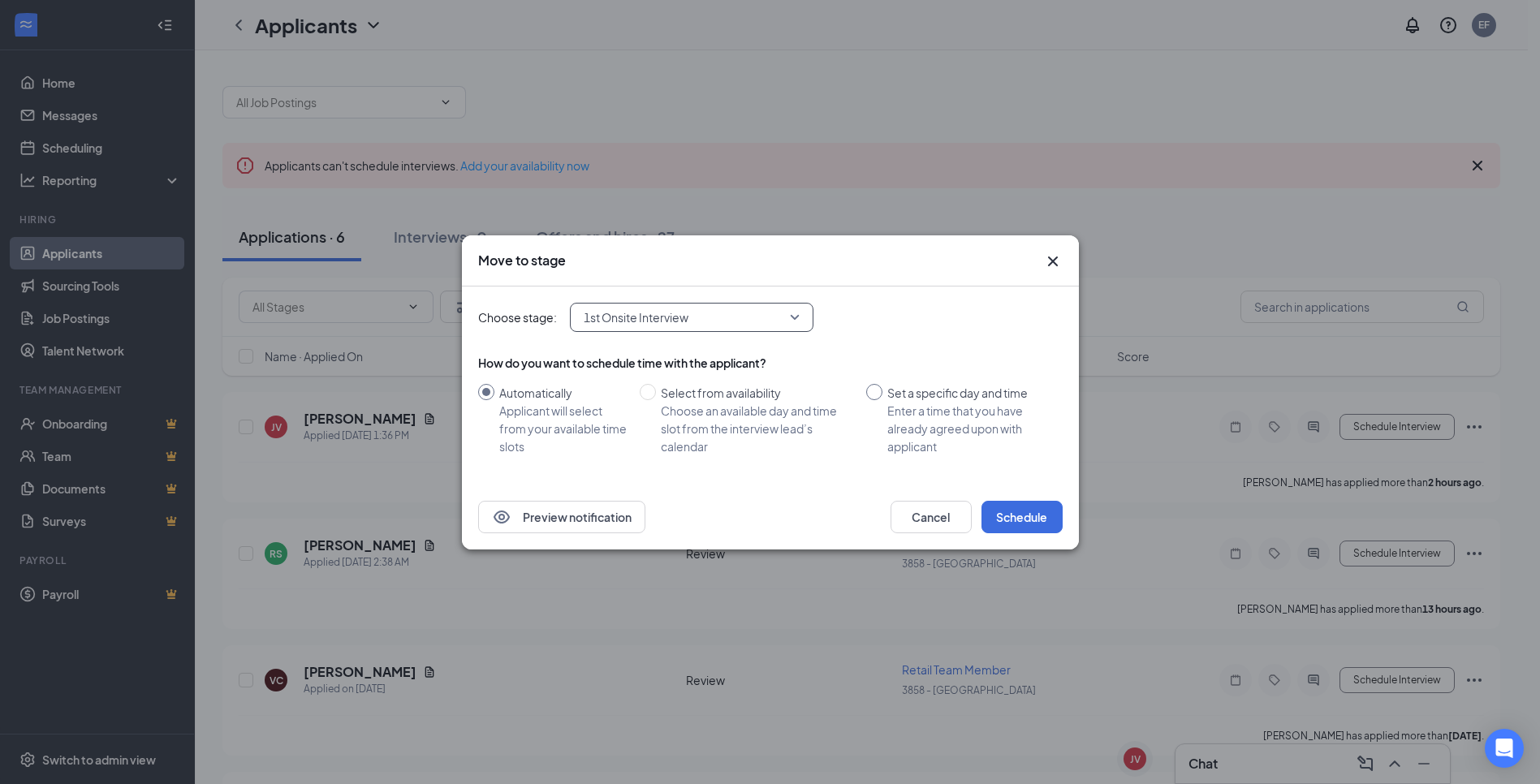
click at [873, 390] on input "Set a specific day and time Enter a time that you have already agreed upon with…" at bounding box center [874, 391] width 16 height 16
radio input "true"
radio input "false"
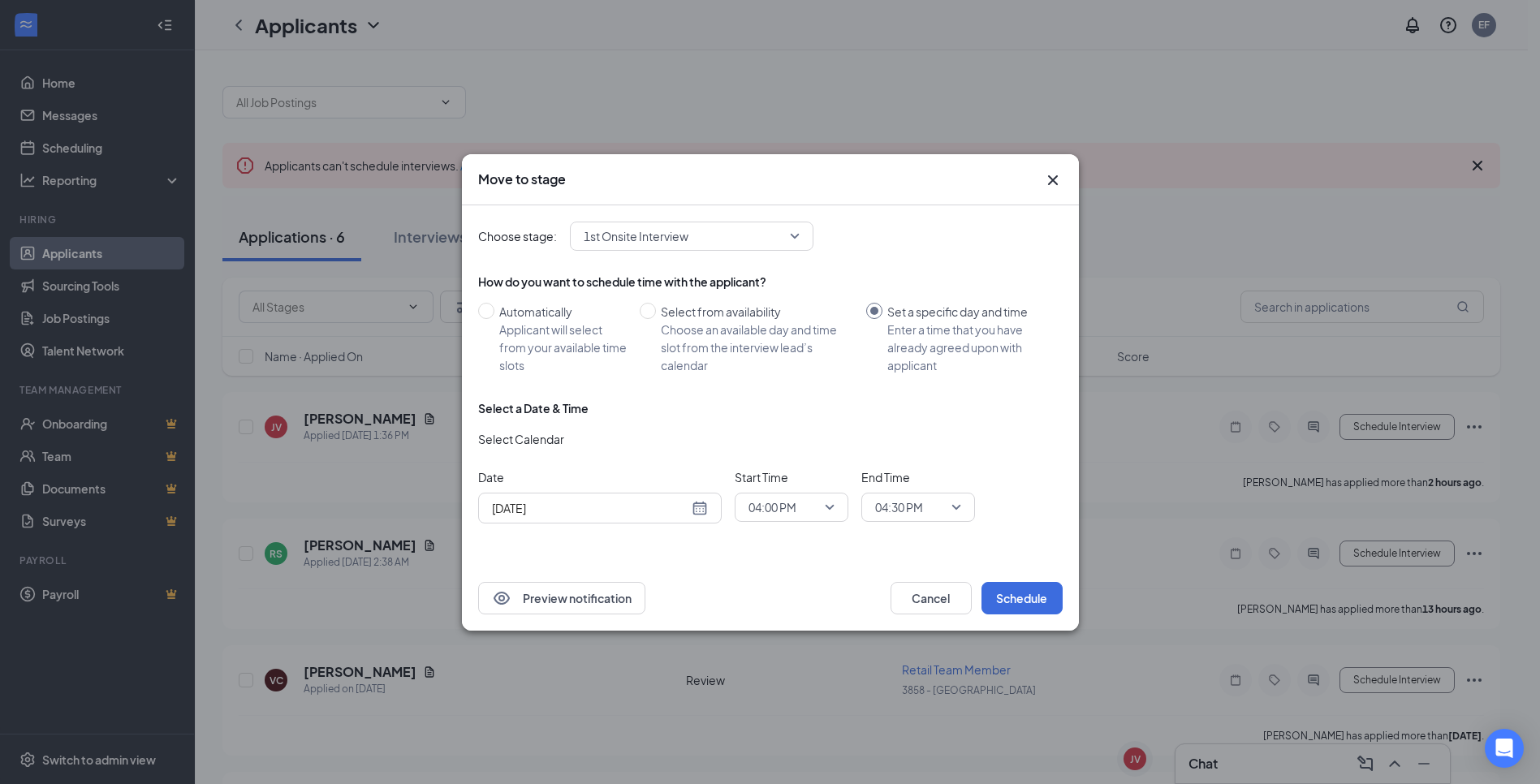
click at [706, 505] on div "[DATE]" at bounding box center [600, 507] width 216 height 18
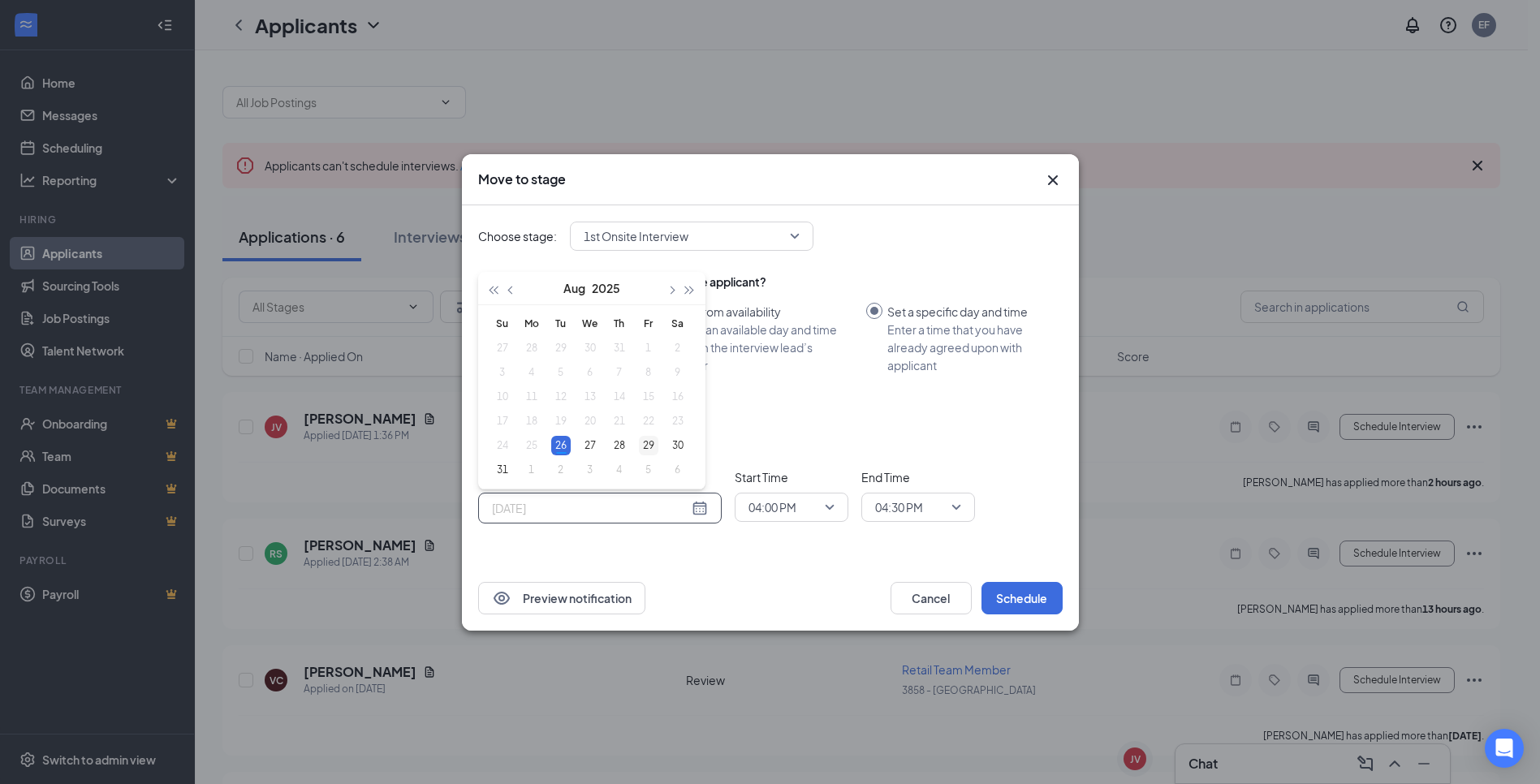
type input "[DATE]"
click at [655, 439] on div "29" at bounding box center [649, 445] width 20 height 20
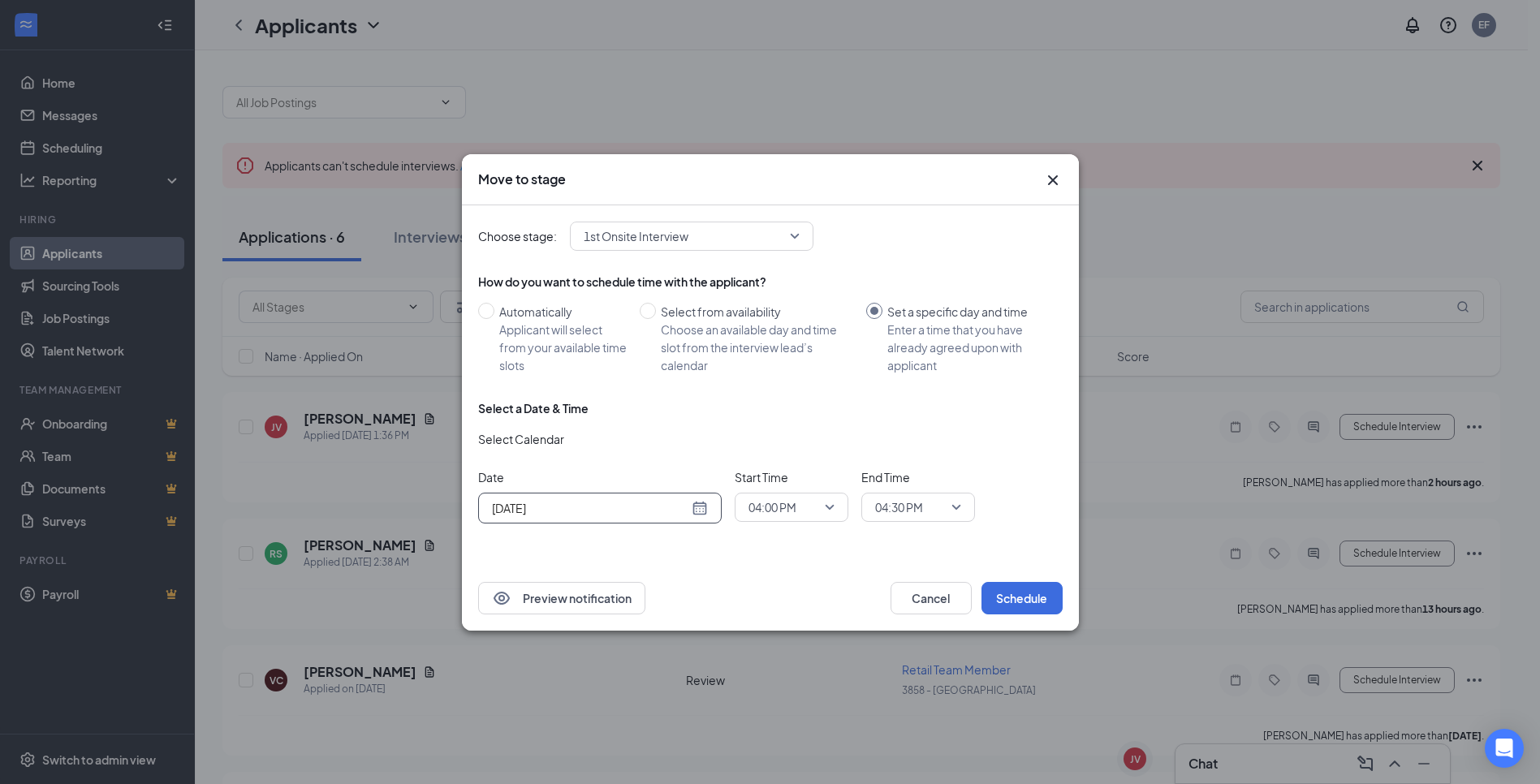
click at [784, 504] on span "04:00 PM" at bounding box center [773, 507] width 48 height 25
click at [781, 276] on div "09:00 AM" at bounding box center [792, 290] width 114 height 37
click at [919, 504] on span "04:30 PM" at bounding box center [899, 507] width 48 height 25
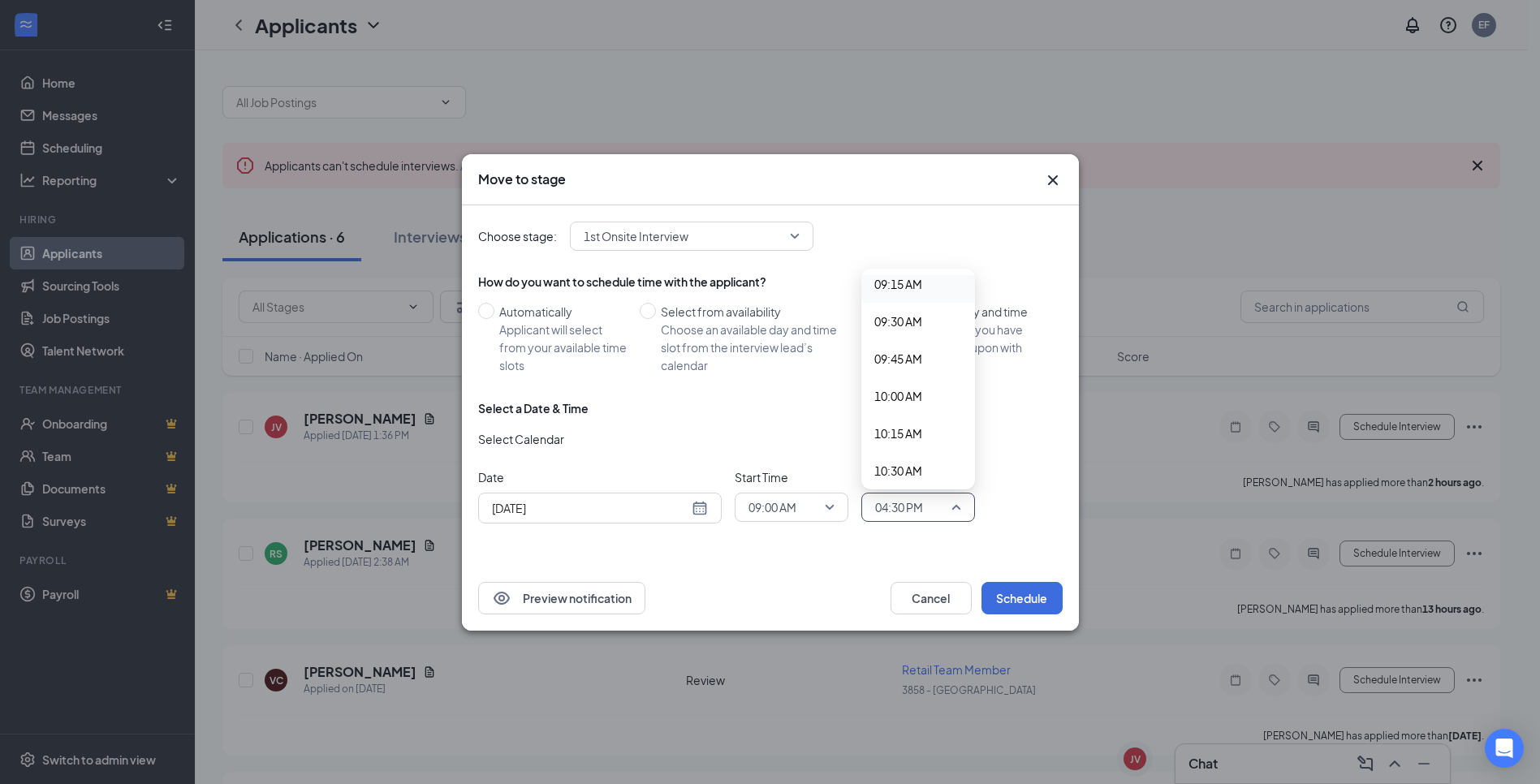
click at [904, 290] on span "09:15 AM" at bounding box center [898, 283] width 48 height 18
click at [692, 512] on div "[DATE]" at bounding box center [600, 507] width 216 height 18
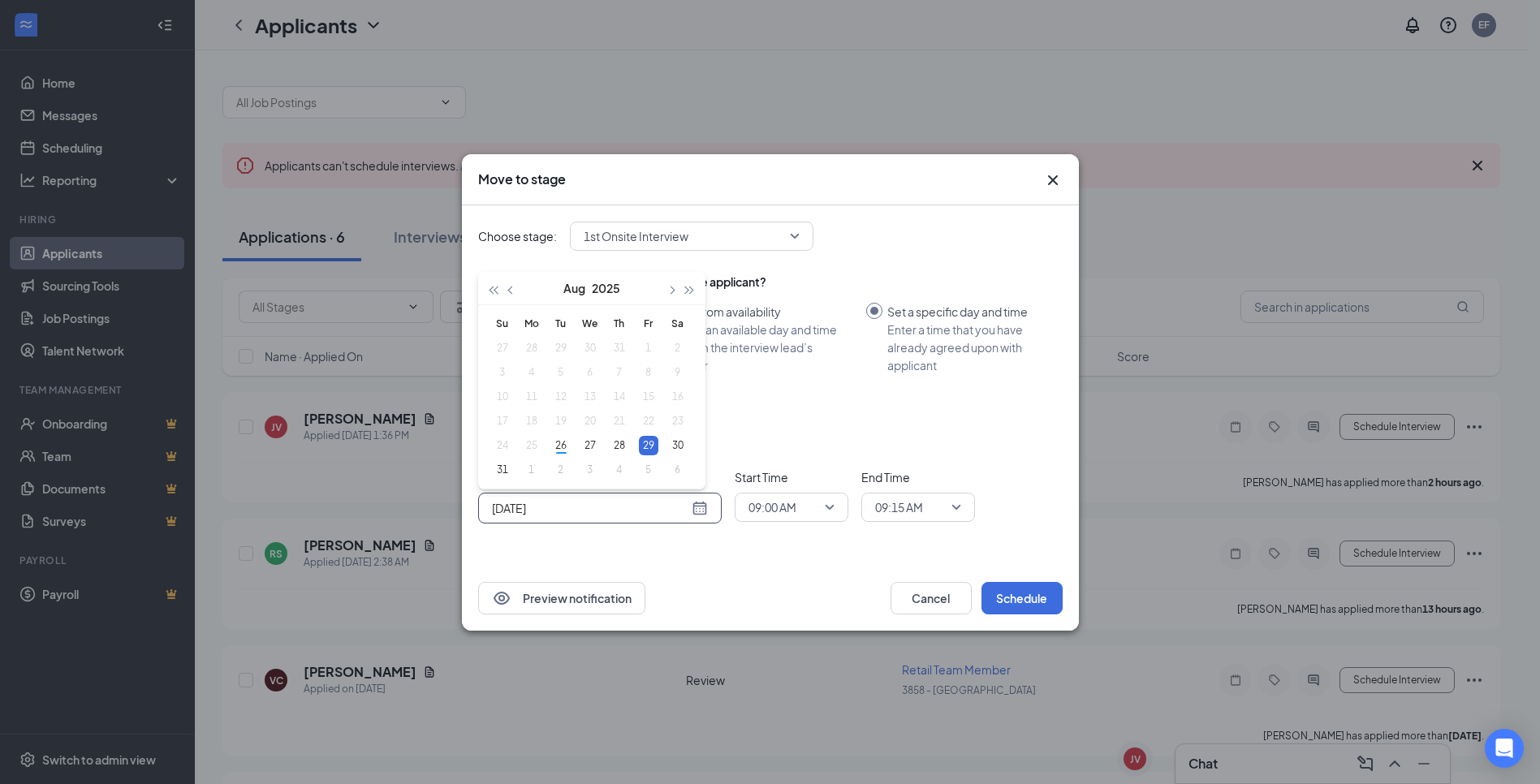
click at [693, 510] on div "[DATE]" at bounding box center [600, 507] width 216 height 18
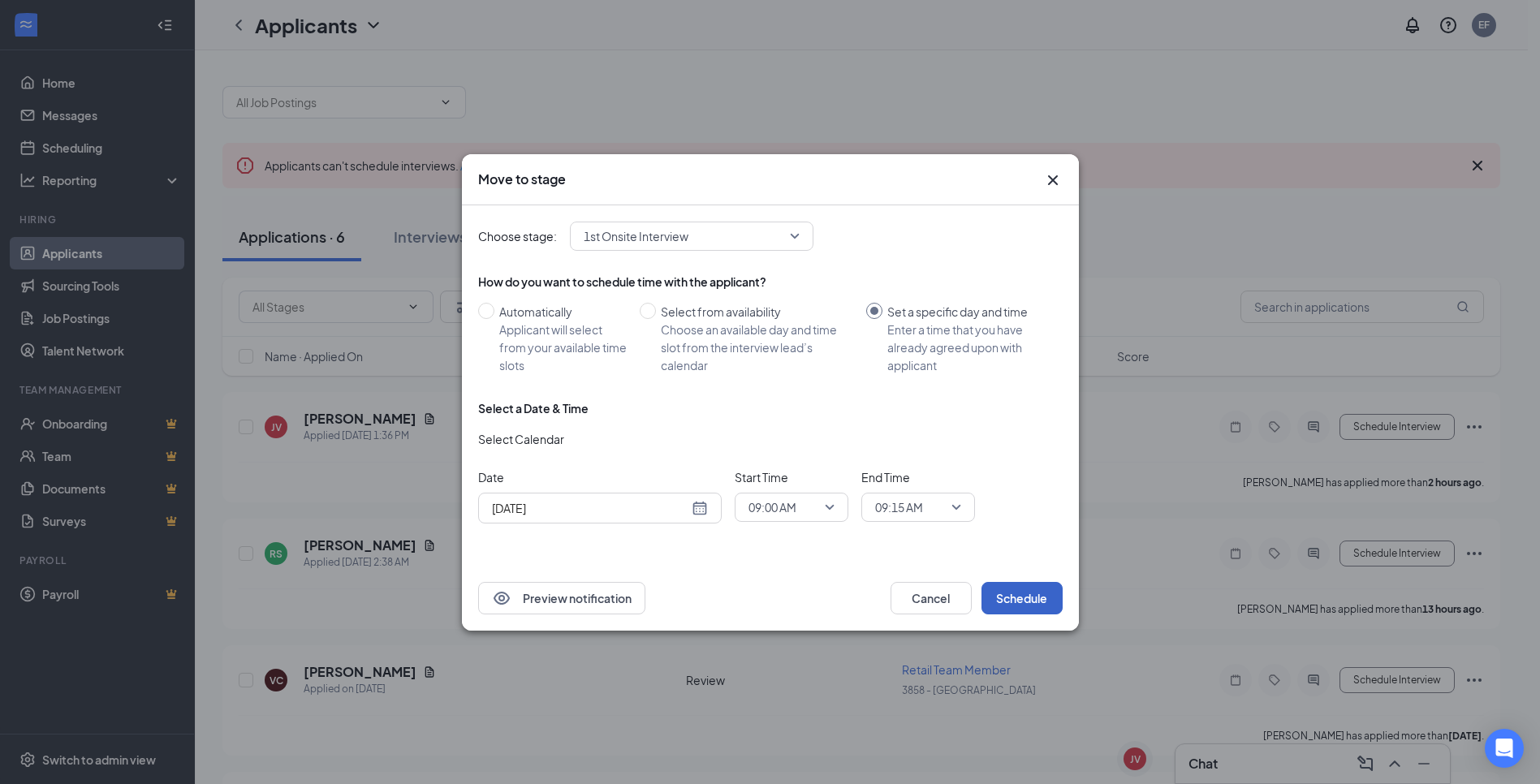
click at [1051, 596] on button "Schedule" at bounding box center [1022, 598] width 81 height 32
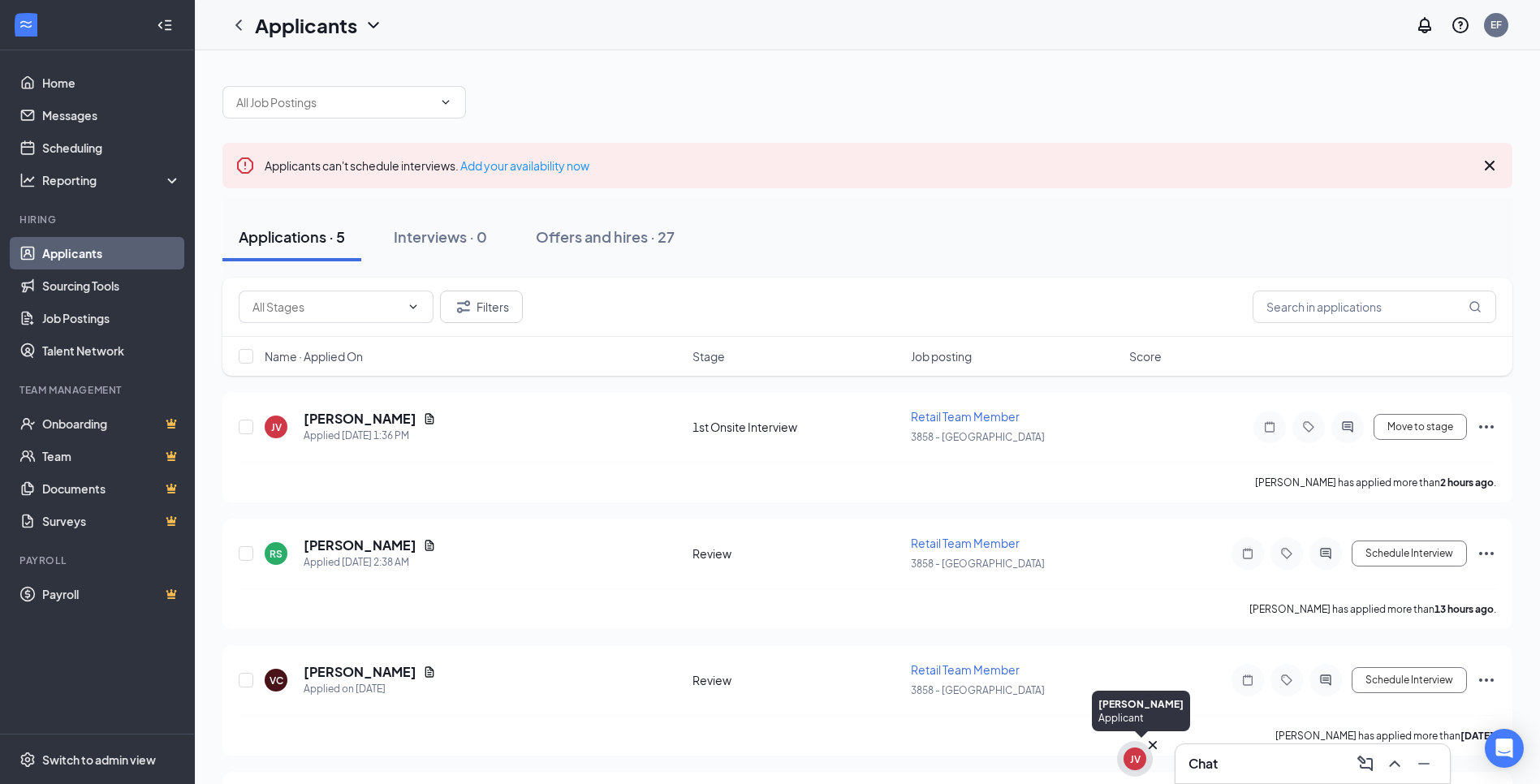
click at [1152, 745] on icon "Cross" at bounding box center [1153, 745] width 8 height 8
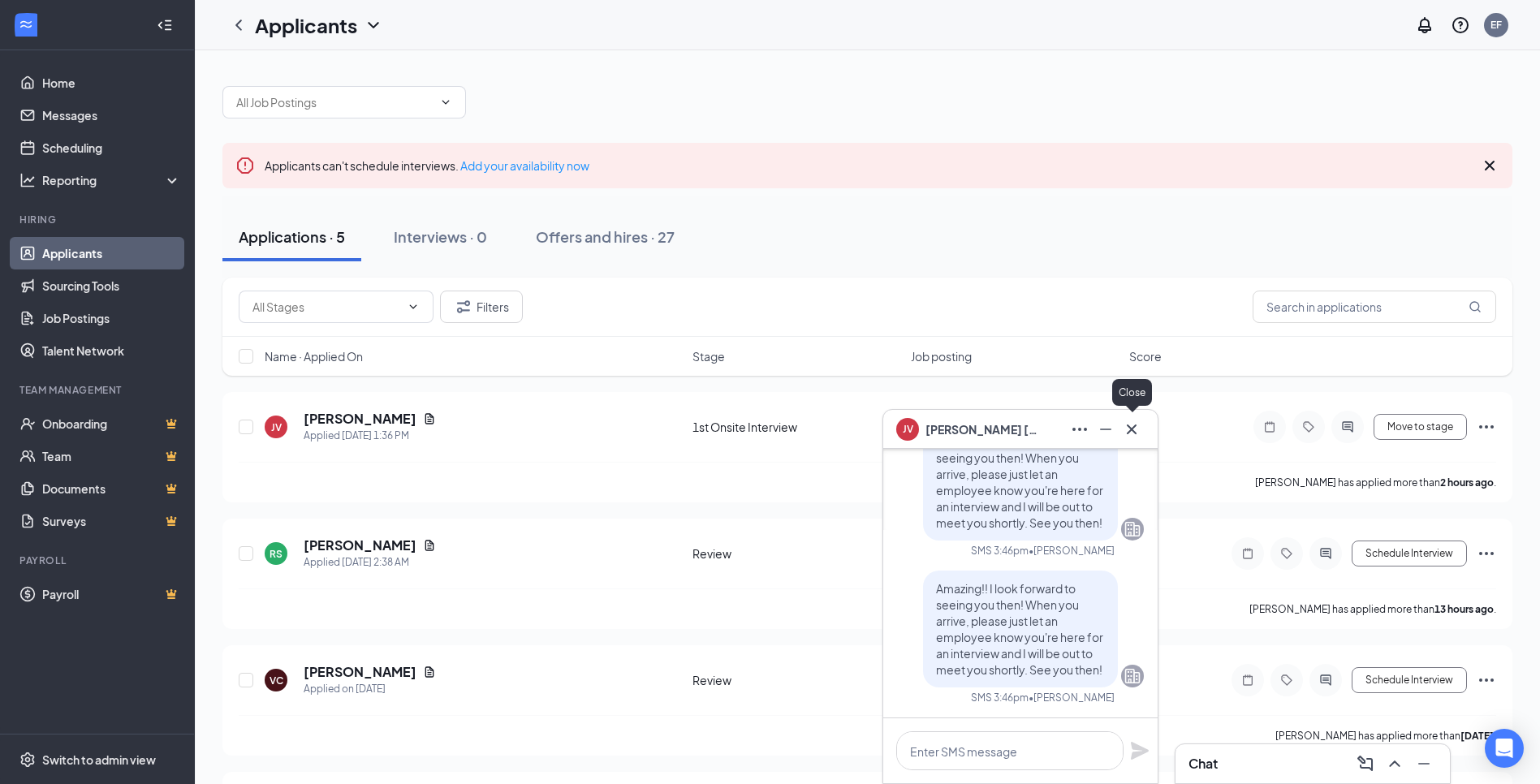
drag, startPoint x: 1127, startPoint y: 424, endPoint x: 1136, endPoint y: 423, distance: 9.1
click at [1136, 423] on icon "Cross" at bounding box center [1132, 429] width 20 height 20
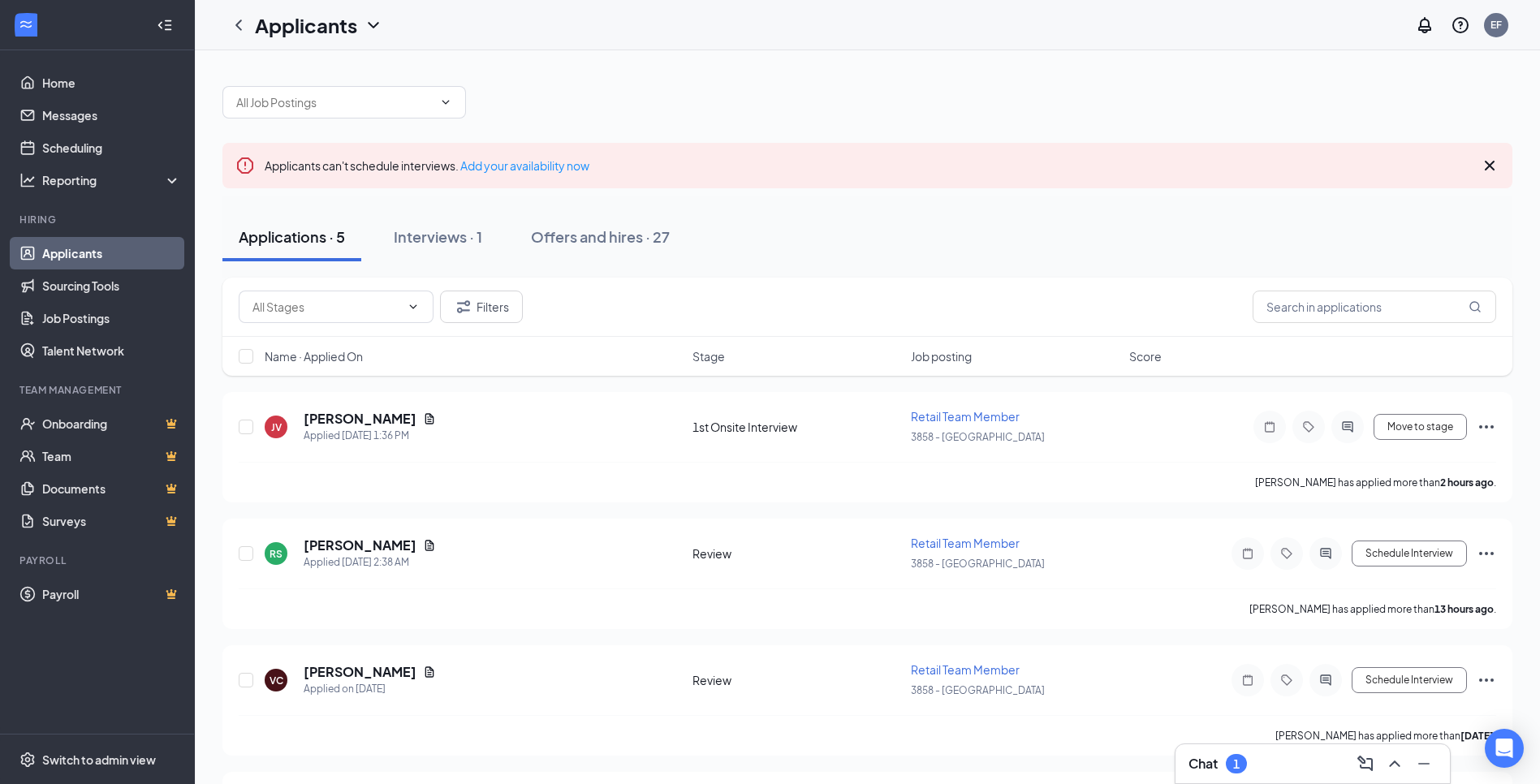
drag, startPoint x: 1234, startPoint y: 737, endPoint x: 1251, endPoint y: 770, distance: 37.1
click at [1238, 750] on div "Chat 1 Applicants can't schedule interviews. Add your availability now Applicat…" at bounding box center [868, 602] width 1346 height 1105
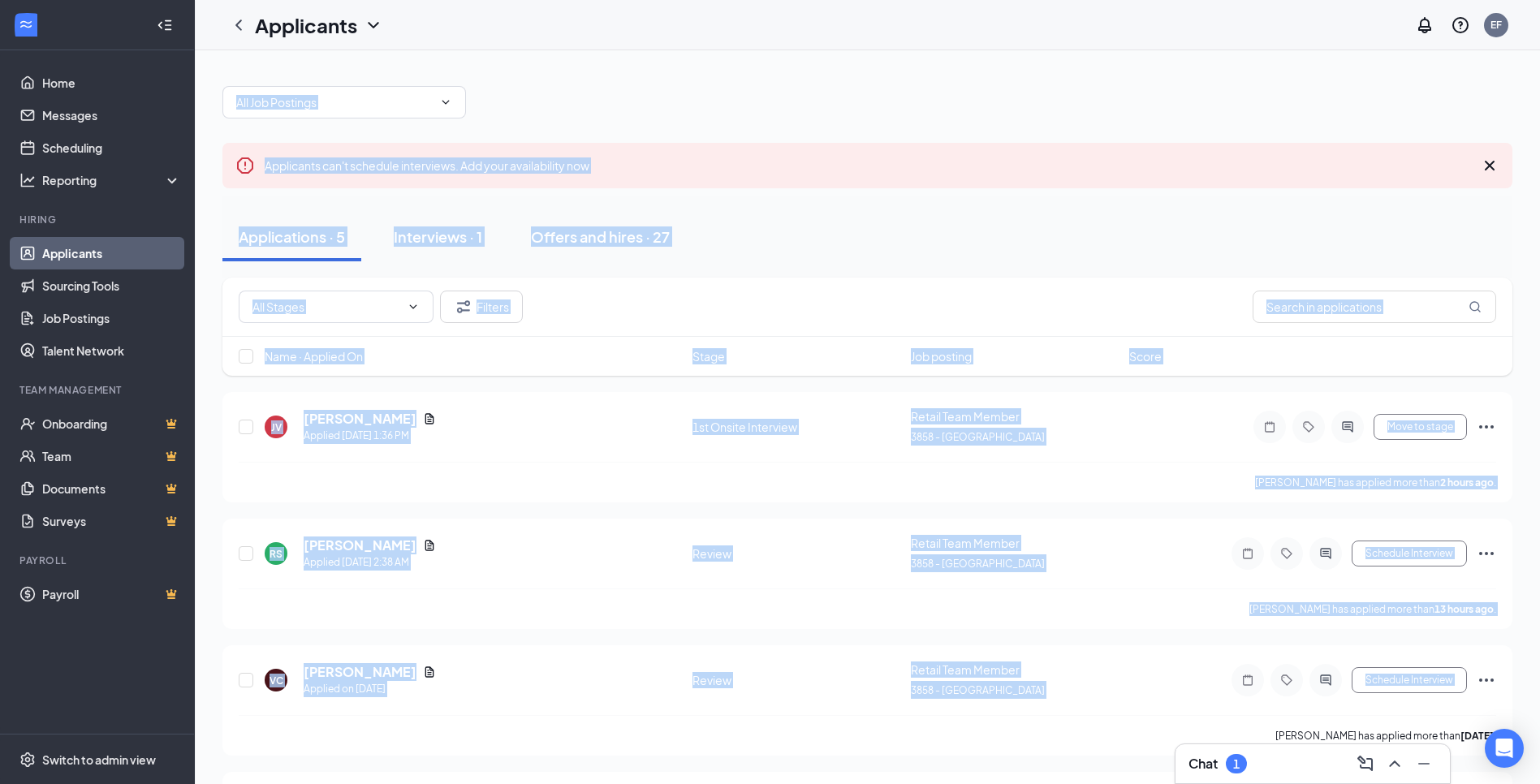
click at [1251, 770] on div "Chat 1" at bounding box center [1312, 764] width 249 height 26
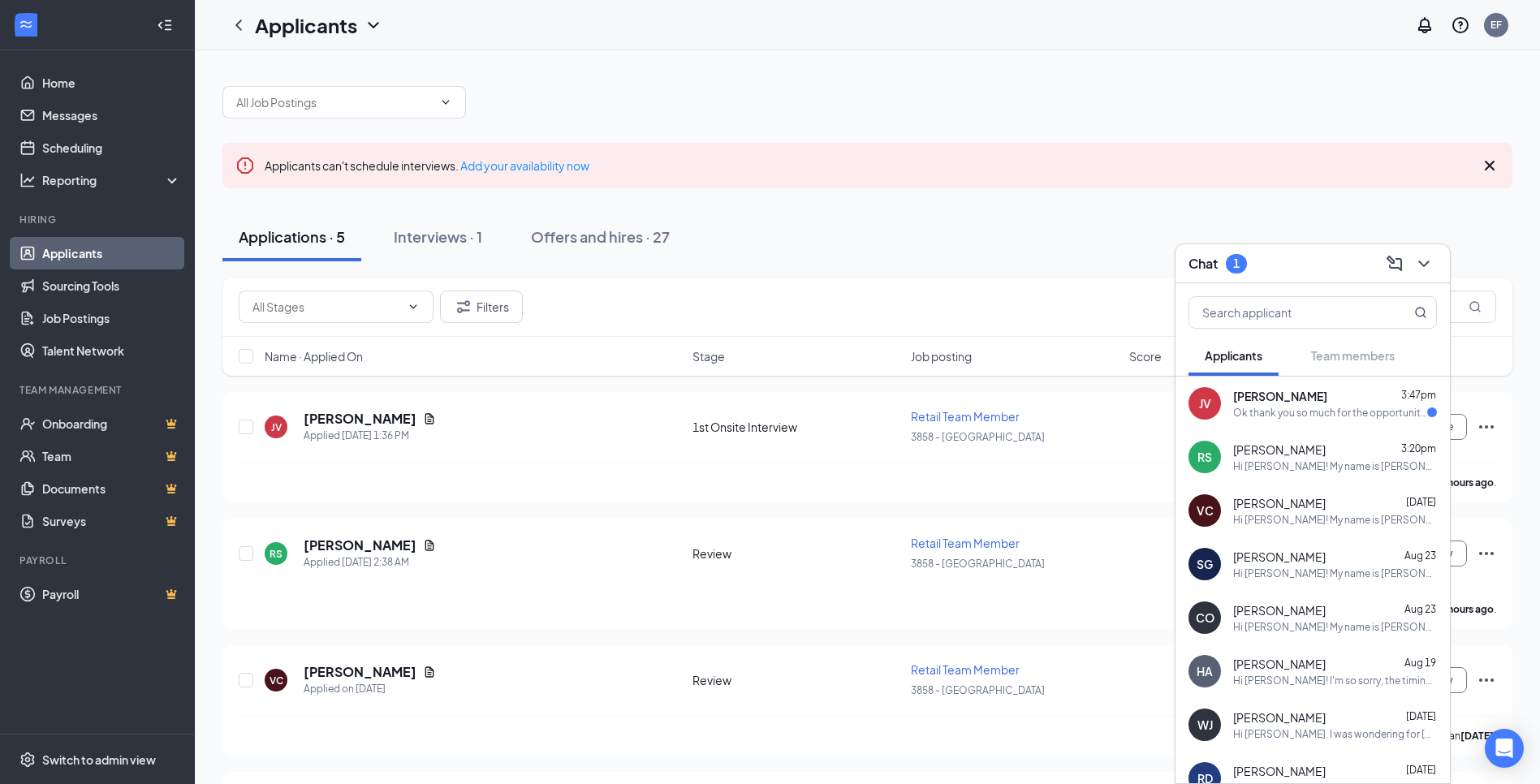
click at [1318, 417] on div "Ok thank you so much for the opportunity. See you [DATE]" at bounding box center [1330, 412] width 194 height 14
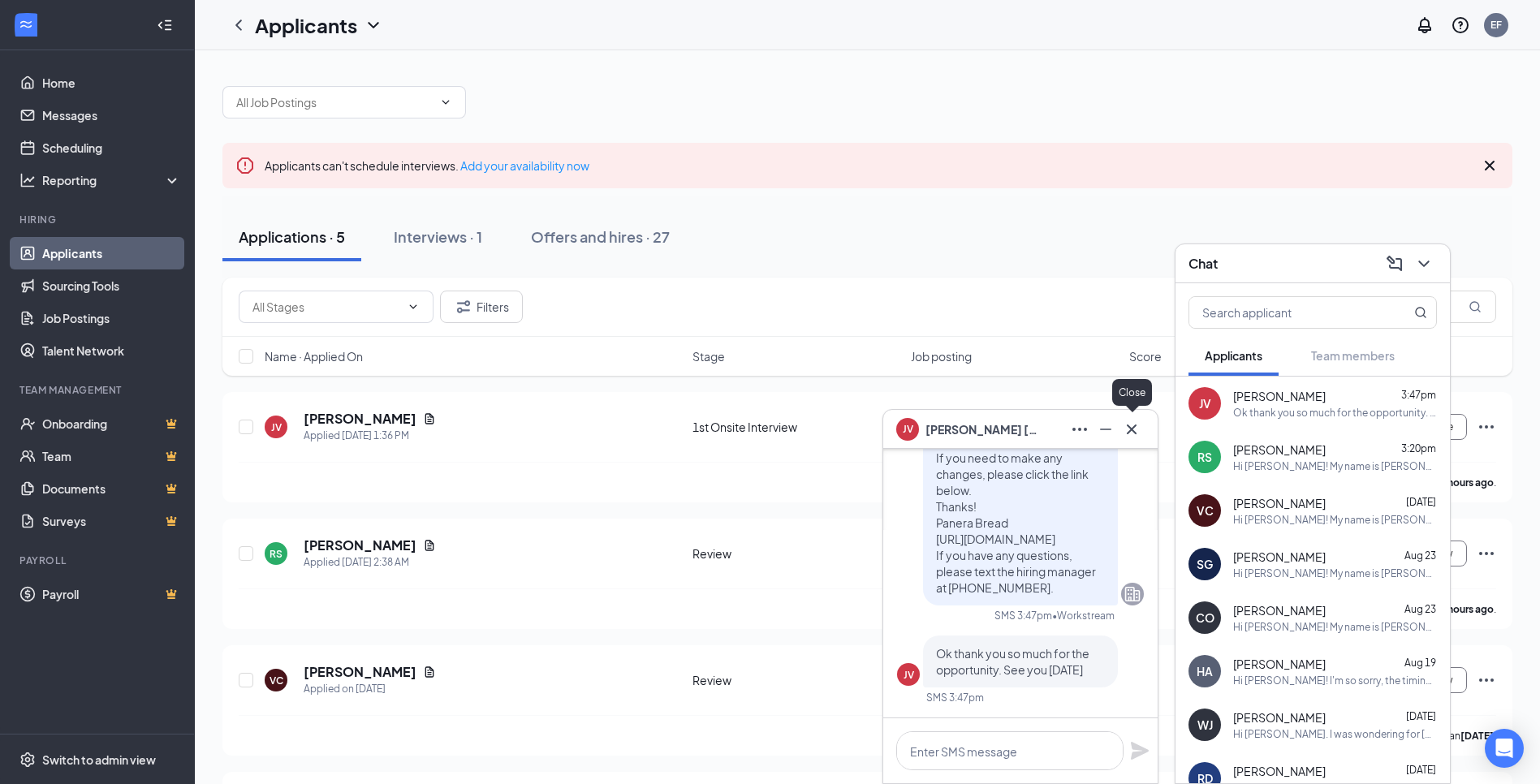
click at [1139, 423] on icon "Cross" at bounding box center [1132, 429] width 20 height 20
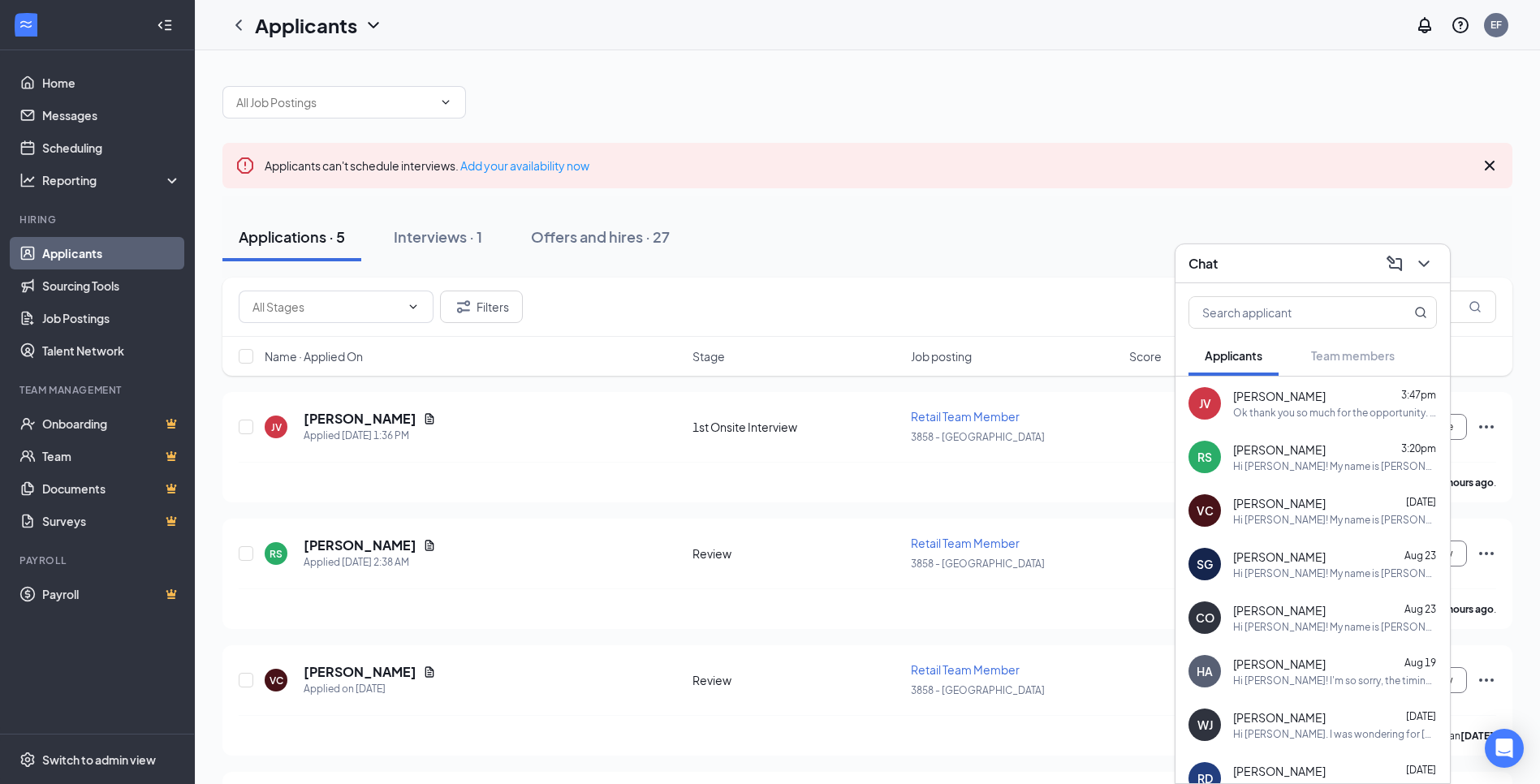
click at [1265, 274] on div "Chat" at bounding box center [1312, 264] width 249 height 25
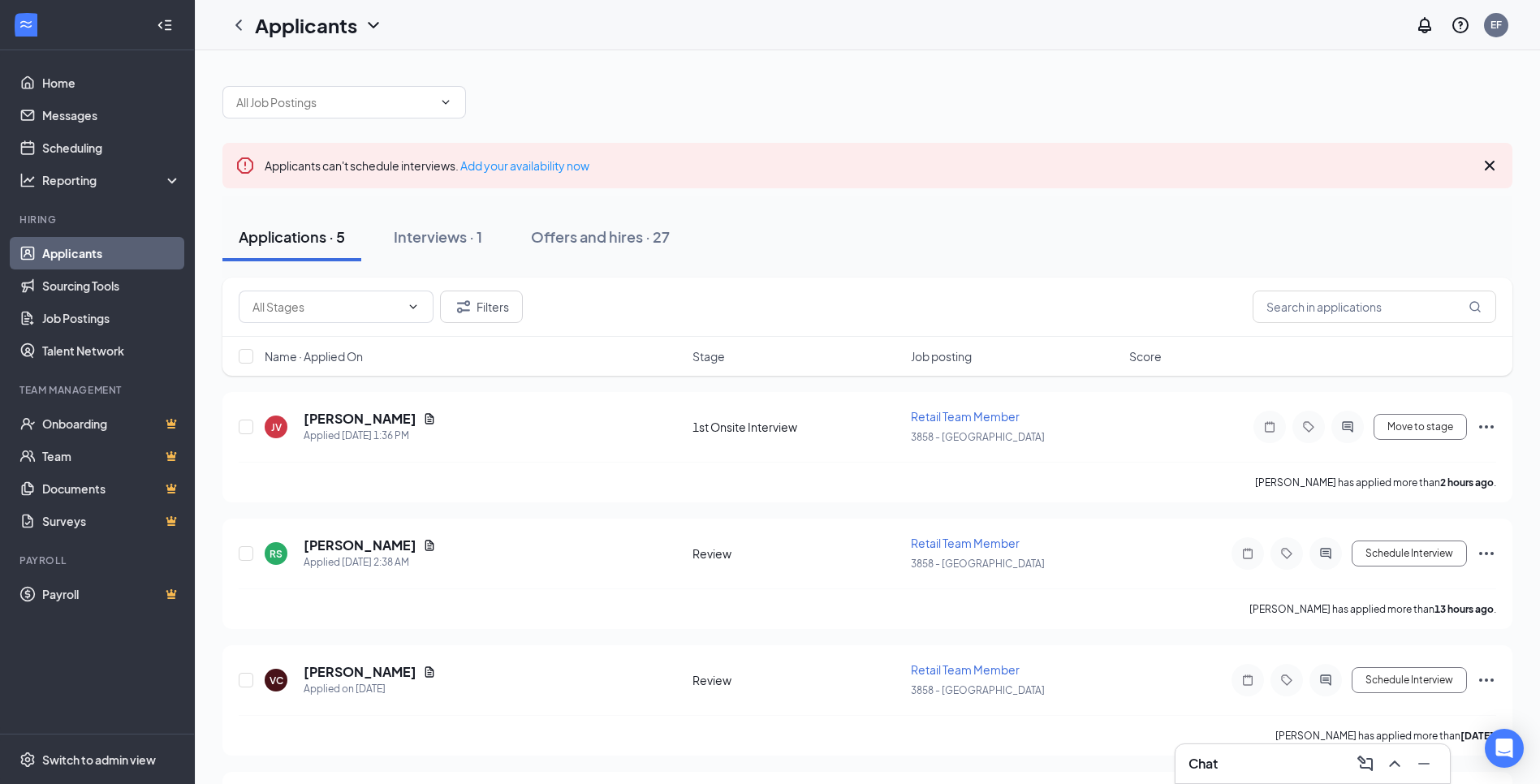
click at [127, 243] on link "Applicants" at bounding box center [112, 253] width 139 height 32
click at [644, 230] on div "Offers and hires · 27" at bounding box center [601, 237] width 139 height 20
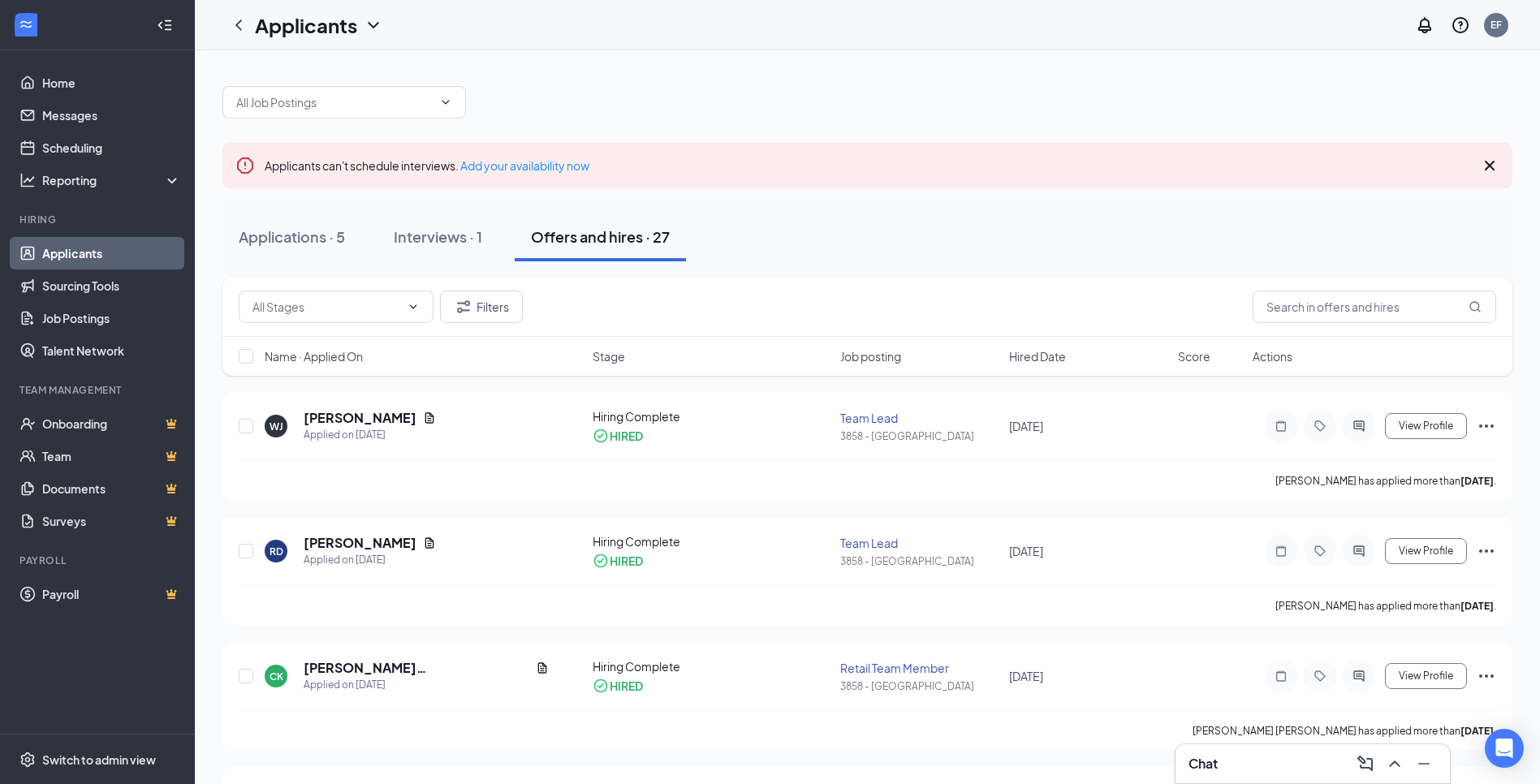
drag, startPoint x: 305, startPoint y: 230, endPoint x: 731, endPoint y: 168, distance: 430.5
click at [305, 231] on div "Applications · 5" at bounding box center [291, 237] width 106 height 20
